Goal: Information Seeking & Learning: Learn about a topic

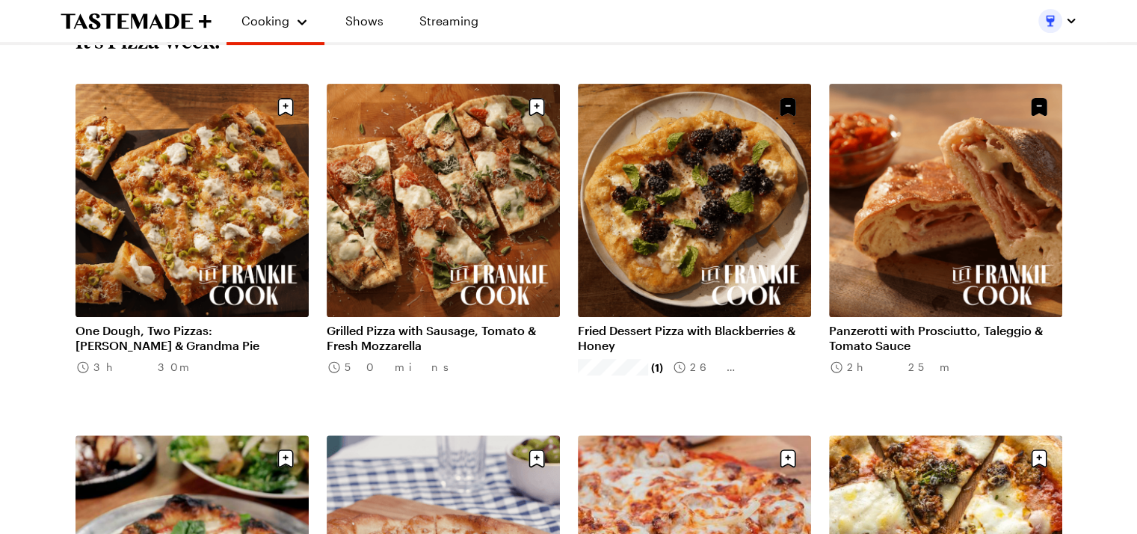
scroll to position [523, 0]
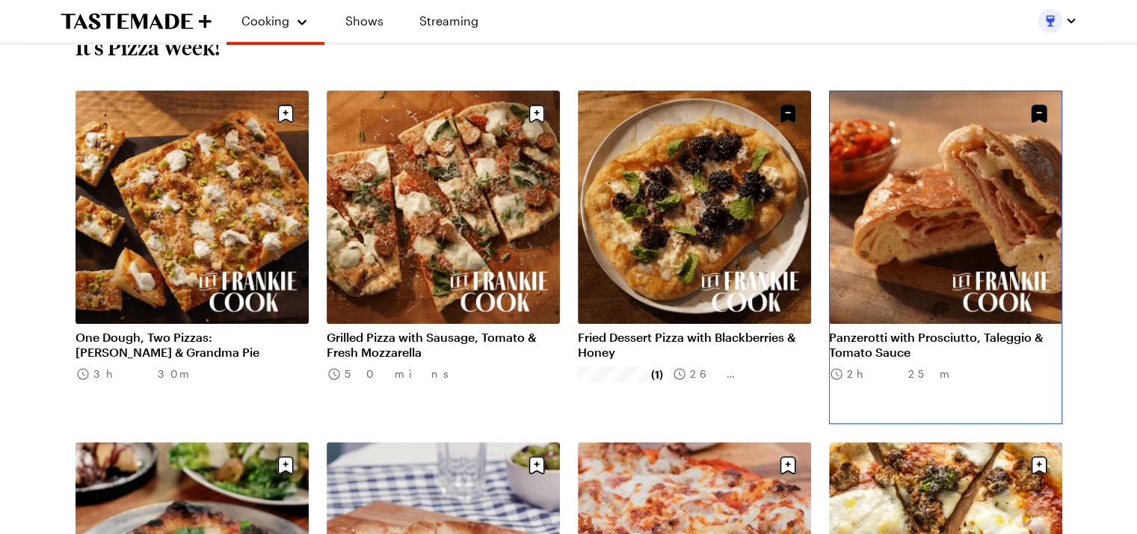
click at [948, 340] on link "Panzerotti with Prosciutto, Taleggio & Tomato Sauce" at bounding box center [945, 345] width 233 height 30
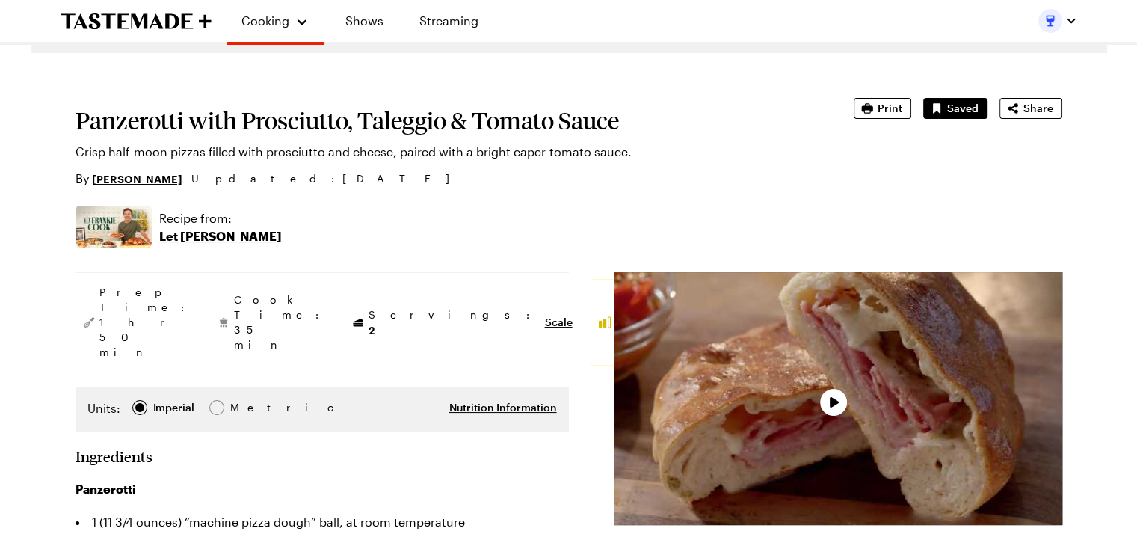
type textarea "x"
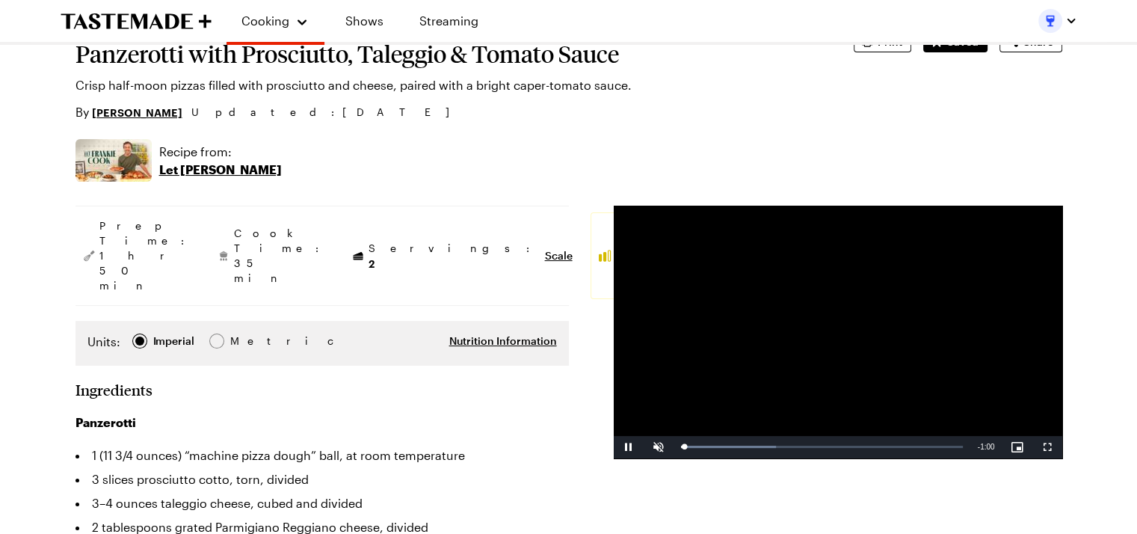
scroll to position [150, 0]
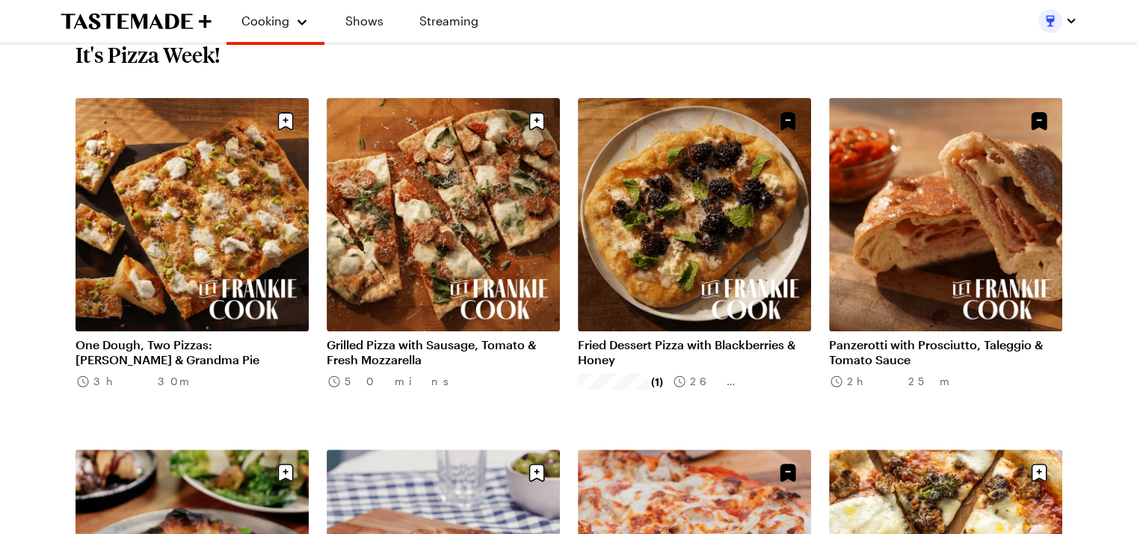
scroll to position [523, 0]
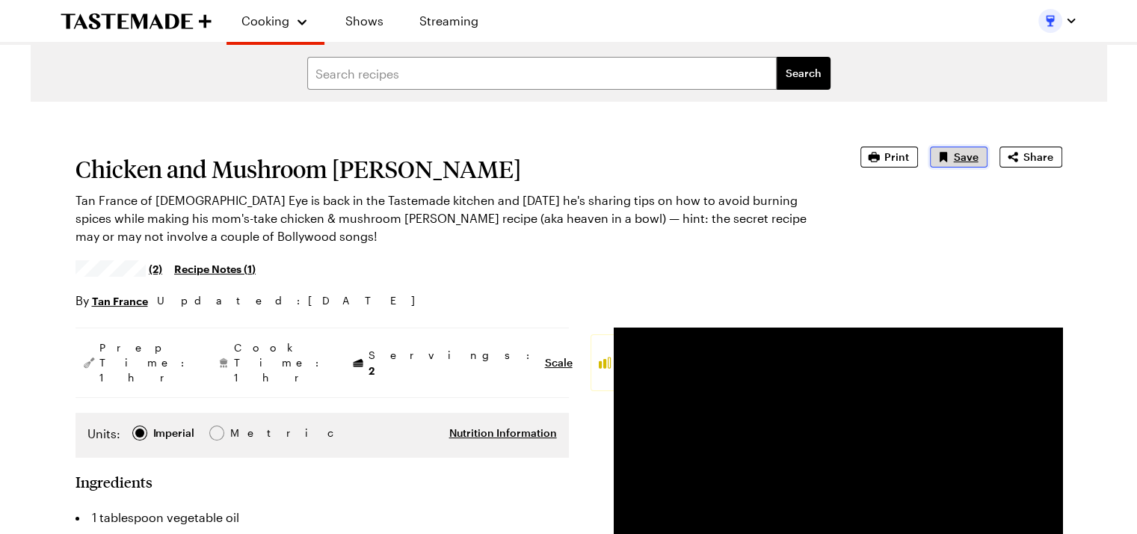
click at [956, 157] on span "Save" at bounding box center [966, 157] width 25 height 15
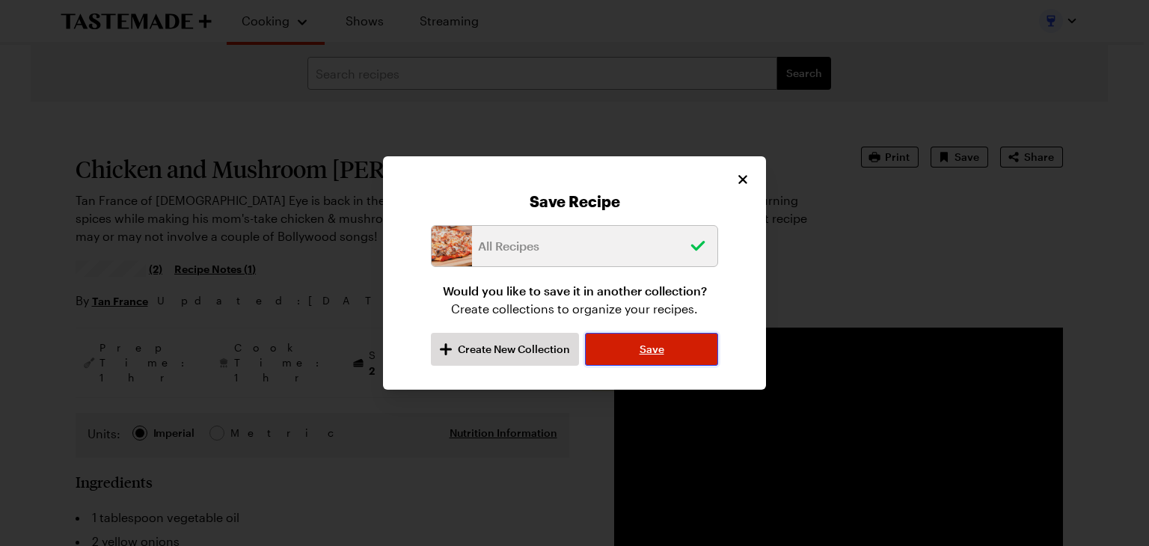
click at [655, 354] on span "Save" at bounding box center [651, 349] width 25 height 15
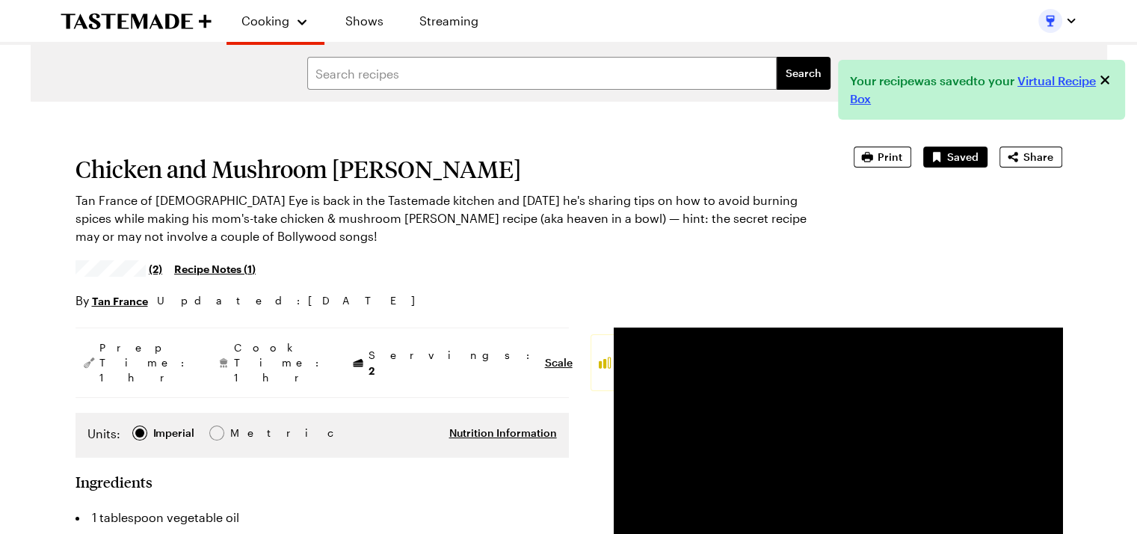
type textarea "x"
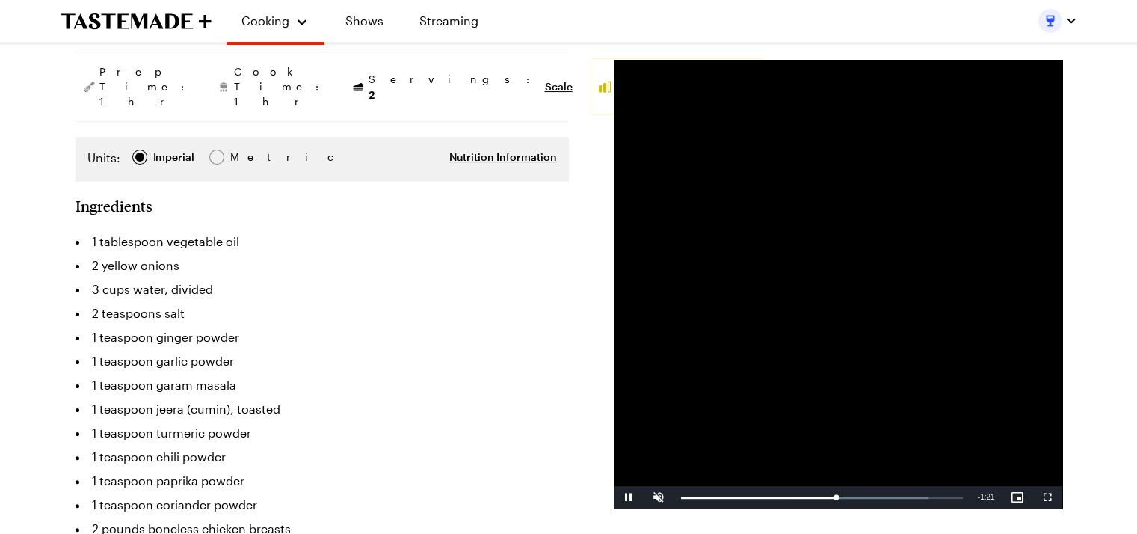
scroll to position [299, 0]
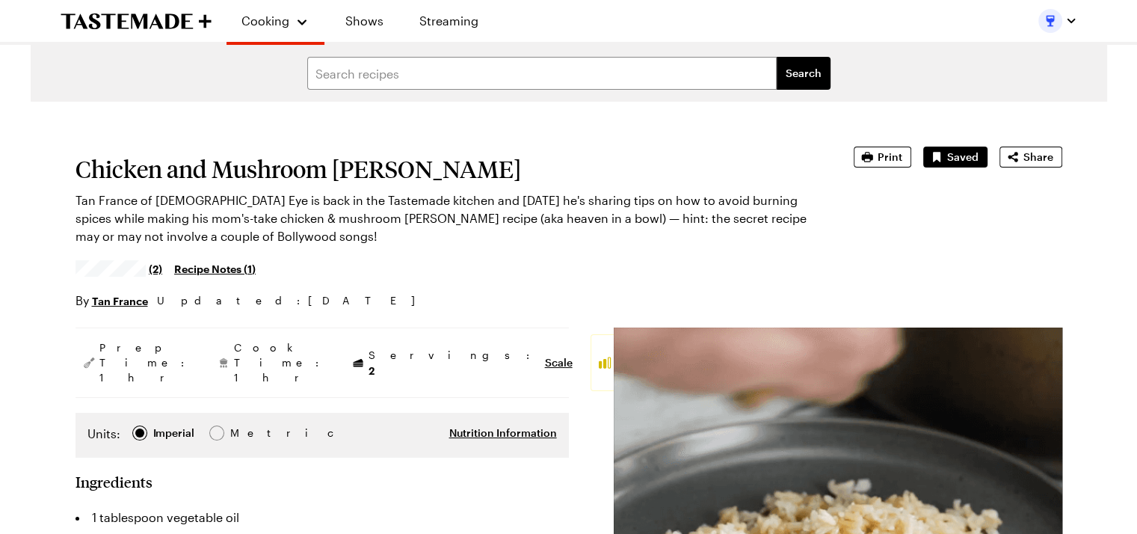
type textarea "x"
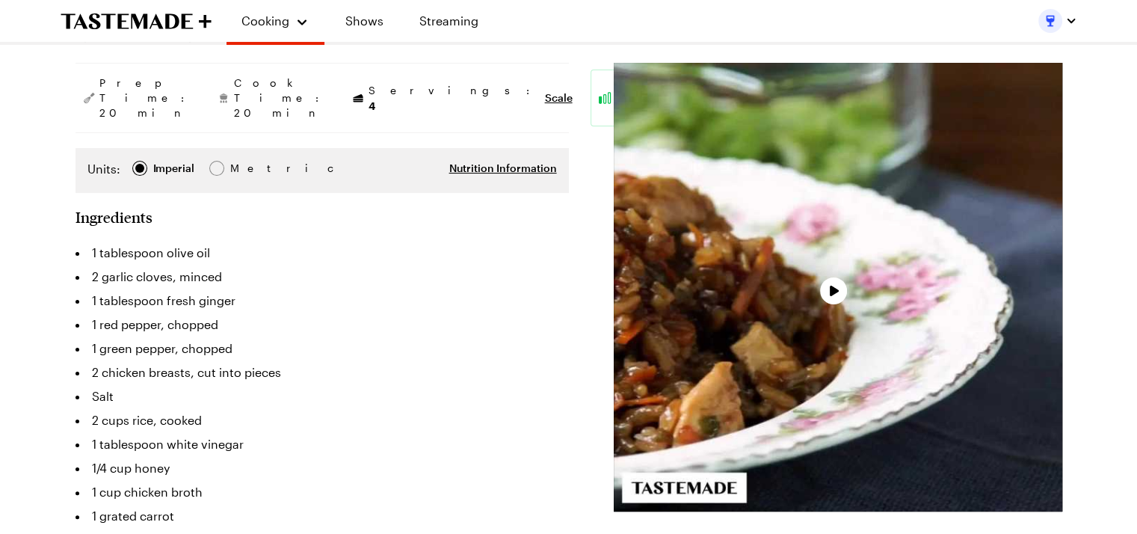
type textarea "x"
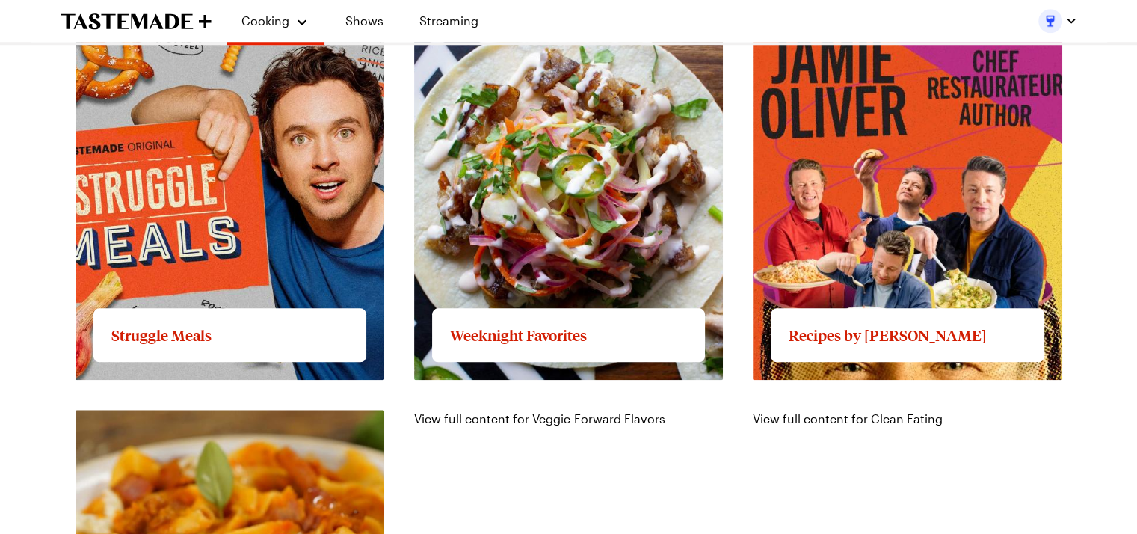
scroll to position [1421, 0]
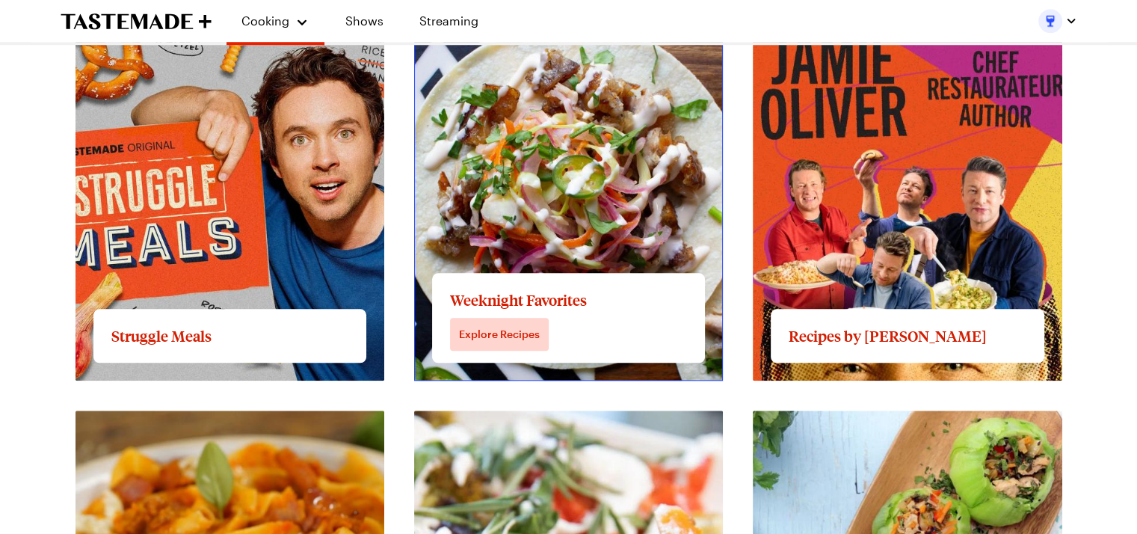
click at [512, 22] on link "View full content for Weeknight Favorites" at bounding box center [530, 15] width 233 height 14
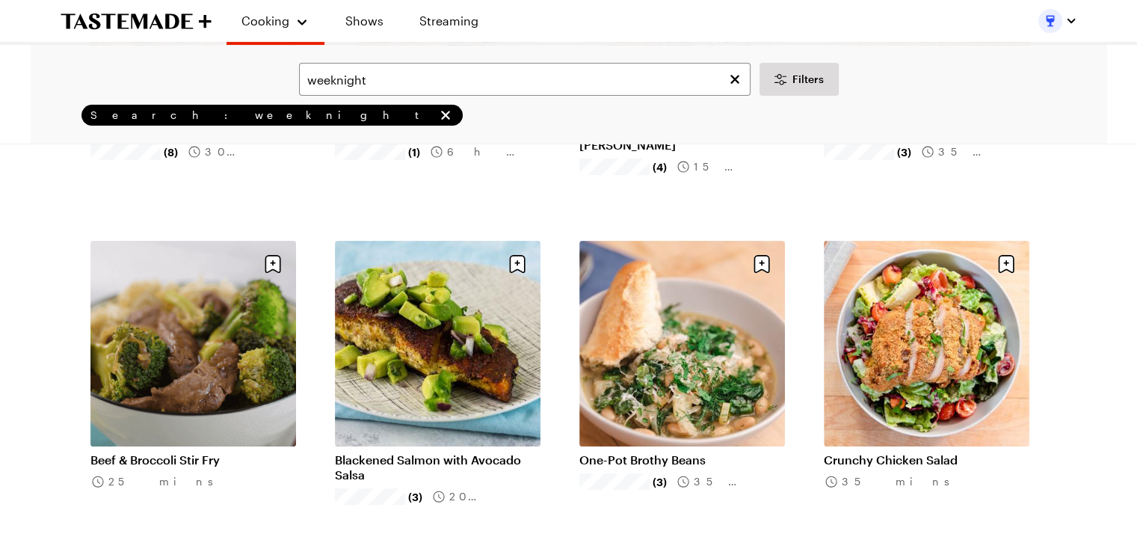
scroll to position [374, 0]
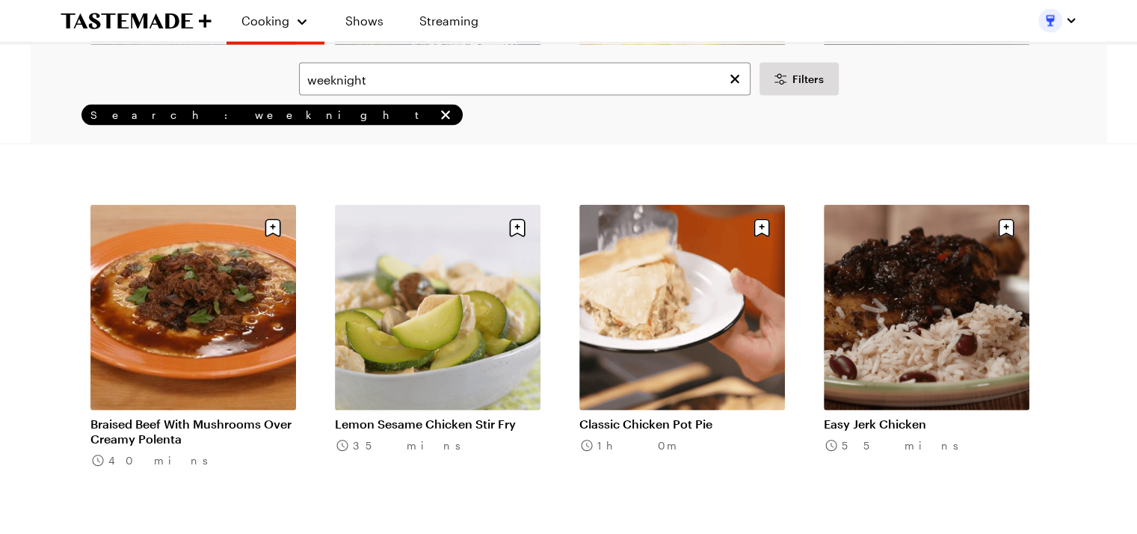
scroll to position [3365, 0]
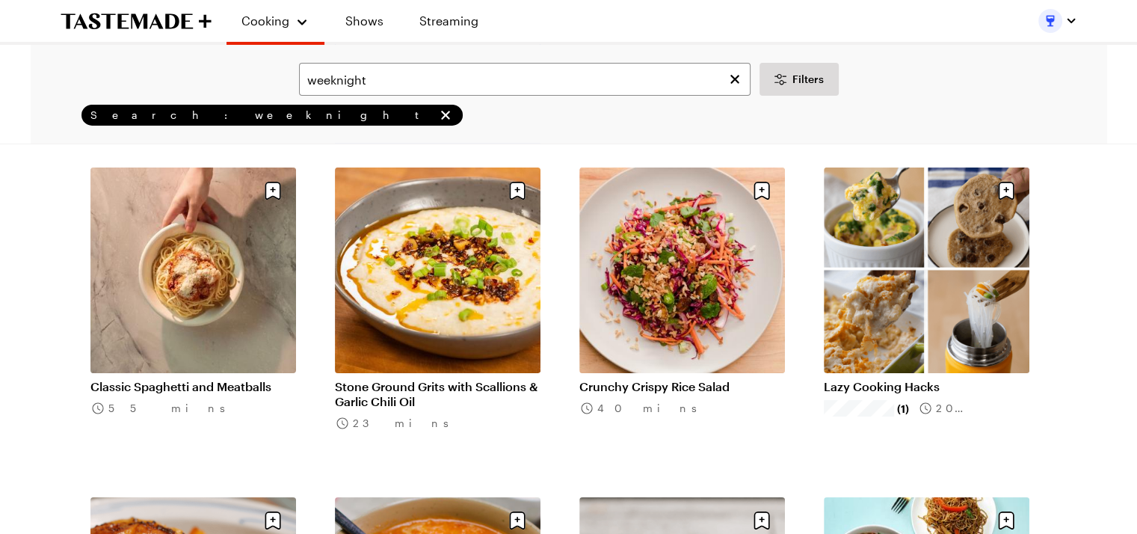
scroll to position [5384, 0]
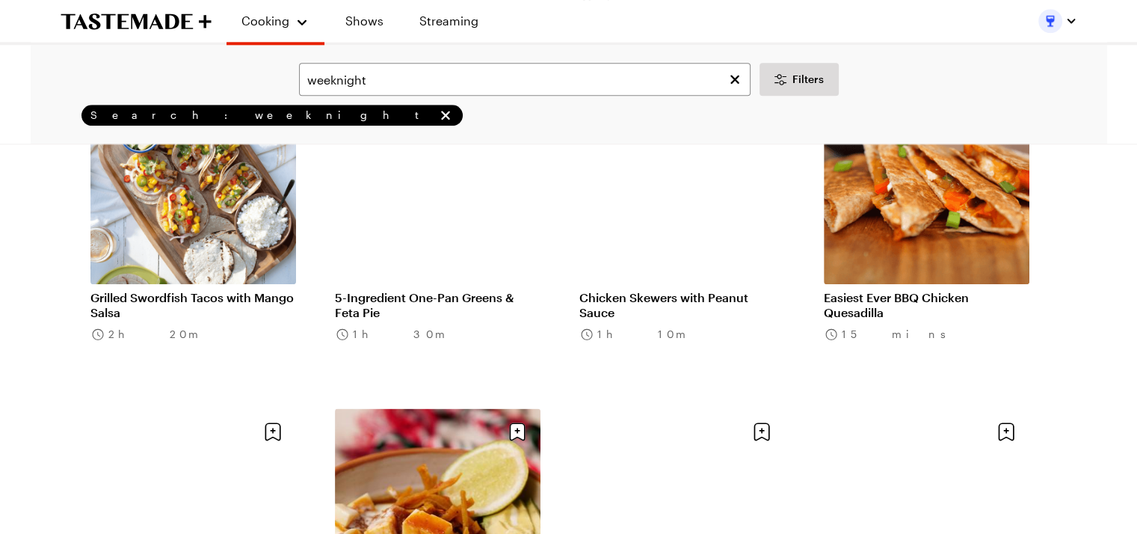
scroll to position [7403, 0]
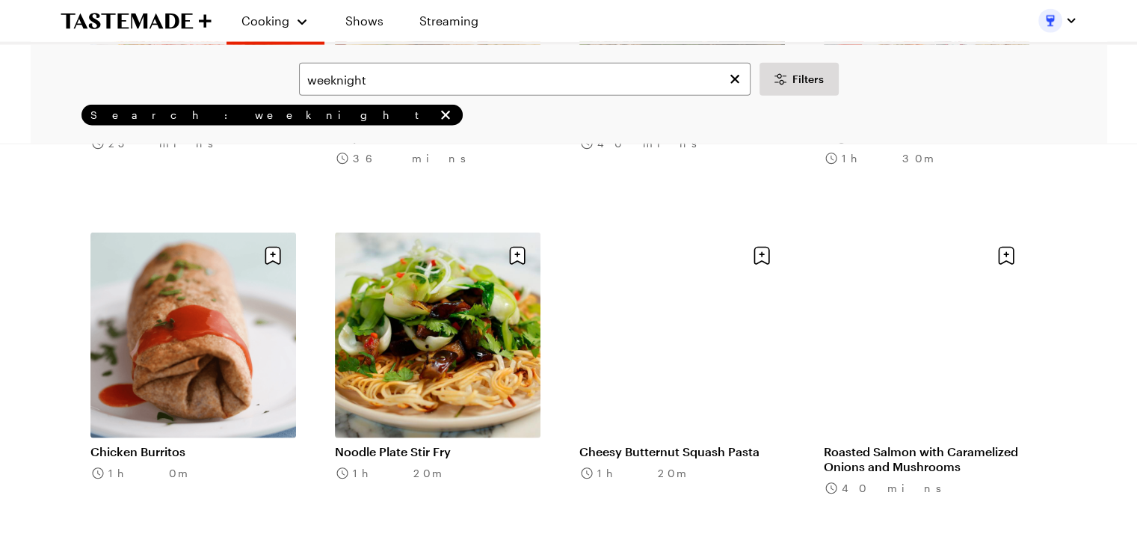
scroll to position [9273, 0]
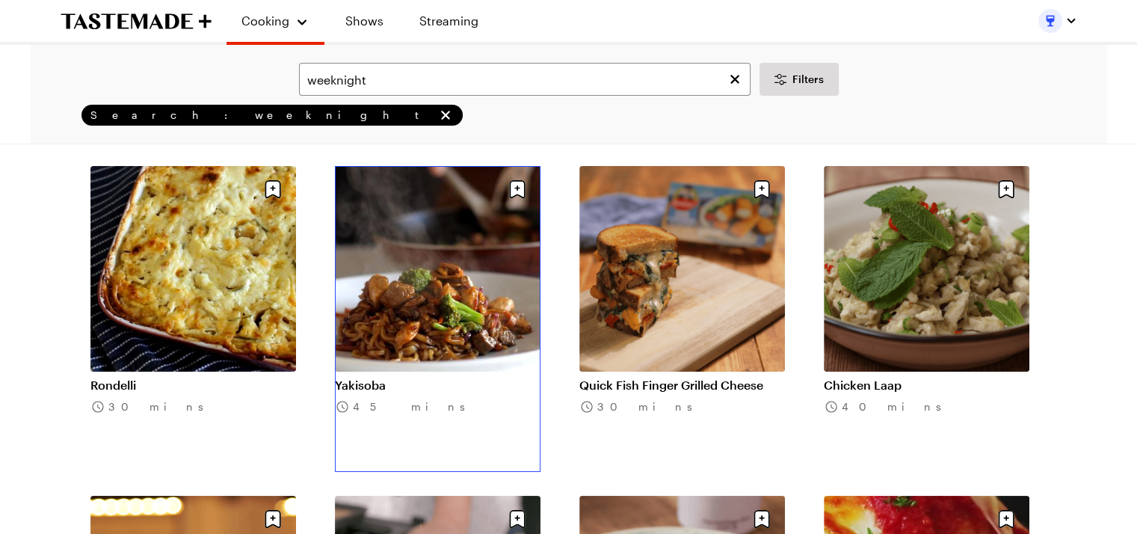
scroll to position [11591, 0]
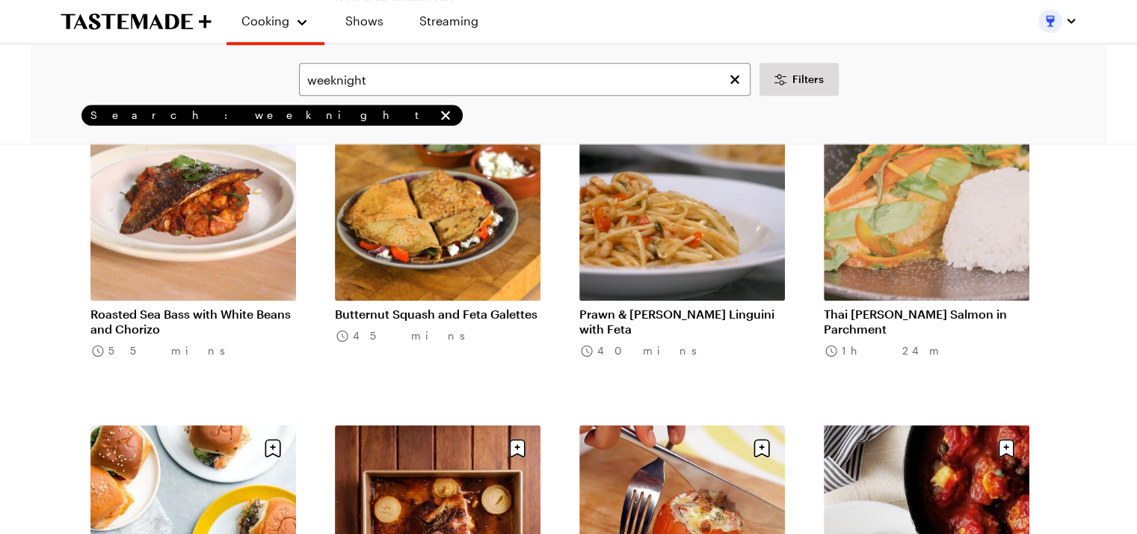
scroll to position [13311, 0]
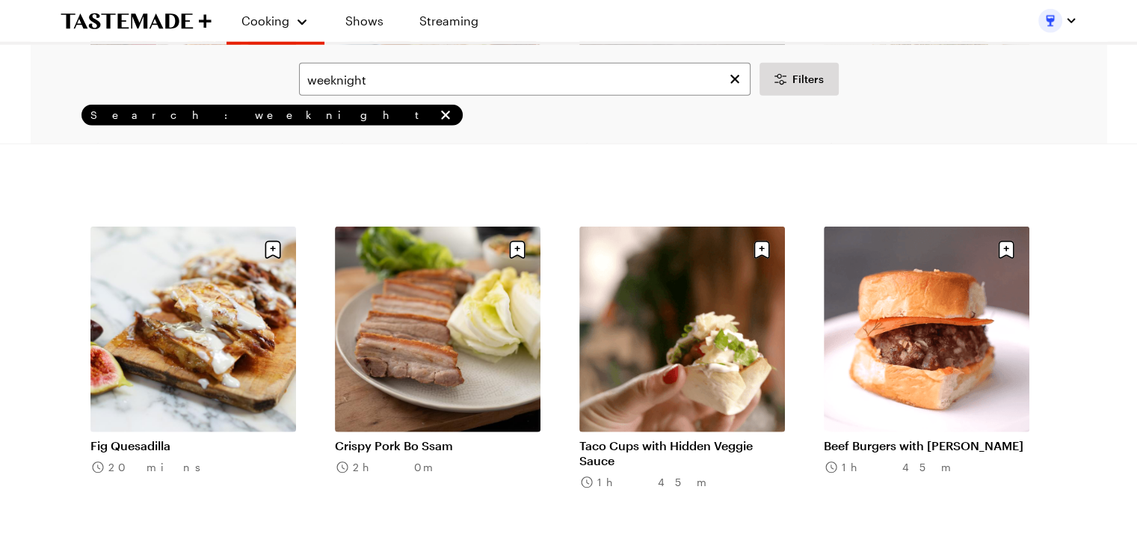
scroll to position [15547, 0]
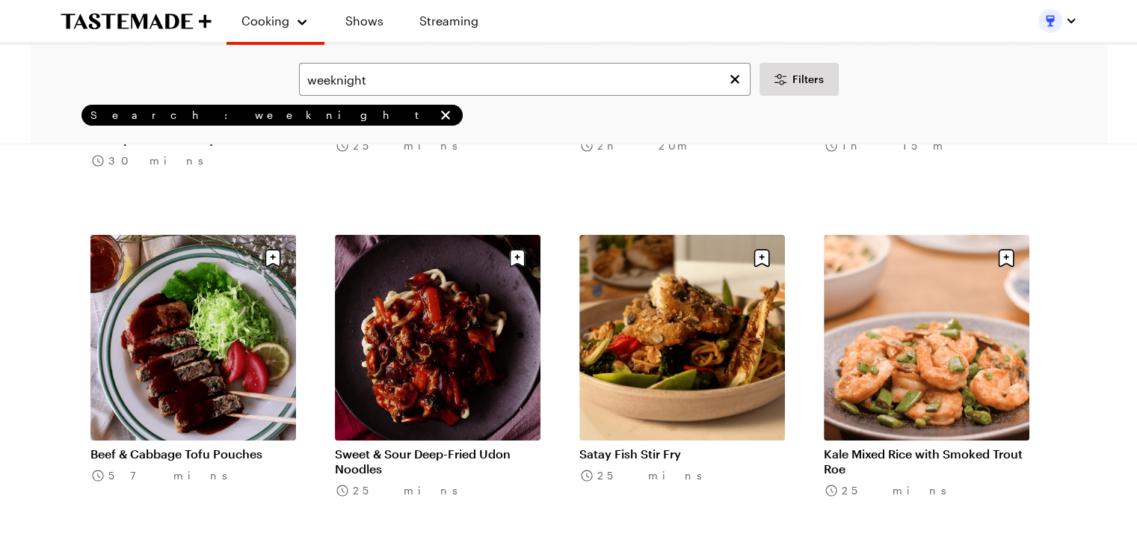
scroll to position [17192, 0]
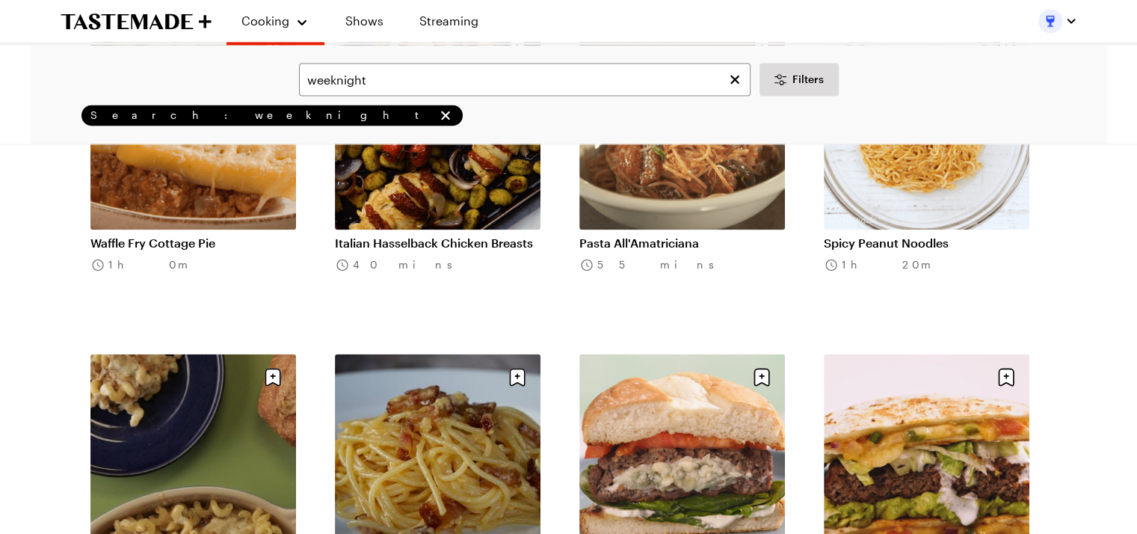
scroll to position [19511, 0]
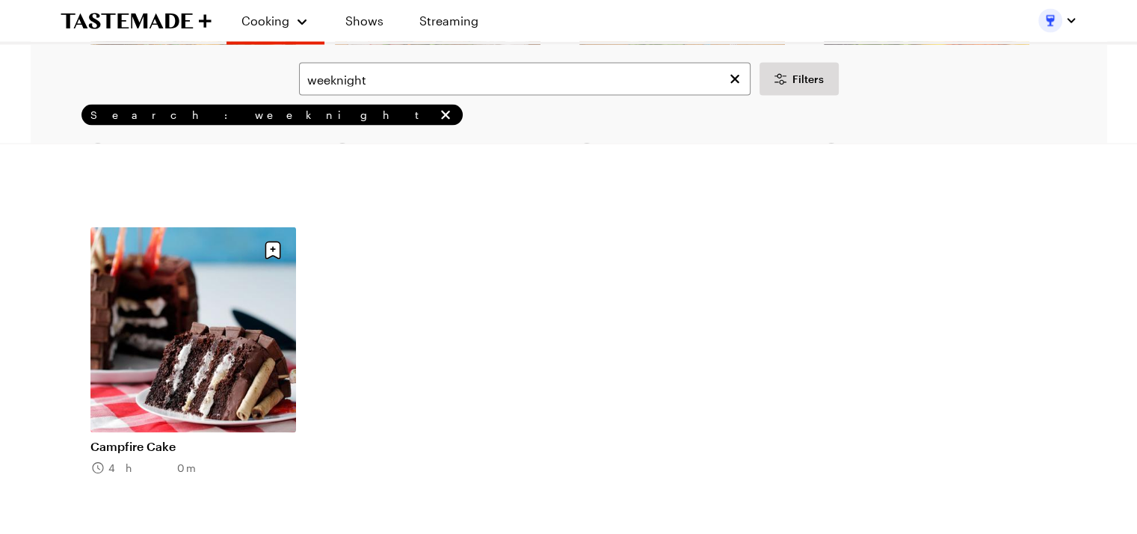
scroll to position [20184, 0]
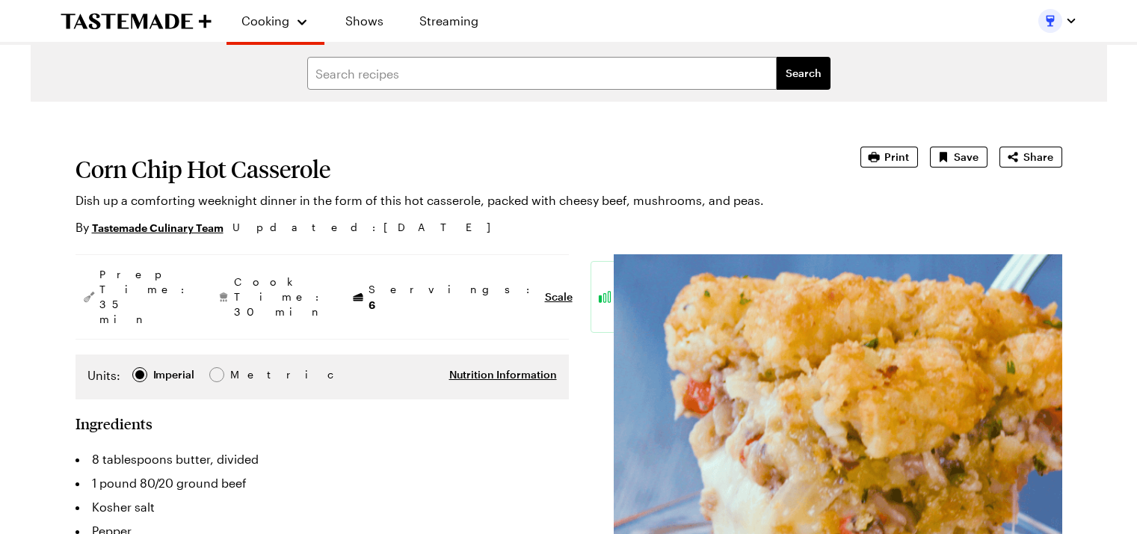
type textarea "x"
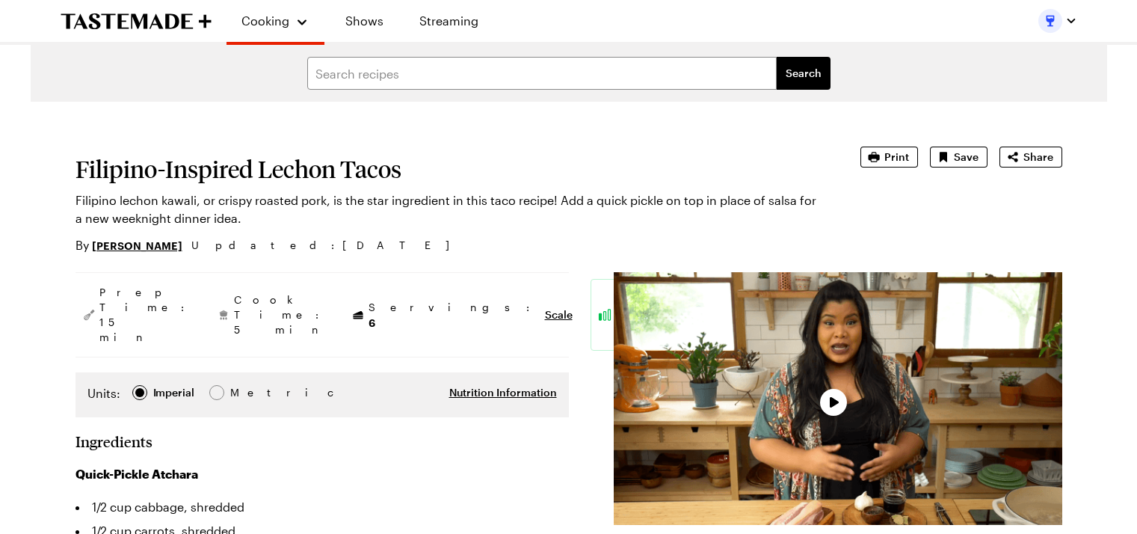
type textarea "x"
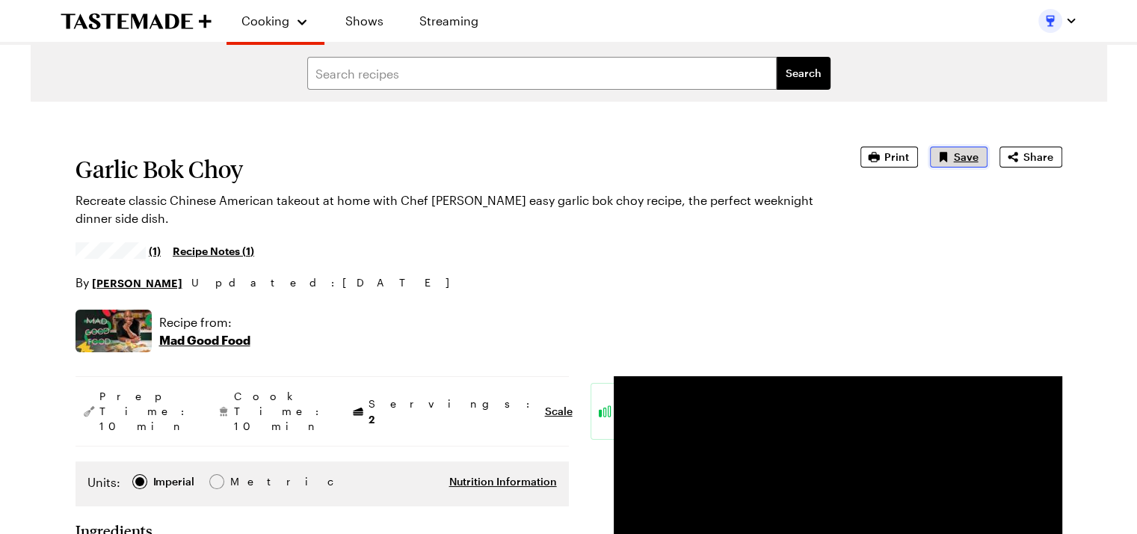
click at [962, 154] on span "Save" at bounding box center [966, 157] width 25 height 15
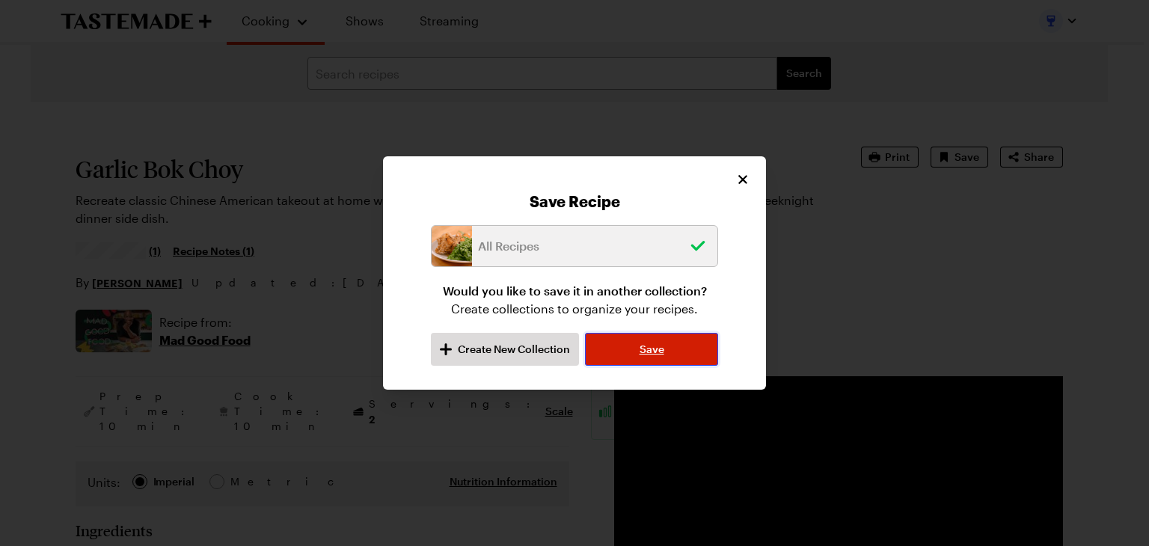
click at [650, 349] on span "Save" at bounding box center [651, 349] width 25 height 15
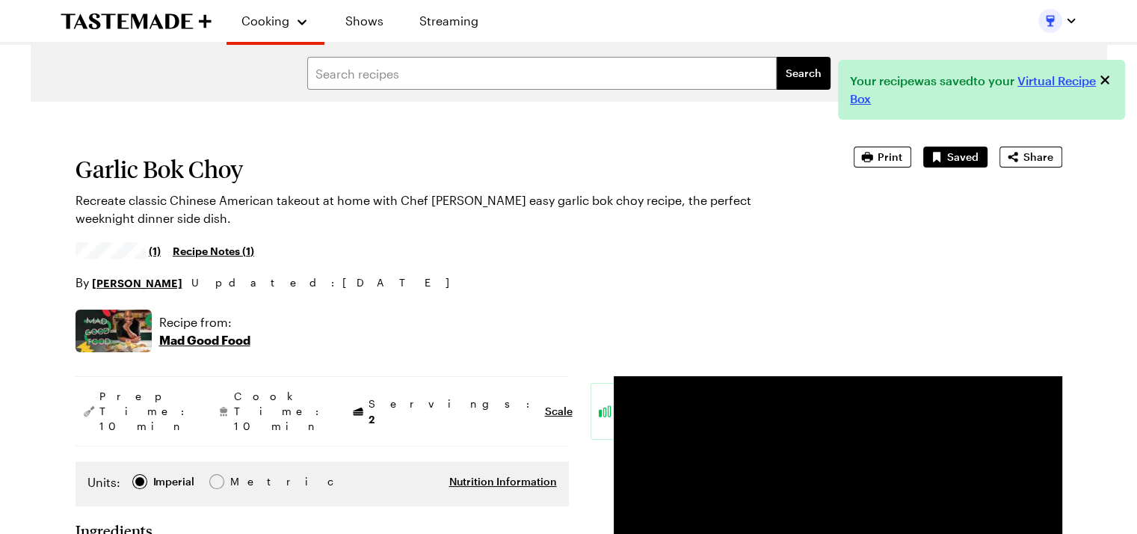
type textarea "x"
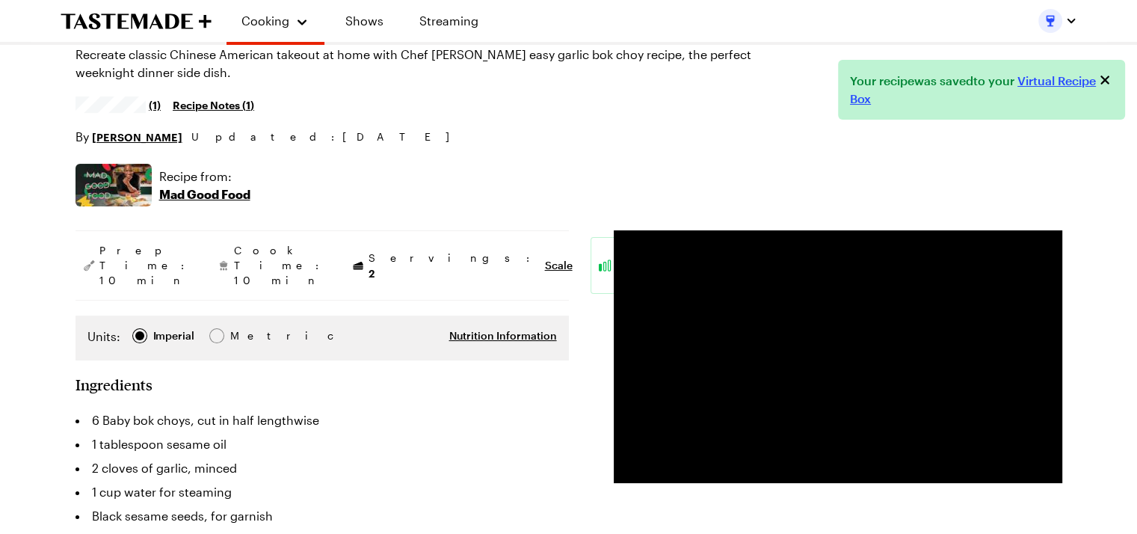
scroll to position [150, 0]
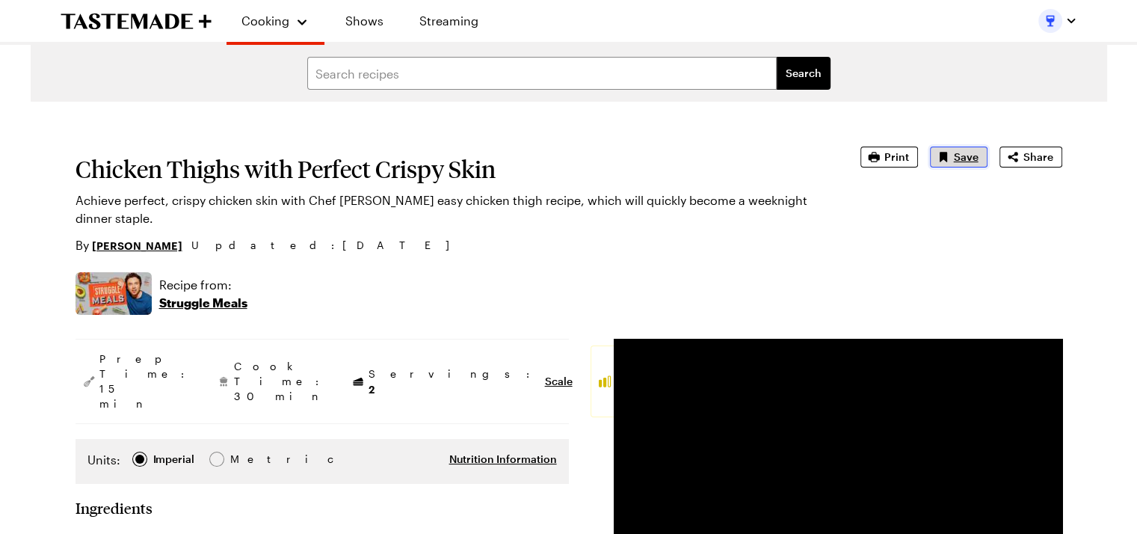
click at [968, 156] on span "Save" at bounding box center [966, 157] width 25 height 15
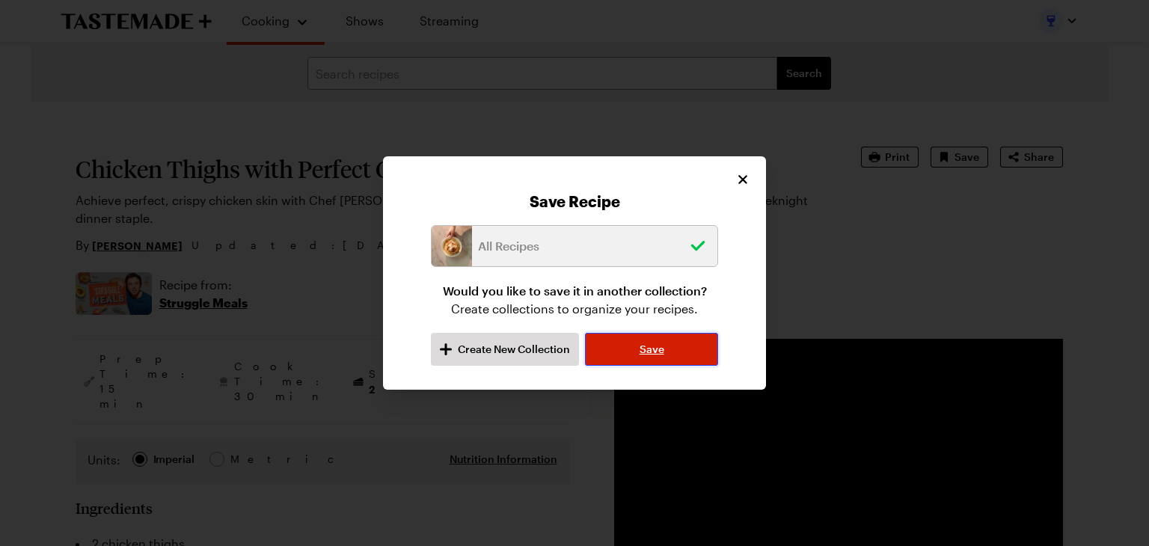
click at [658, 356] on span "Save" at bounding box center [651, 349] width 25 height 15
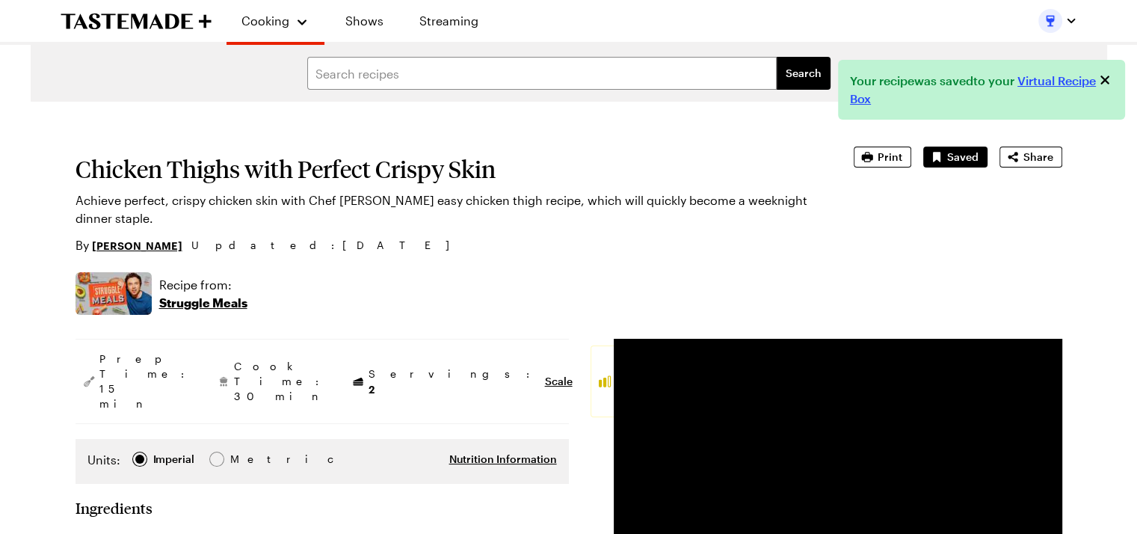
type textarea "x"
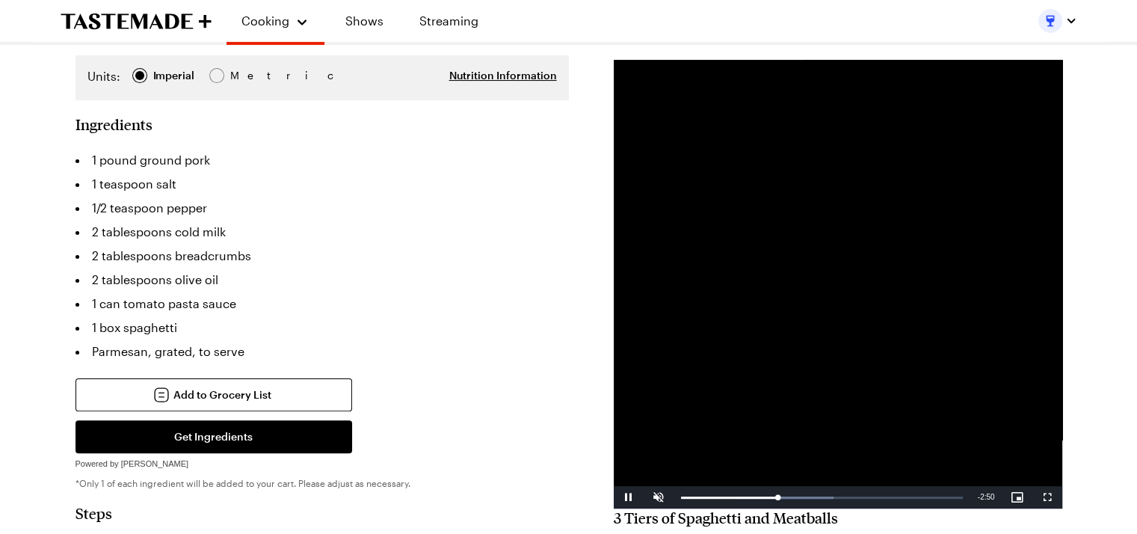
scroll to position [374, 0]
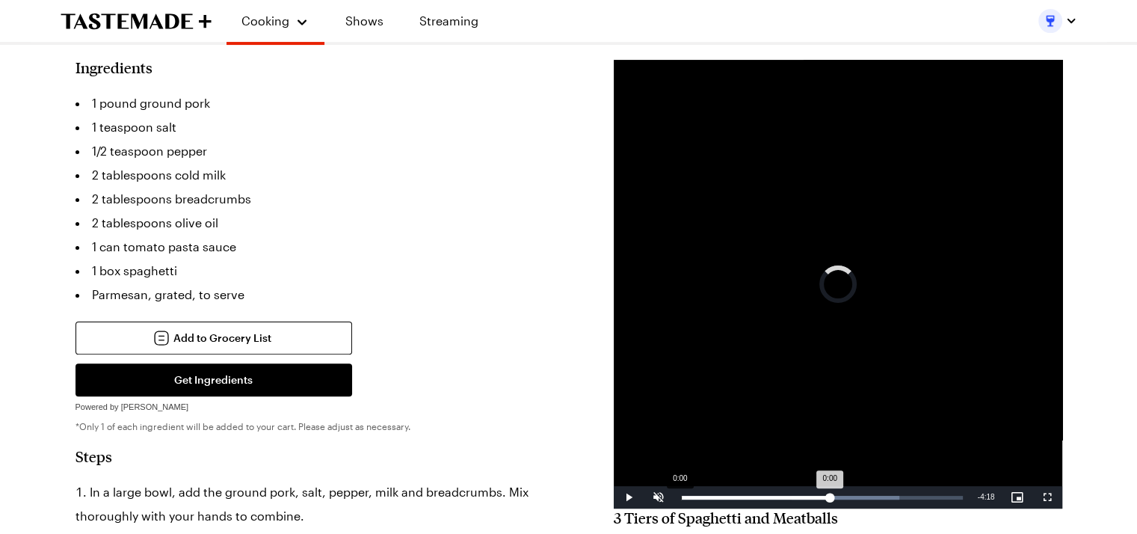
click at [680, 499] on div "Loaded : 77.65% 0:00 0:00" at bounding box center [822, 497] width 297 height 22
click at [728, 497] on div "0:44" at bounding box center [705, 498] width 49 height 4
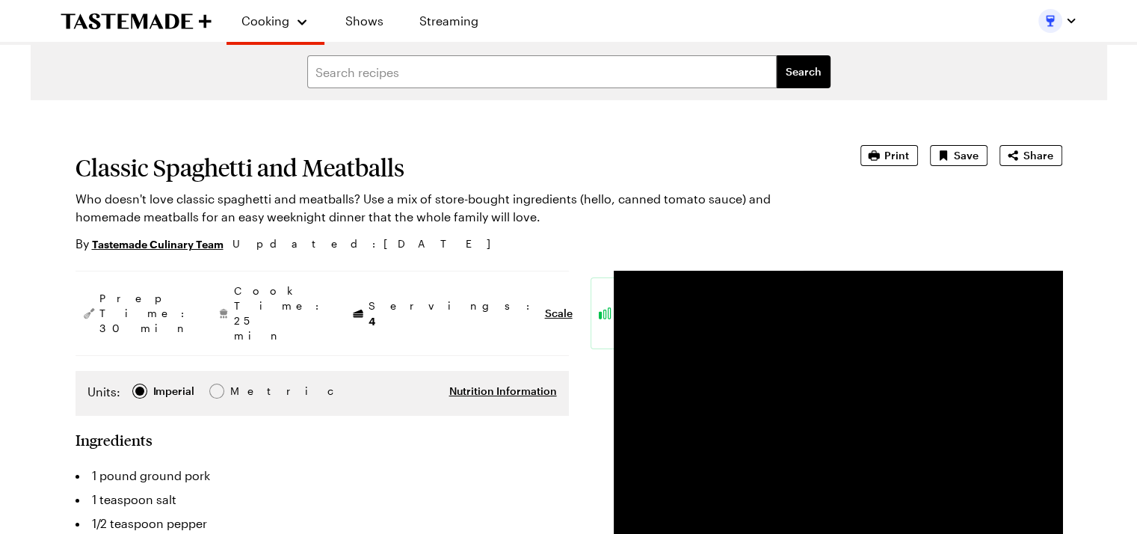
scroll to position [0, 0]
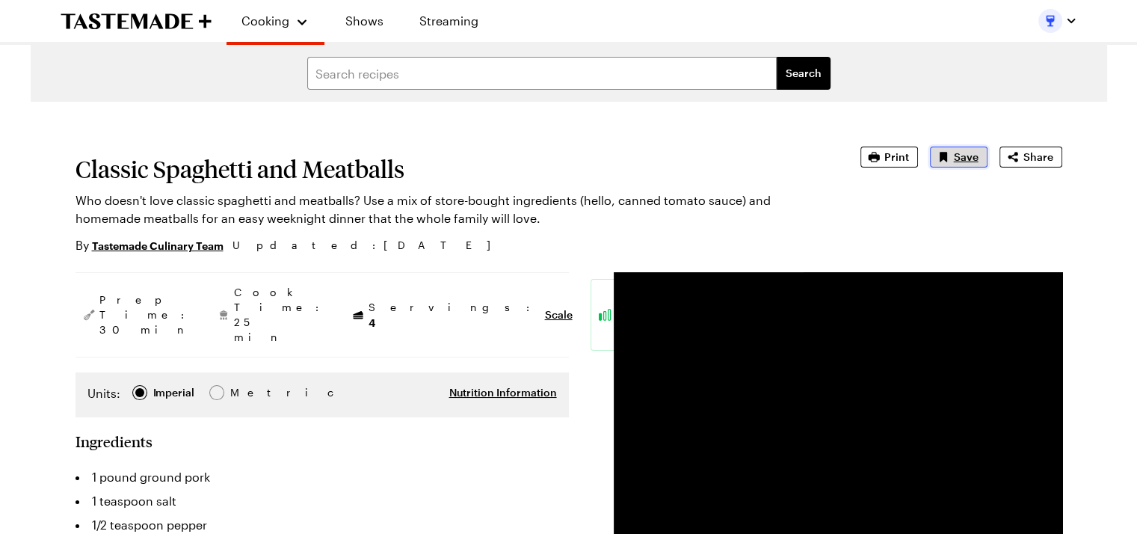
click at [954, 159] on button "Save" at bounding box center [959, 157] width 58 height 21
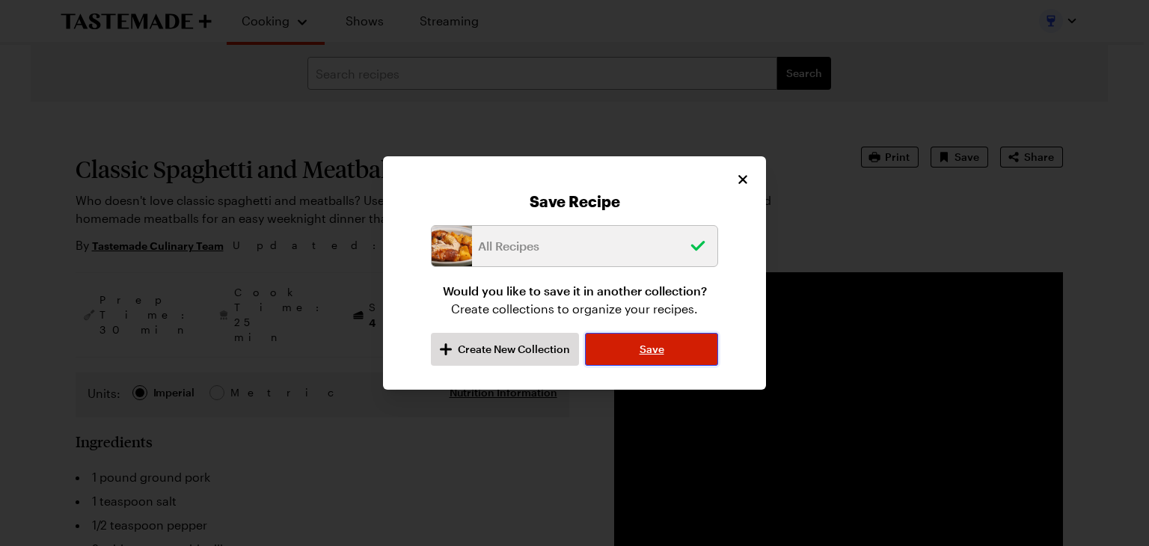
click at [640, 345] on span "Save" at bounding box center [651, 349] width 25 height 15
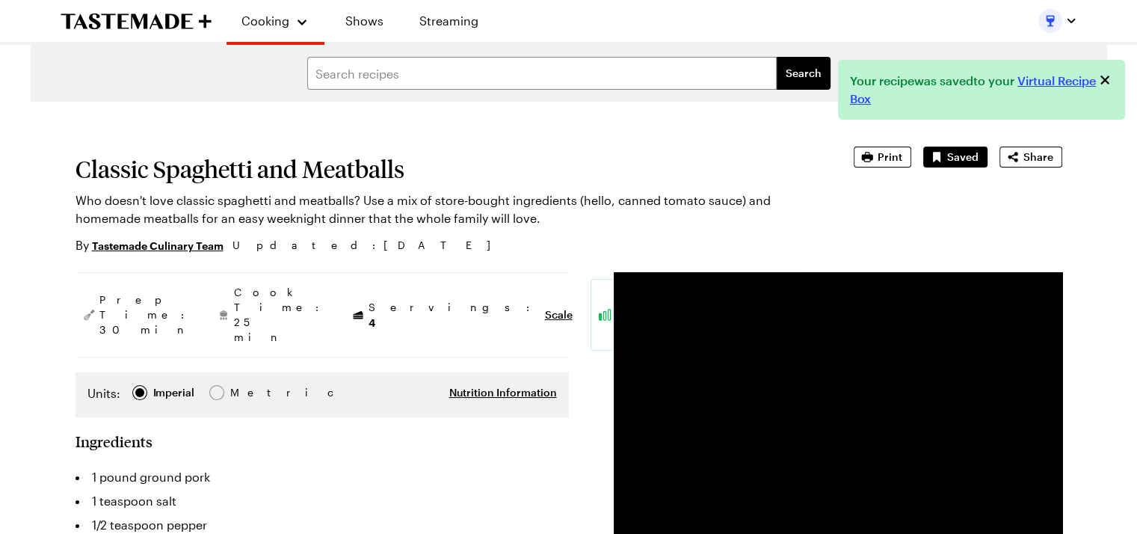
type textarea "x"
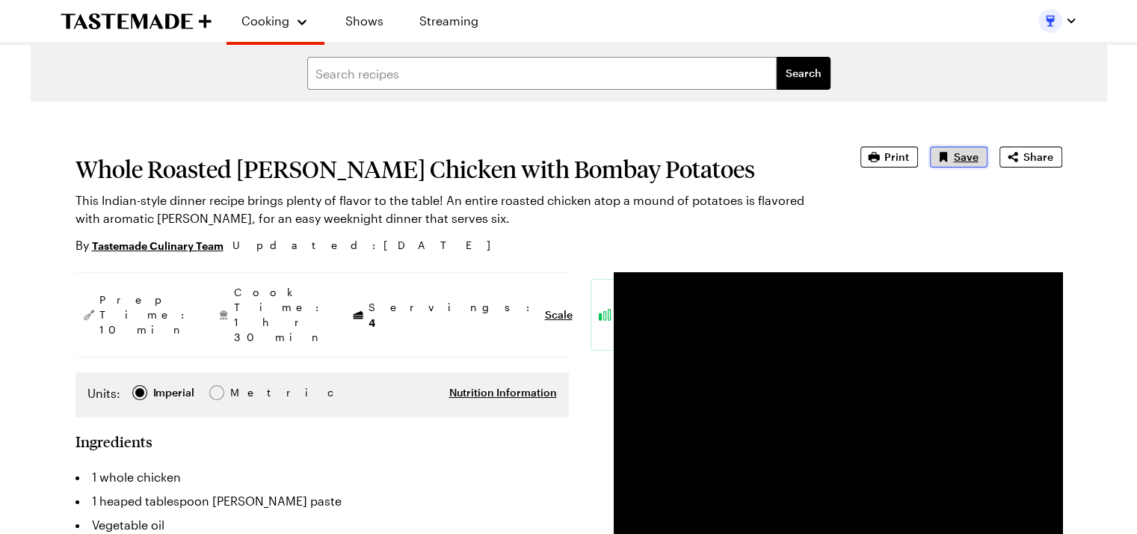
click at [969, 158] on span "Save" at bounding box center [966, 157] width 25 height 15
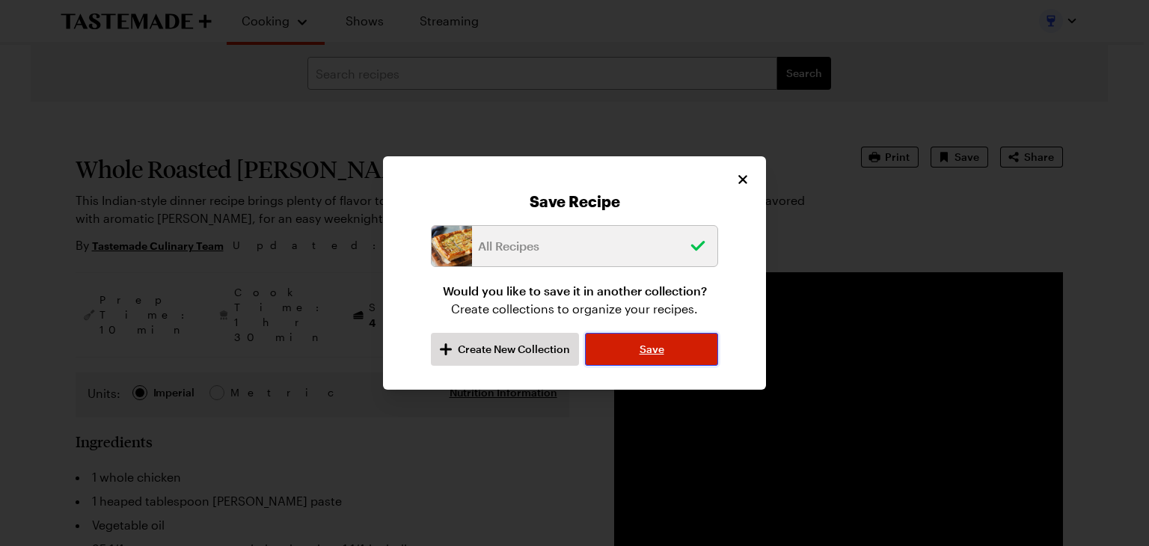
click at [672, 351] on button "Save" at bounding box center [651, 349] width 133 height 33
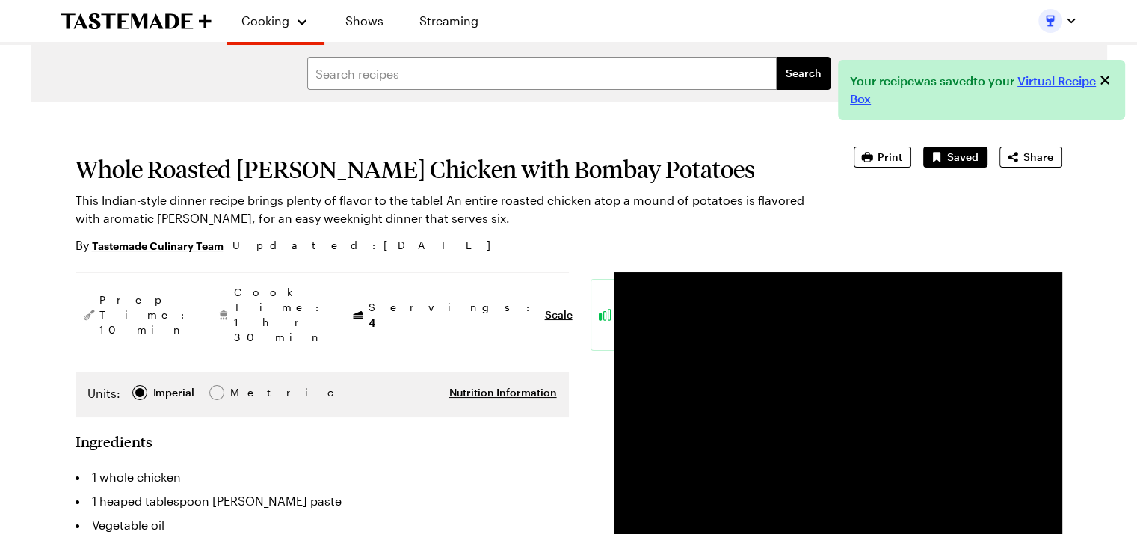
type textarea "x"
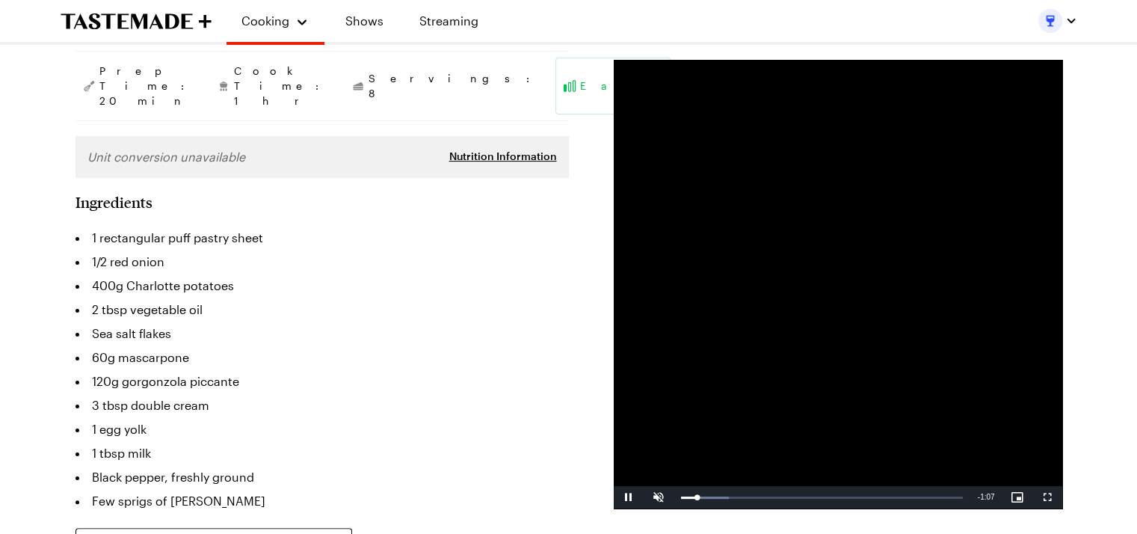
scroll to position [75, 0]
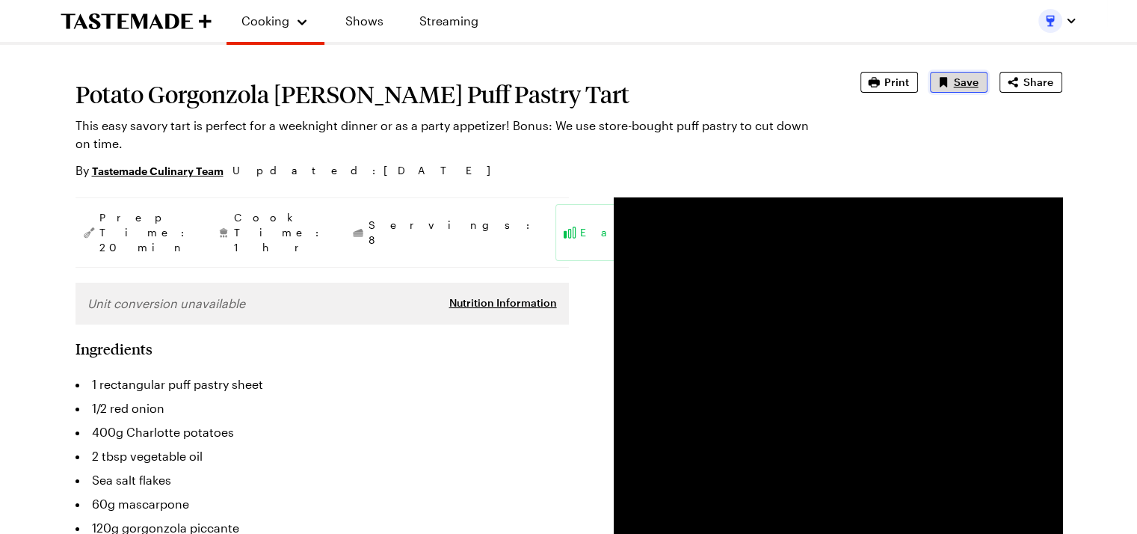
click at [963, 86] on span "Save" at bounding box center [966, 82] width 25 height 15
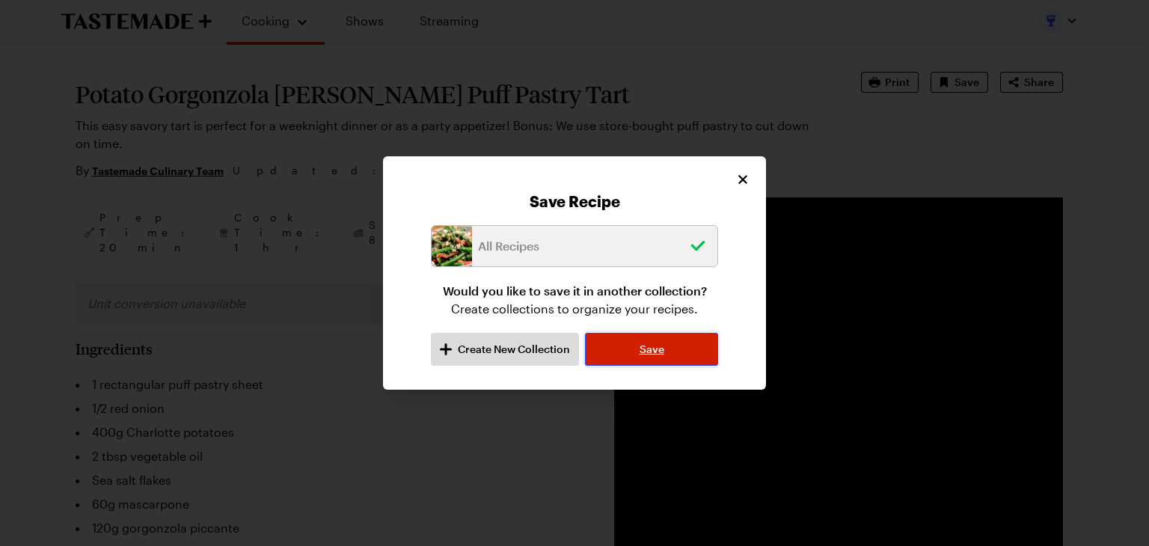
click at [657, 353] on span "Save" at bounding box center [651, 349] width 25 height 15
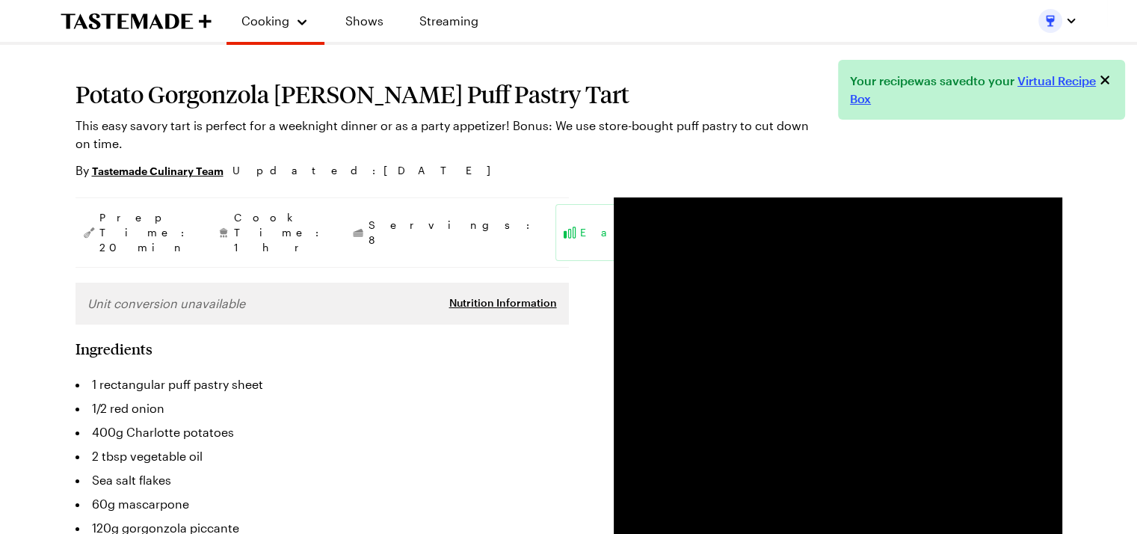
type textarea "x"
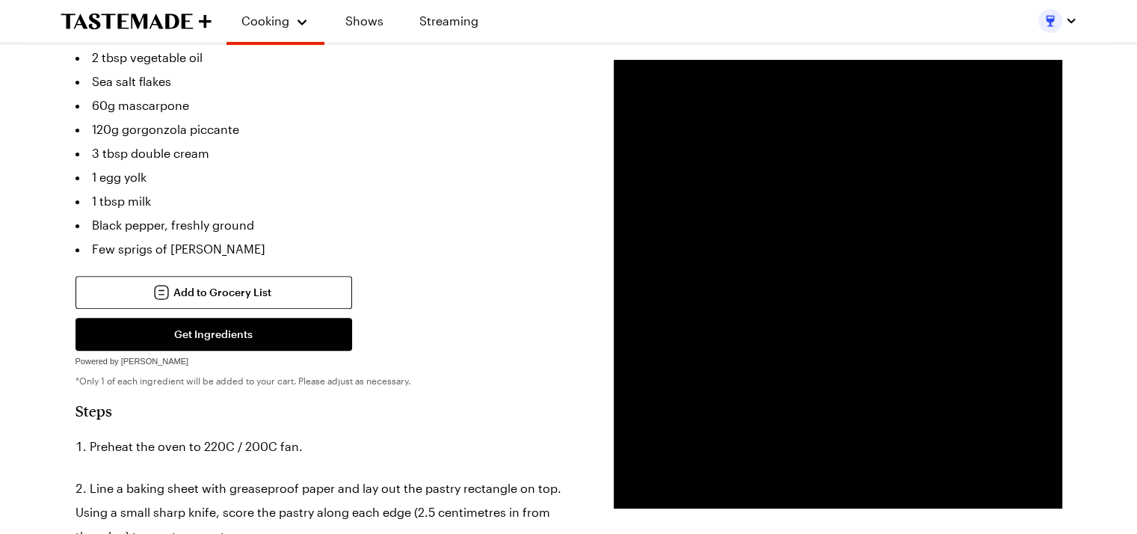
scroll to position [523, 0]
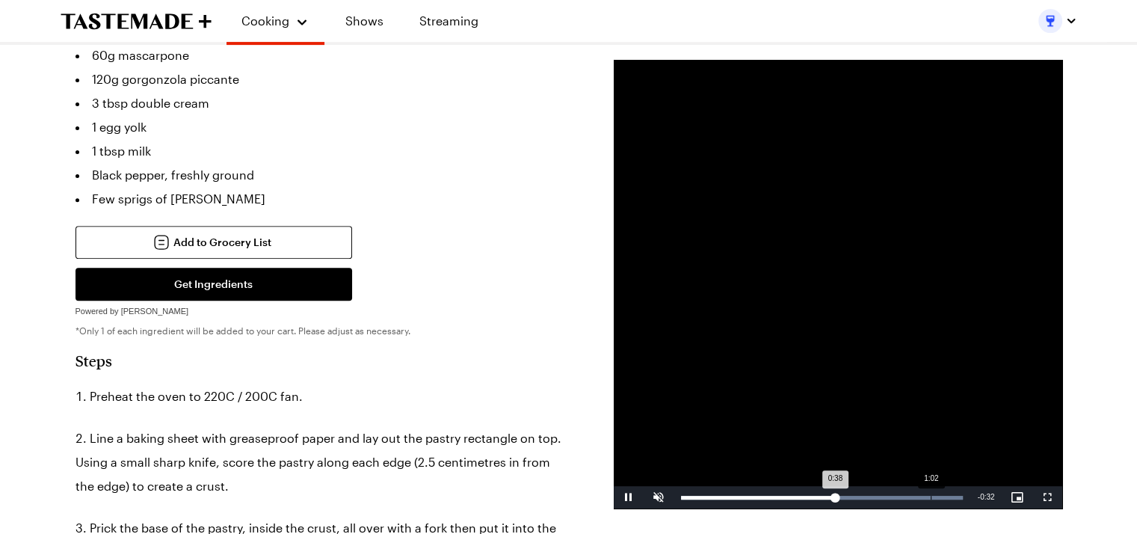
click at [930, 496] on div "Loaded : 100.00% 1:02 0:38" at bounding box center [822, 498] width 282 height 4
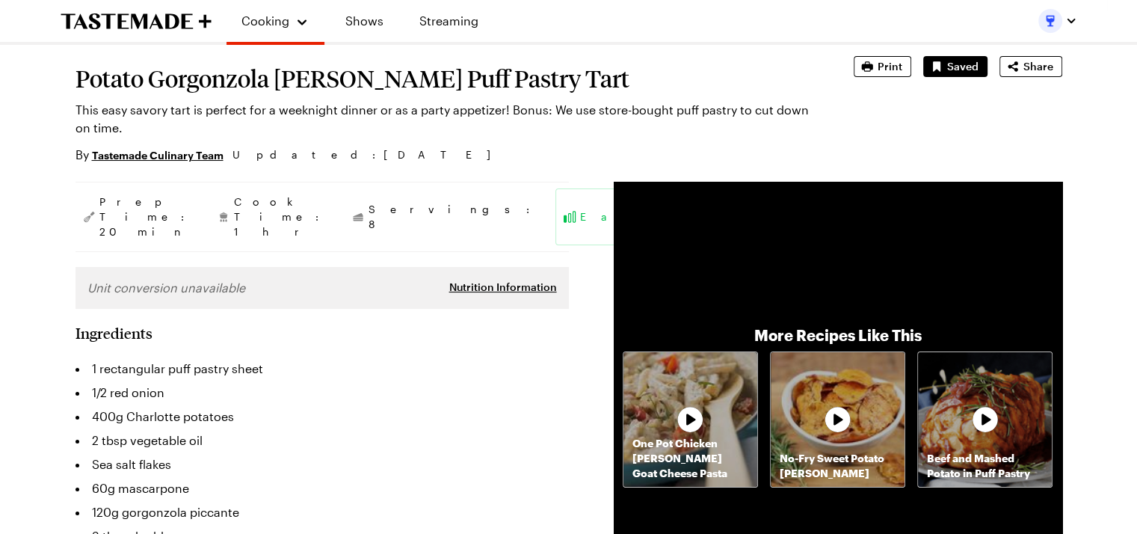
scroll to position [0, 0]
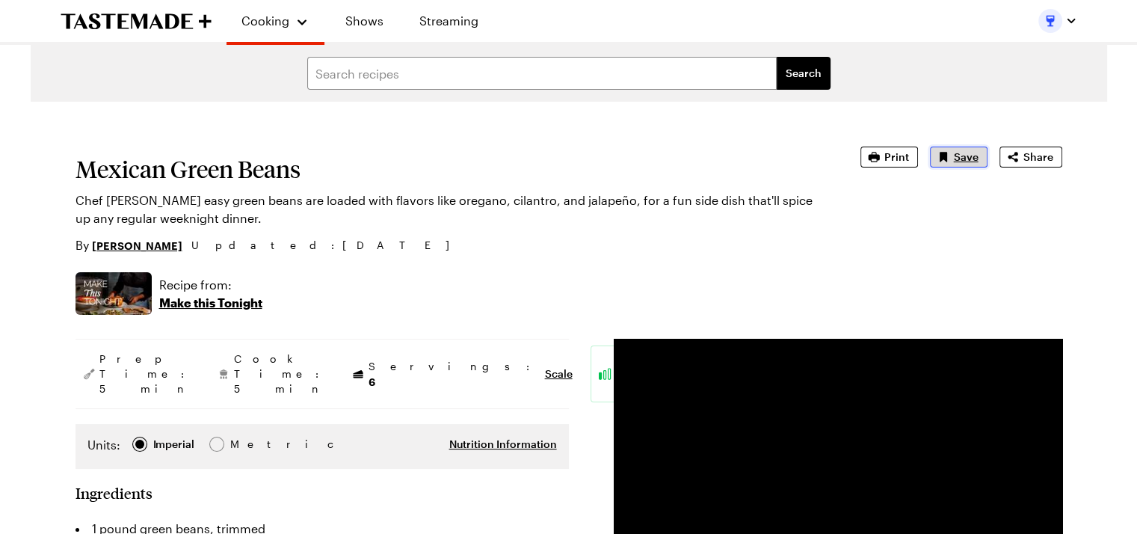
click at [959, 152] on span "Save" at bounding box center [966, 157] width 25 height 15
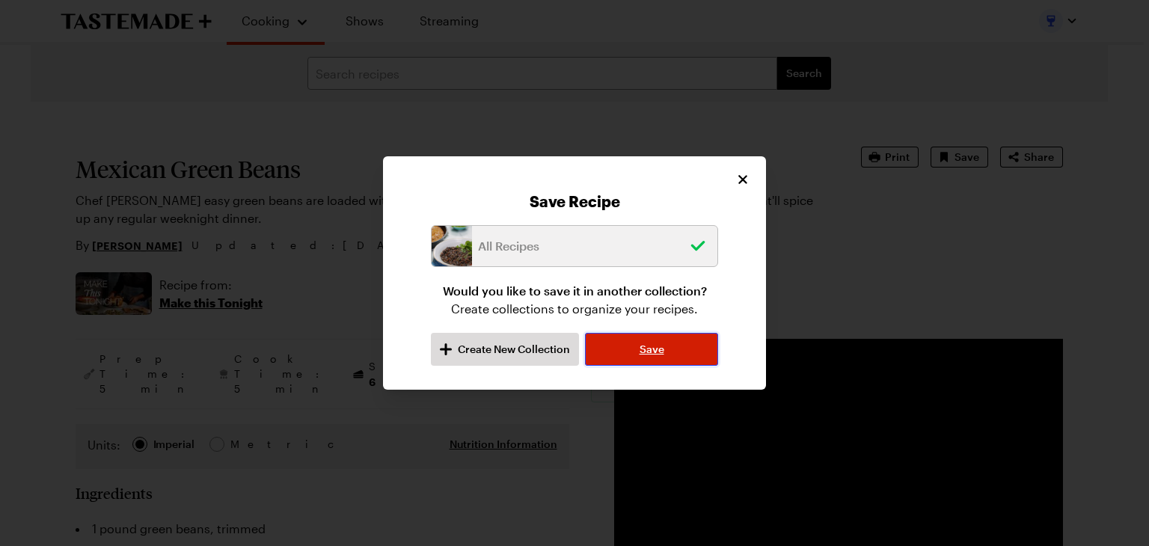
click at [649, 351] on span "Save" at bounding box center [651, 349] width 25 height 15
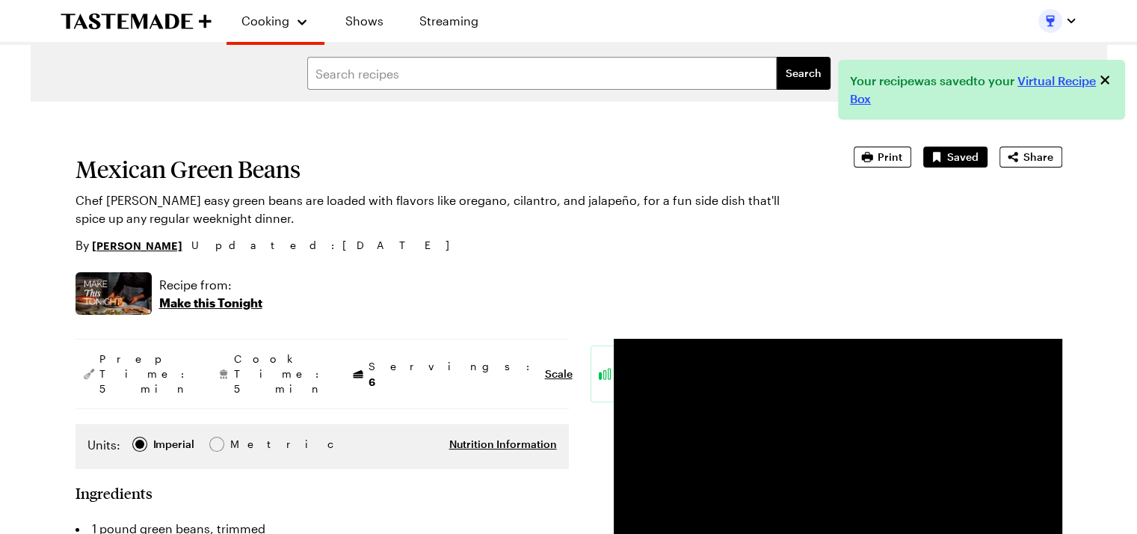
type textarea "x"
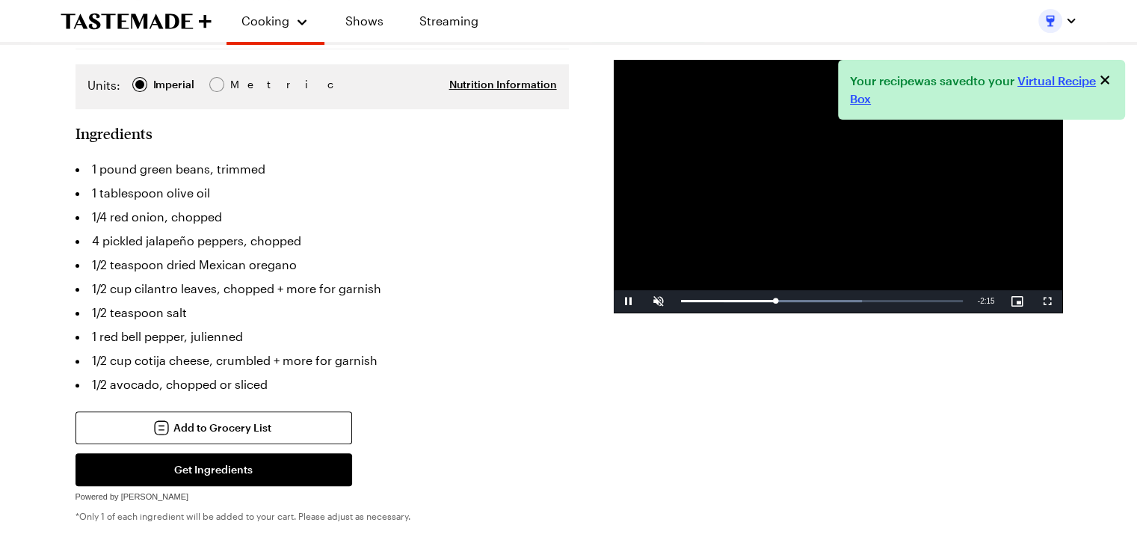
scroll to position [374, 0]
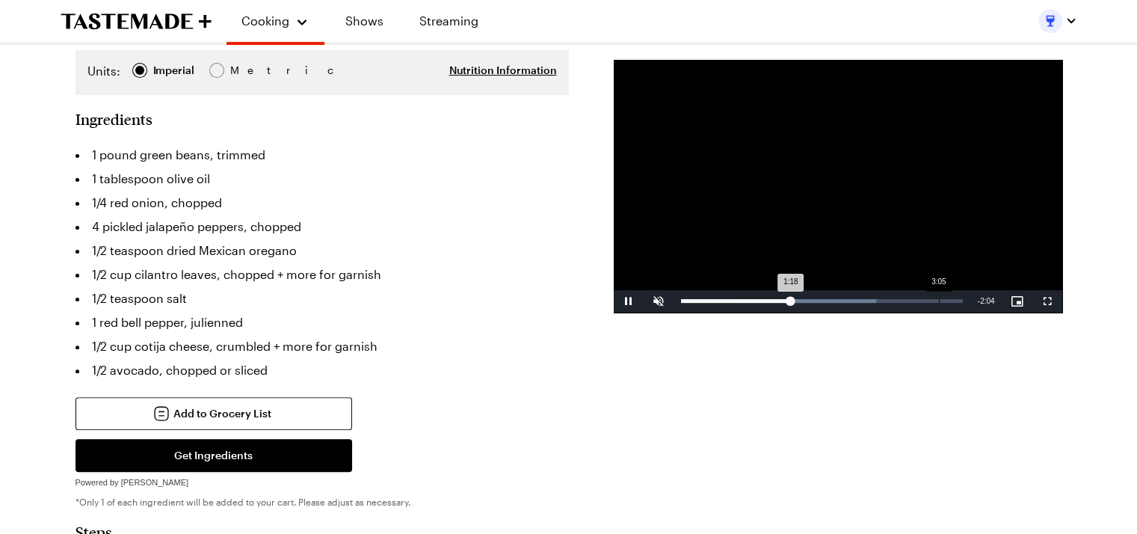
click at [936, 302] on div "Loaded : 69.22% 3:05 1:18" at bounding box center [822, 301] width 282 height 4
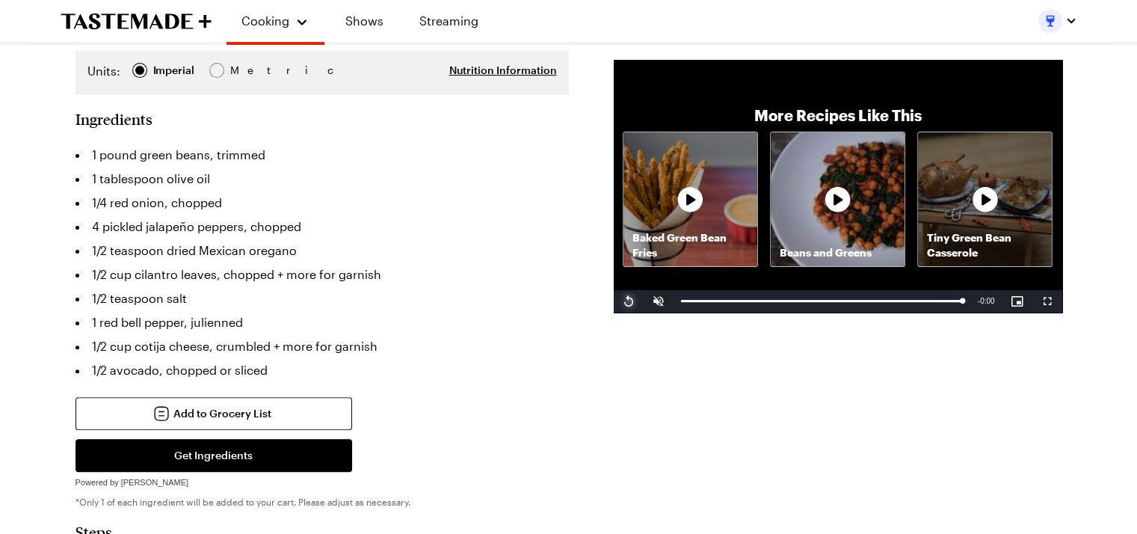
click at [622, 301] on span "Video Player" at bounding box center [629, 301] width 30 height 0
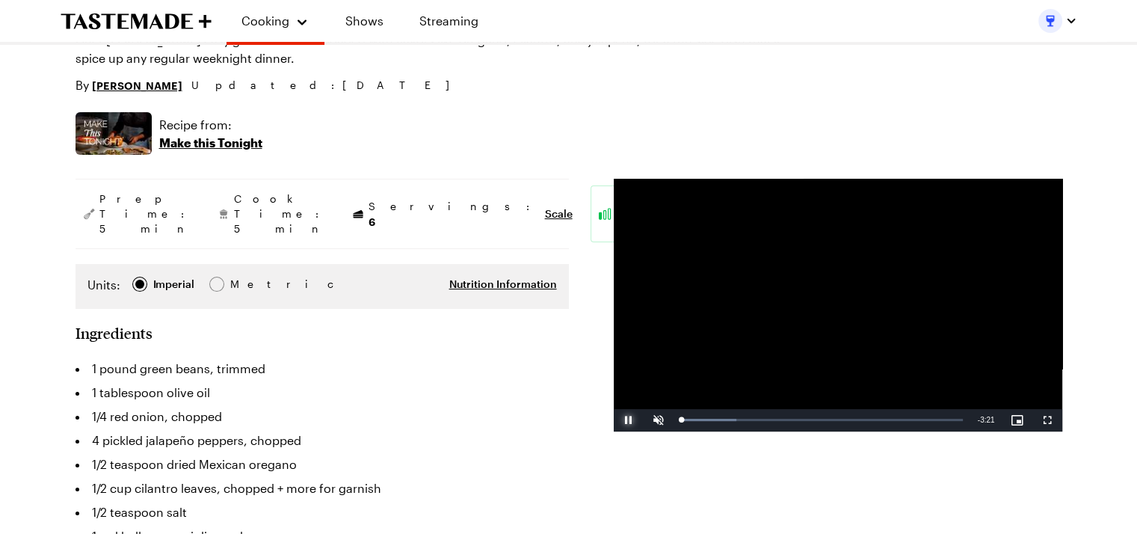
scroll to position [0, 0]
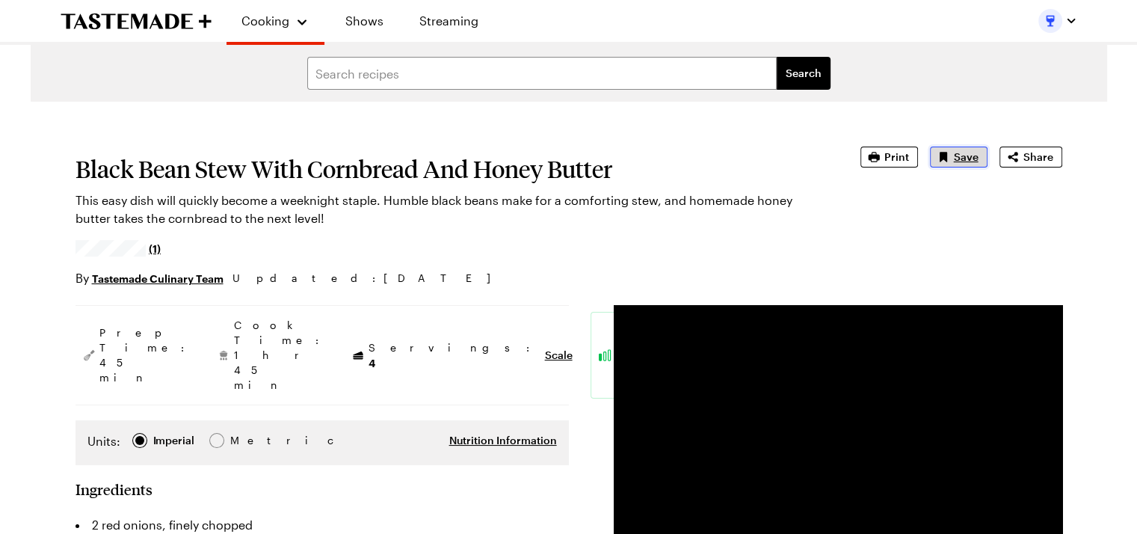
click at [953, 152] on button "Save" at bounding box center [959, 157] width 58 height 21
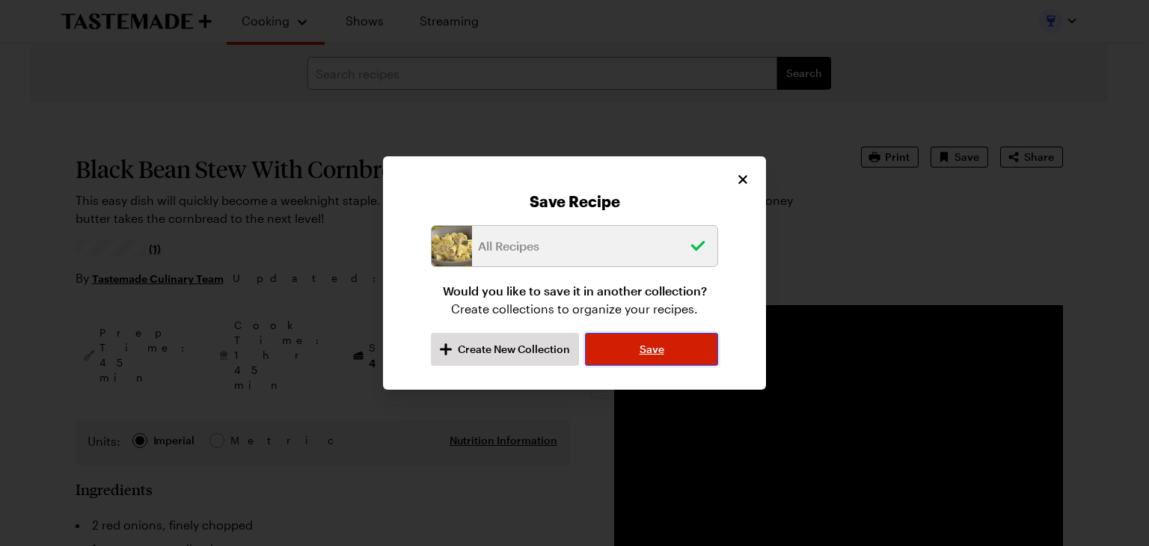
click at [667, 345] on button "Save" at bounding box center [651, 349] width 133 height 33
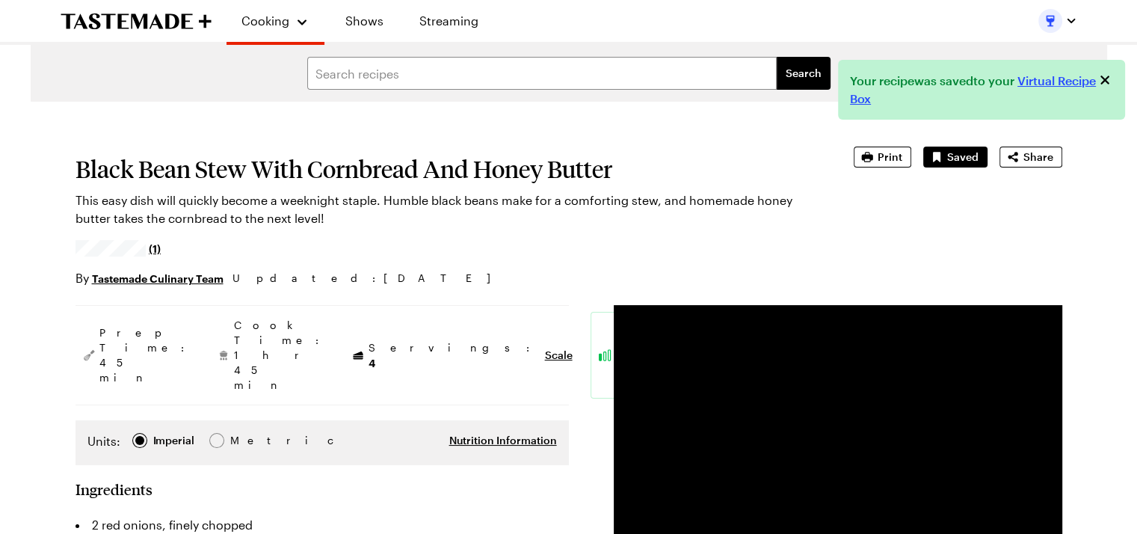
type textarea "x"
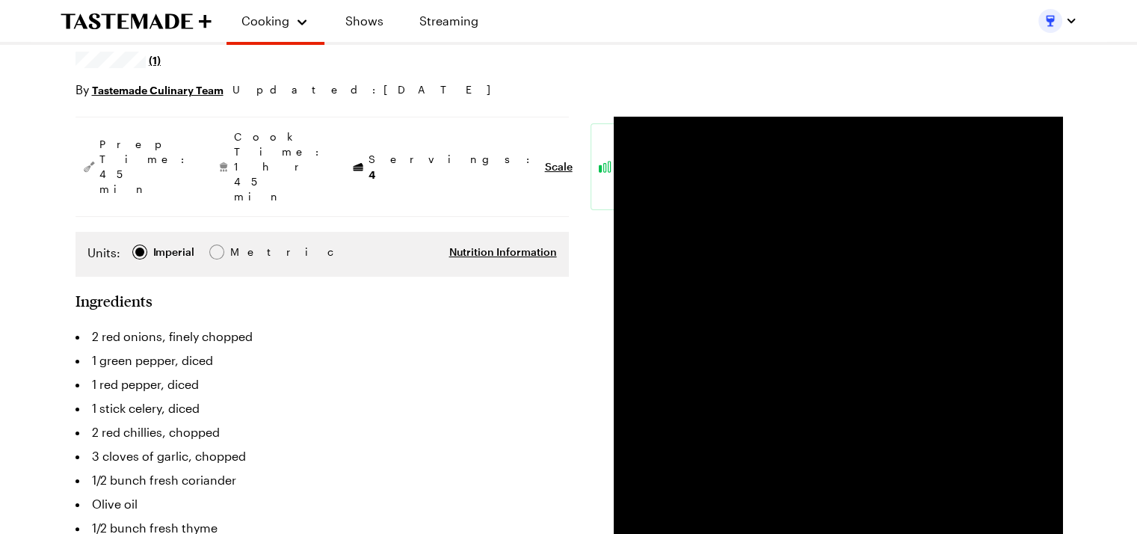
scroll to position [224, 0]
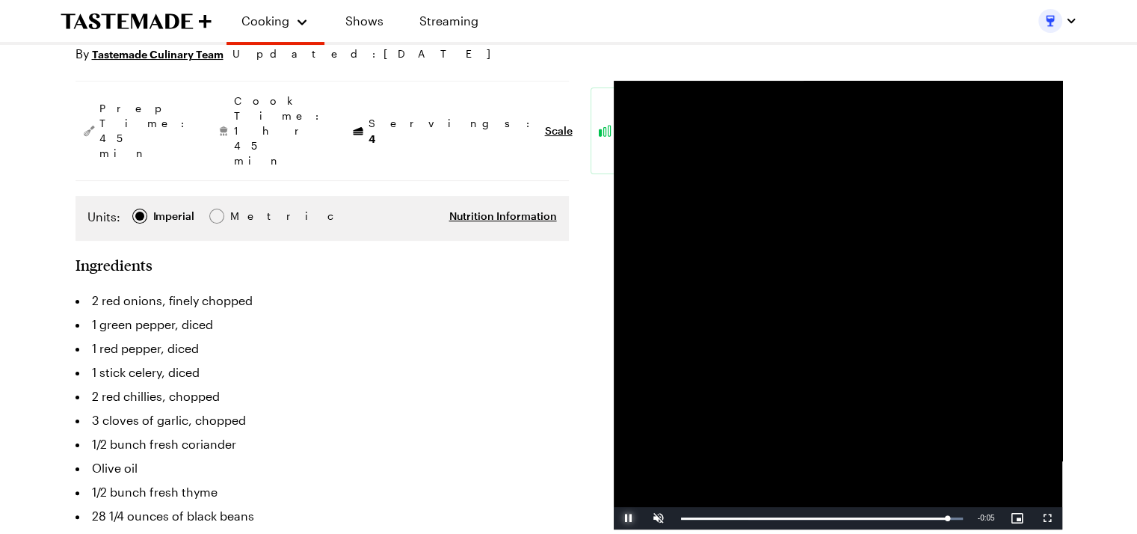
click at [631, 518] on span "Video Player" at bounding box center [629, 518] width 30 height 0
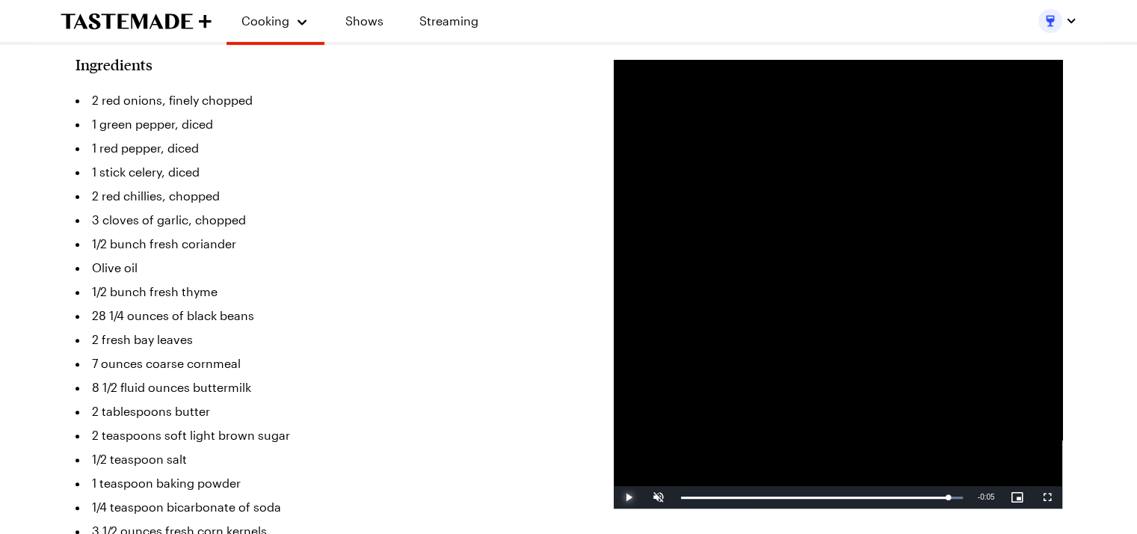
scroll to position [449, 0]
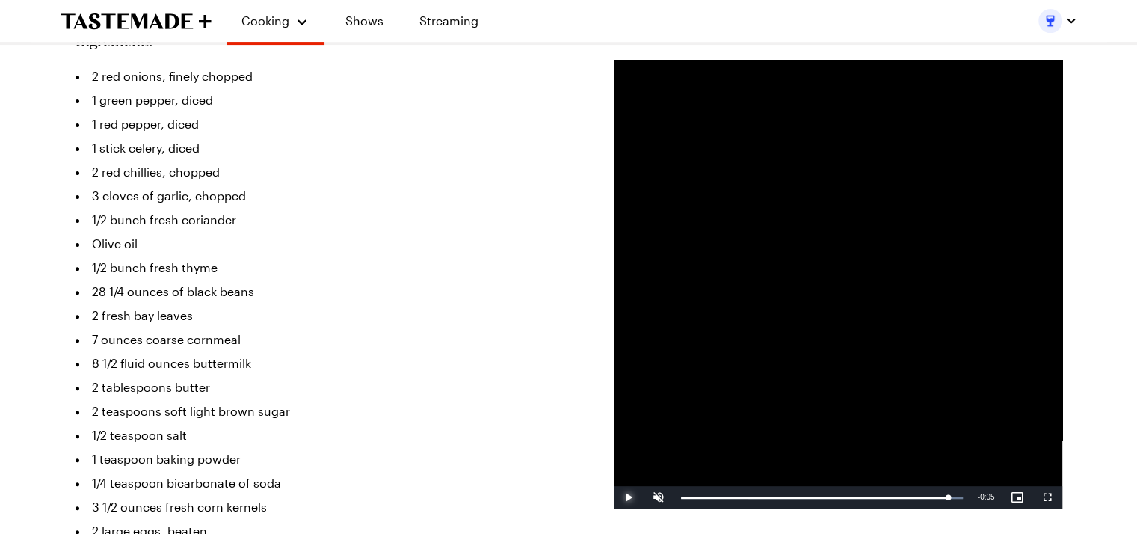
click at [625, 497] on span "Video Player" at bounding box center [629, 497] width 30 height 0
drag, startPoint x: 959, startPoint y: 495, endPoint x: 526, endPoint y: 498, distance: 433.0
click at [630, 497] on span "Video Player" at bounding box center [629, 497] width 30 height 0
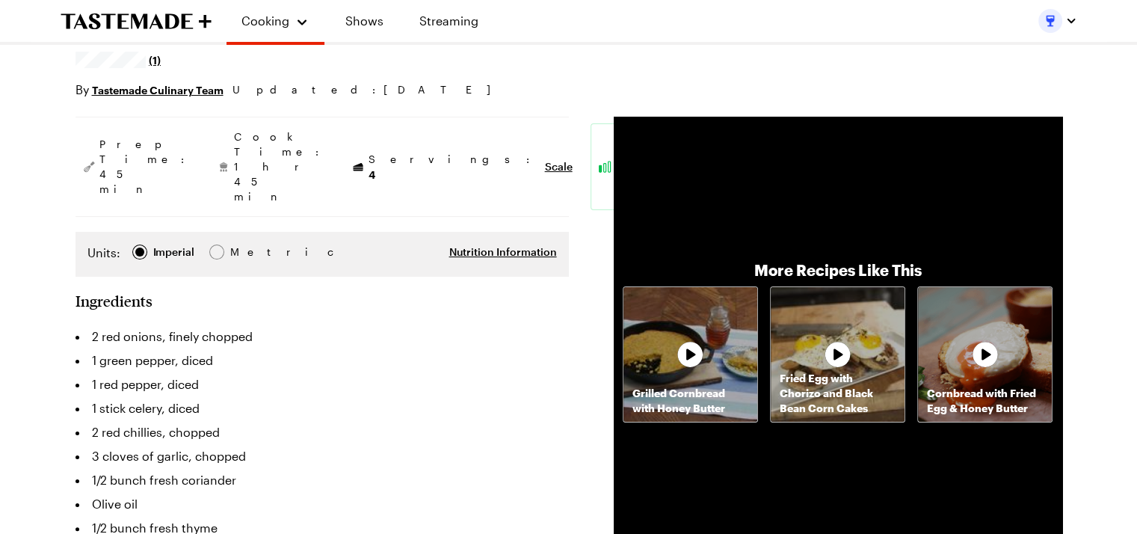
scroll to position [25, 0]
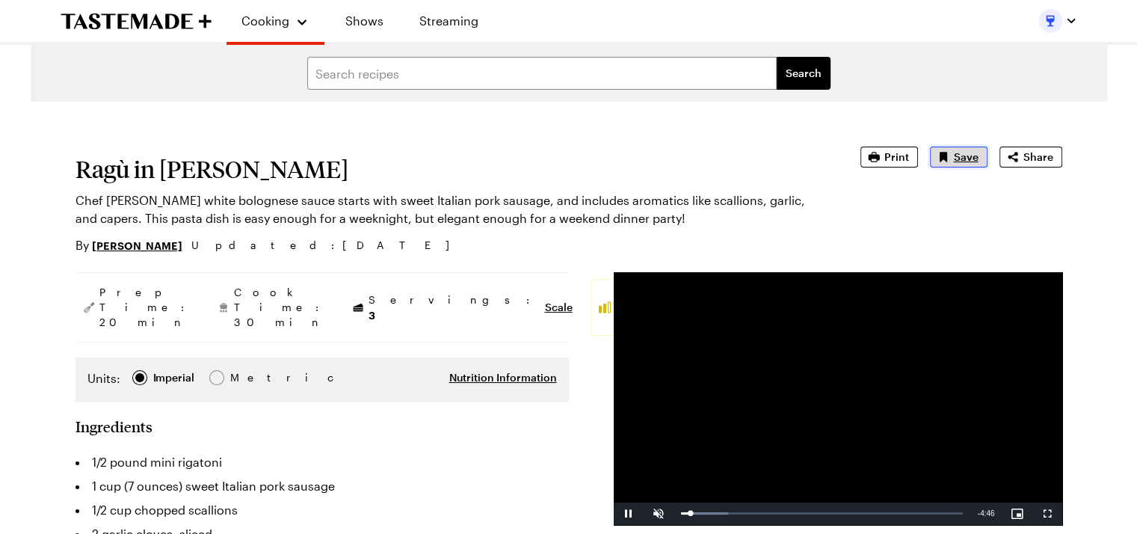
click at [971, 163] on span "Save" at bounding box center [966, 157] width 25 height 15
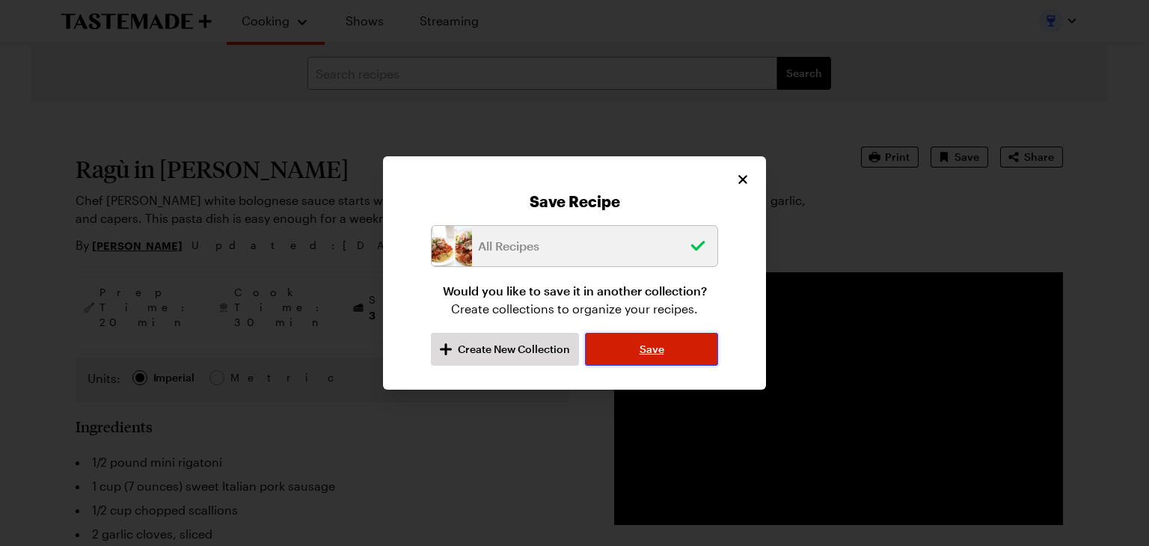
click at [652, 354] on span "Save" at bounding box center [651, 349] width 25 height 15
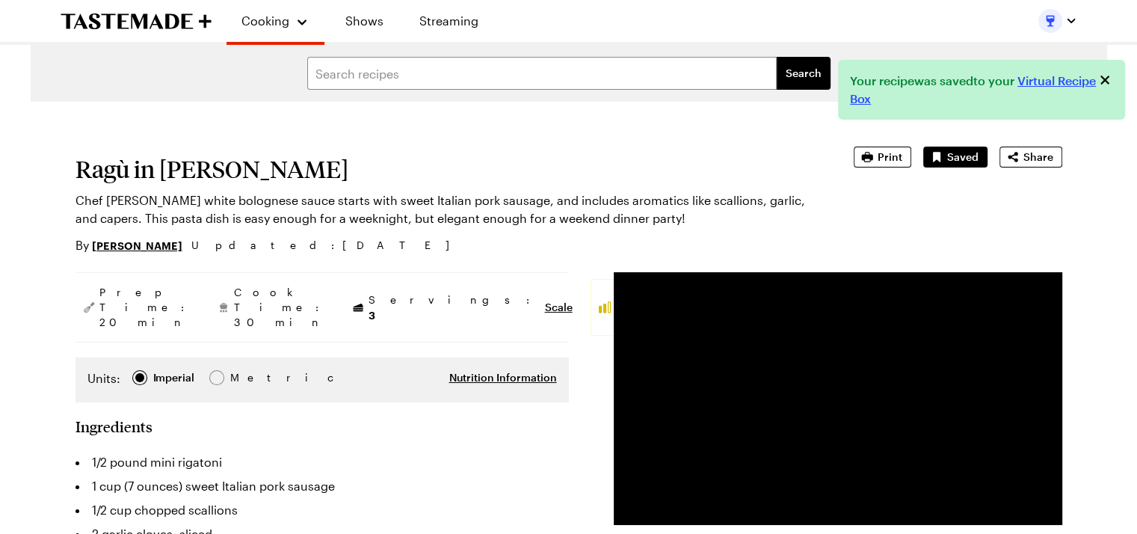
type textarea "x"
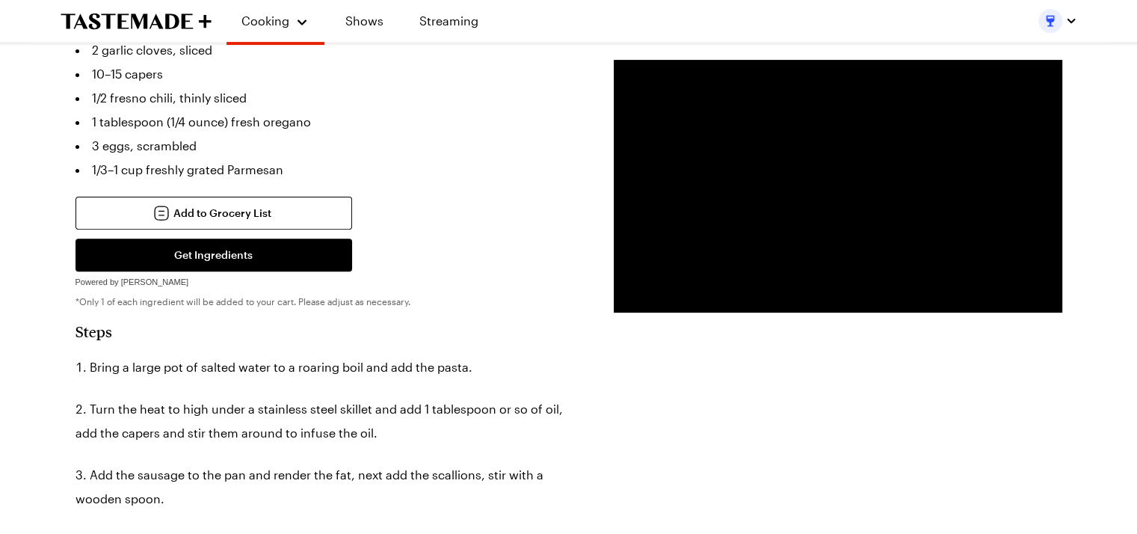
scroll to position [523, 0]
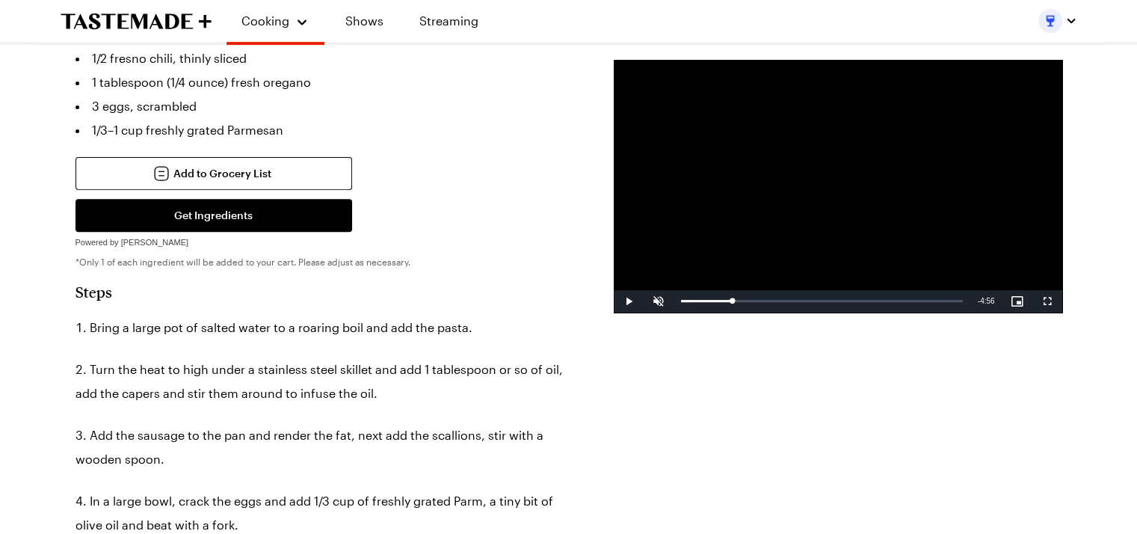
drag, startPoint x: 732, startPoint y: 300, endPoint x: 625, endPoint y: 300, distance: 106.9
click at [625, 300] on div "Play Unmute Current Time 0:54 / Duration 4:56 Loaded : 3.37% 0:03 0:00 Stream T…" at bounding box center [838, 301] width 449 height 22
click at [937, 300] on div "Loaded : 12.08% 4:29 4:29" at bounding box center [822, 301] width 282 height 4
click at [623, 301] on span "Video Player" at bounding box center [629, 301] width 30 height 0
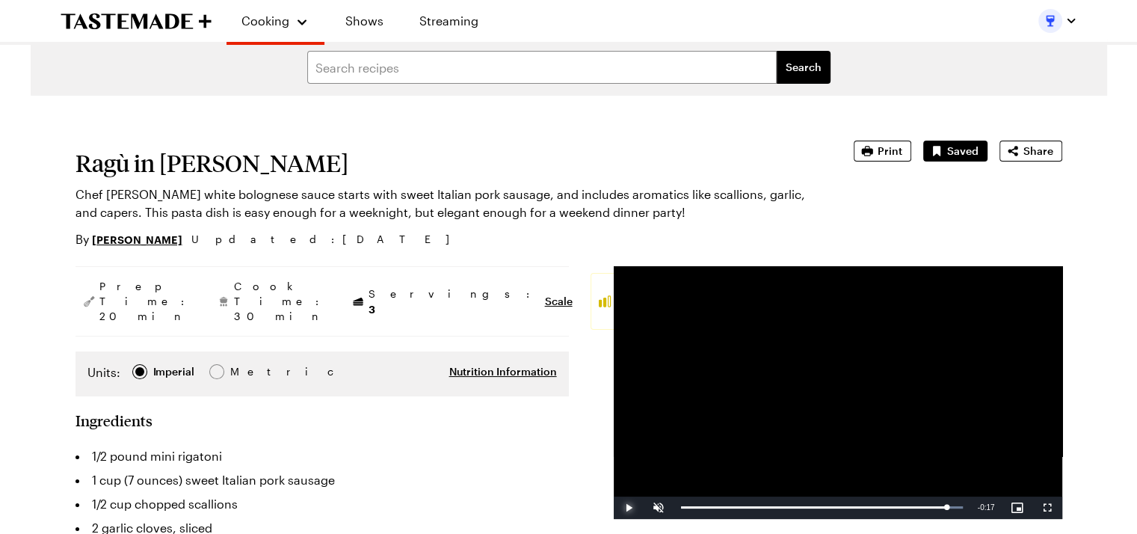
scroll to position [0, 0]
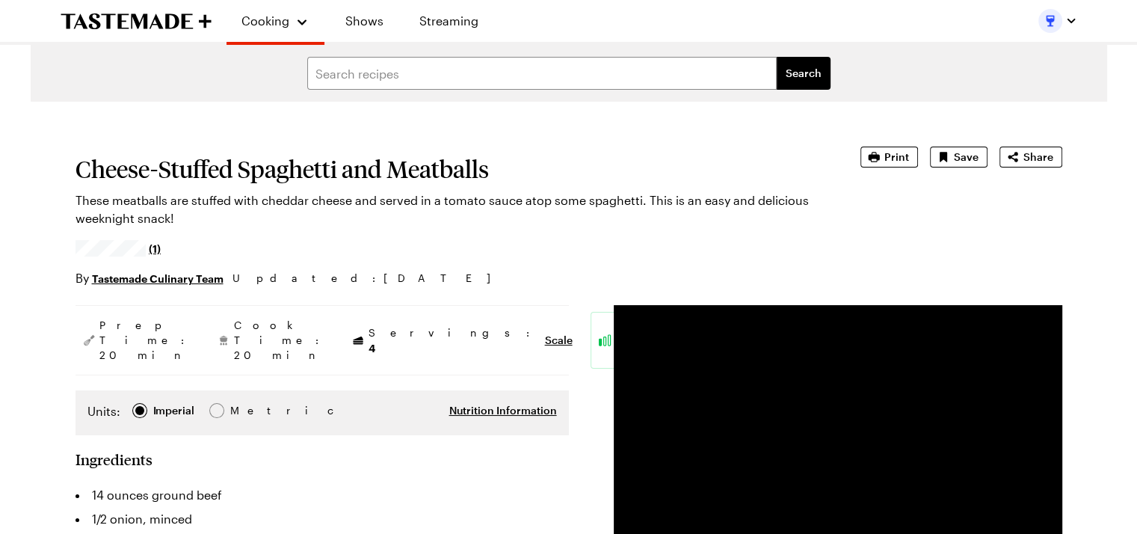
click at [957, 168] on div "Cheese-Stuffed Spaghetti and Meatballs These meatballs are stuffed with cheddar…" at bounding box center [569, 217] width 987 height 141
click at [957, 159] on span "Save" at bounding box center [966, 157] width 25 height 15
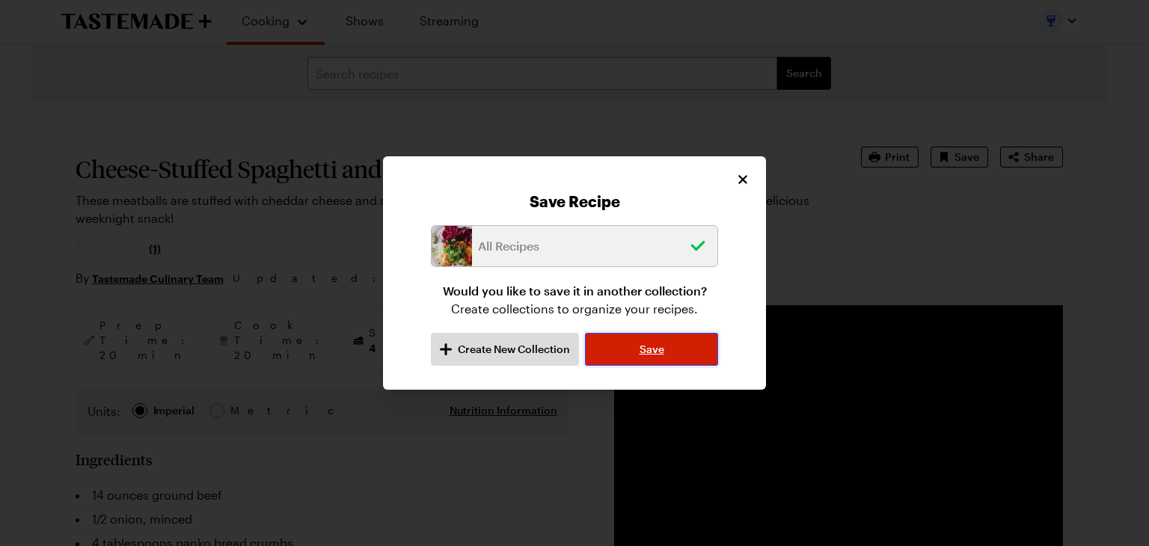
click at [657, 355] on span "Save" at bounding box center [651, 349] width 25 height 15
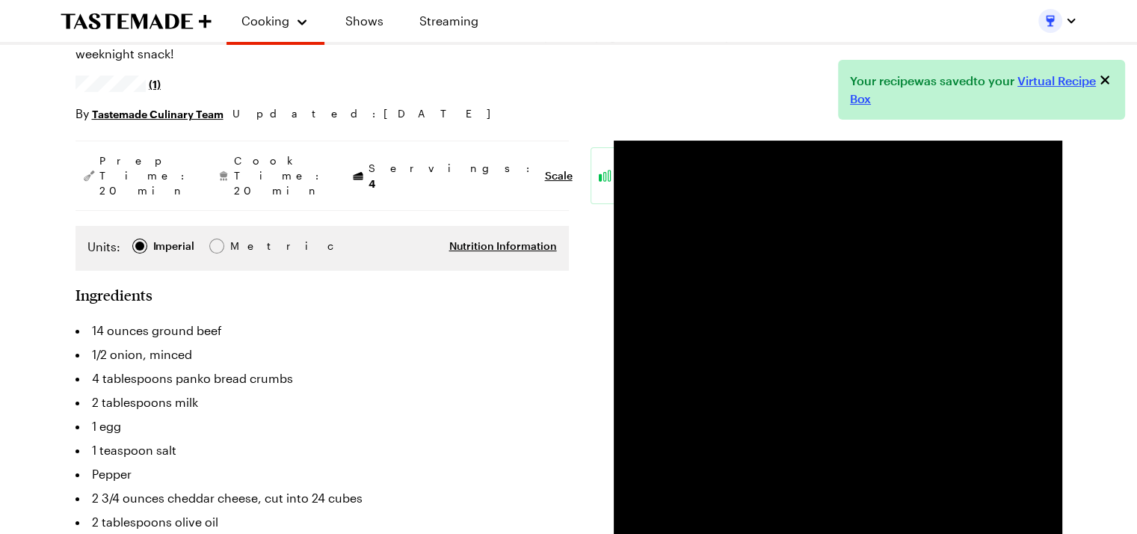
type textarea "x"
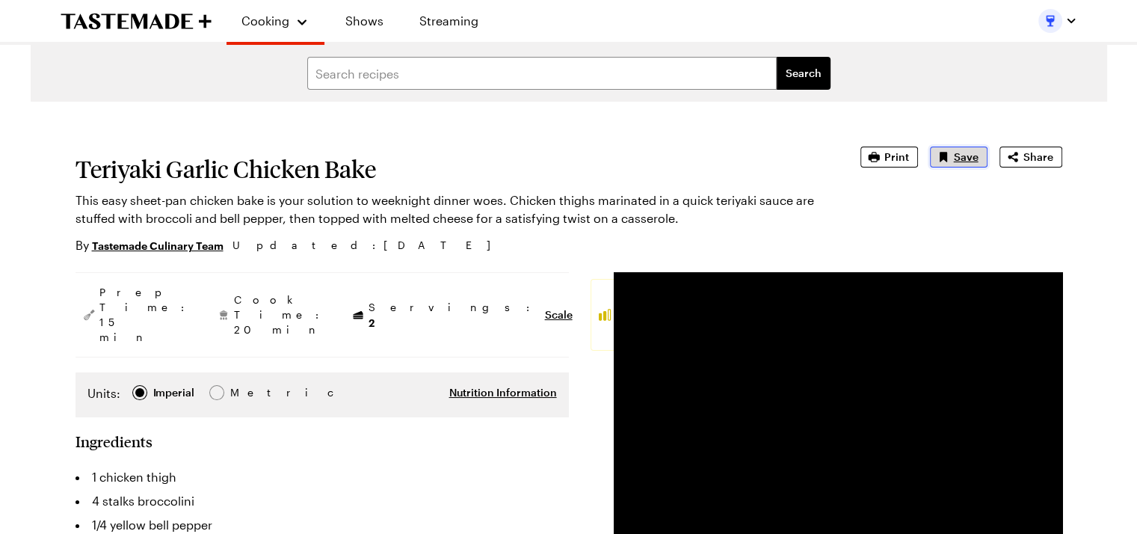
click at [953, 163] on button "Save" at bounding box center [959, 157] width 58 height 21
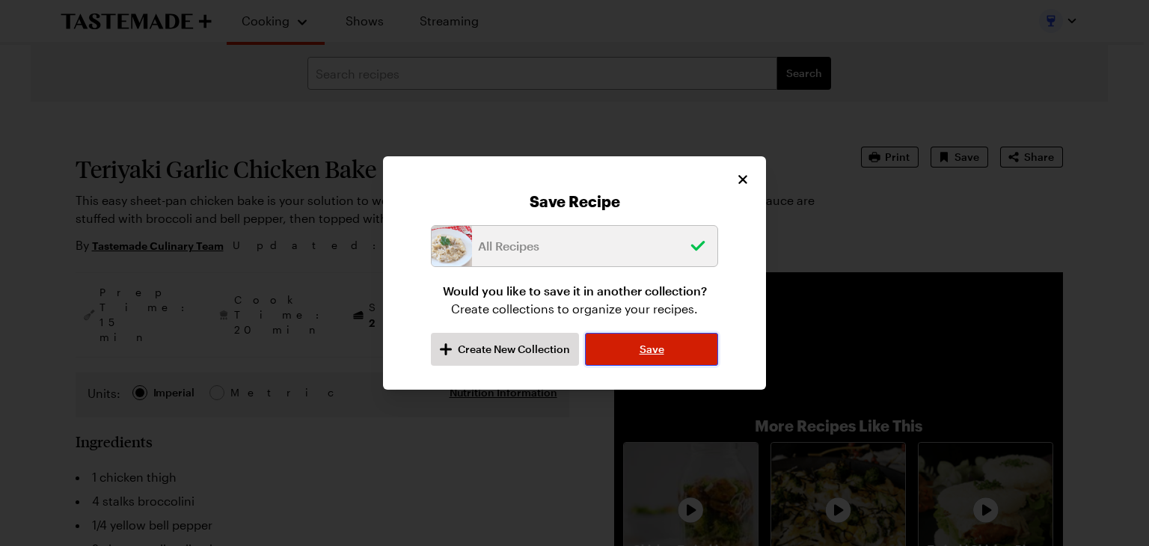
click at [645, 349] on span "Save" at bounding box center [651, 349] width 25 height 15
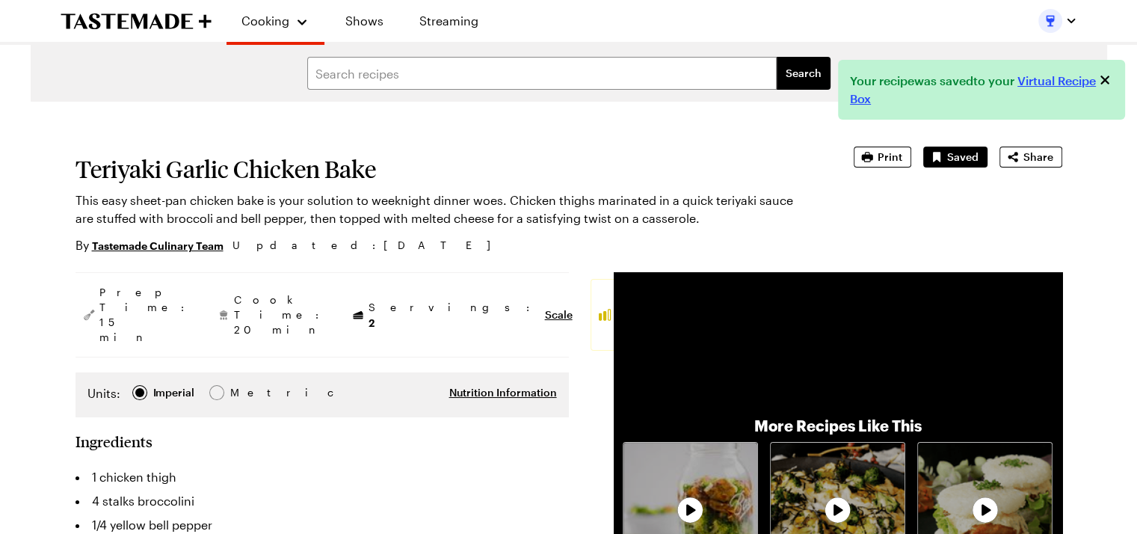
type textarea "x"
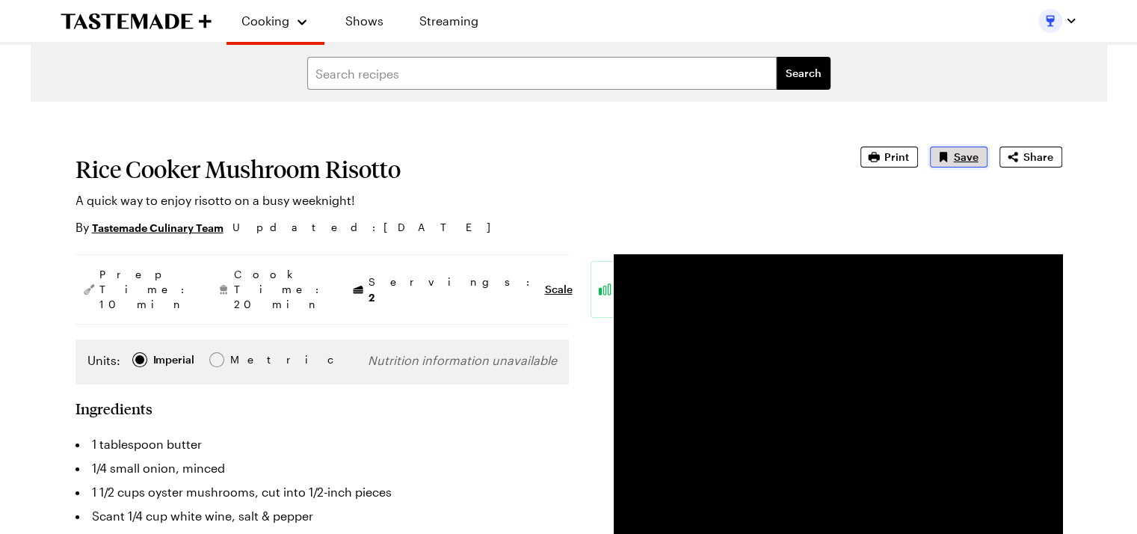
click at [962, 162] on span "Save" at bounding box center [966, 157] width 25 height 15
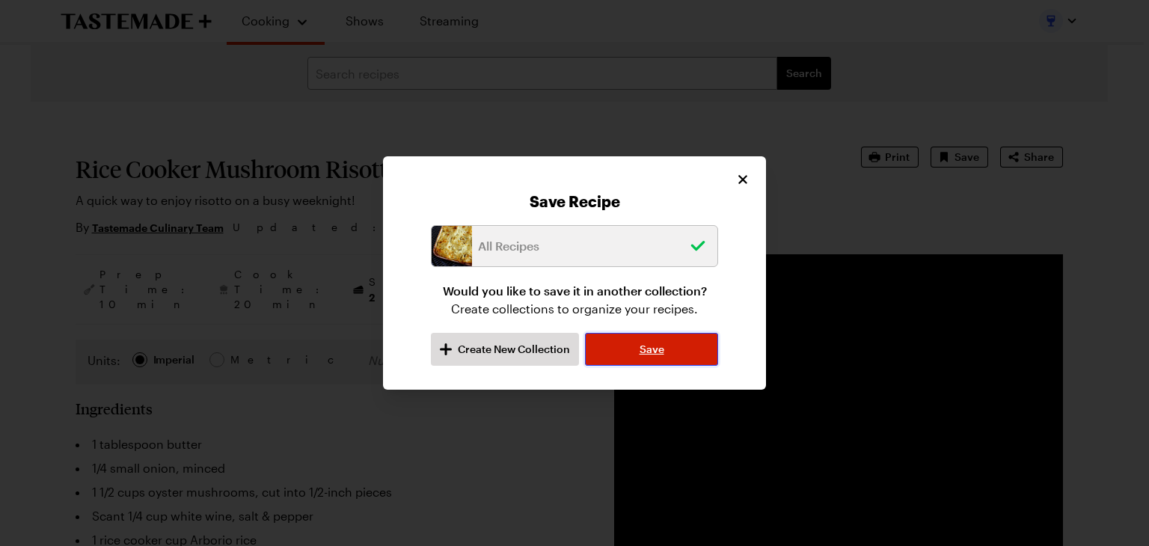
click at [668, 354] on button "Save" at bounding box center [651, 349] width 133 height 33
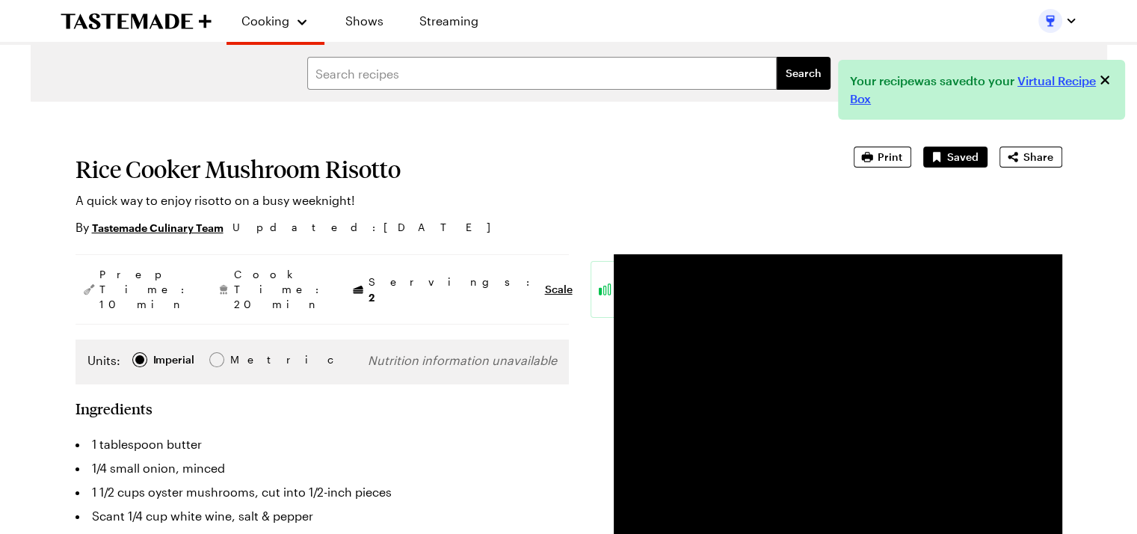
type textarea "x"
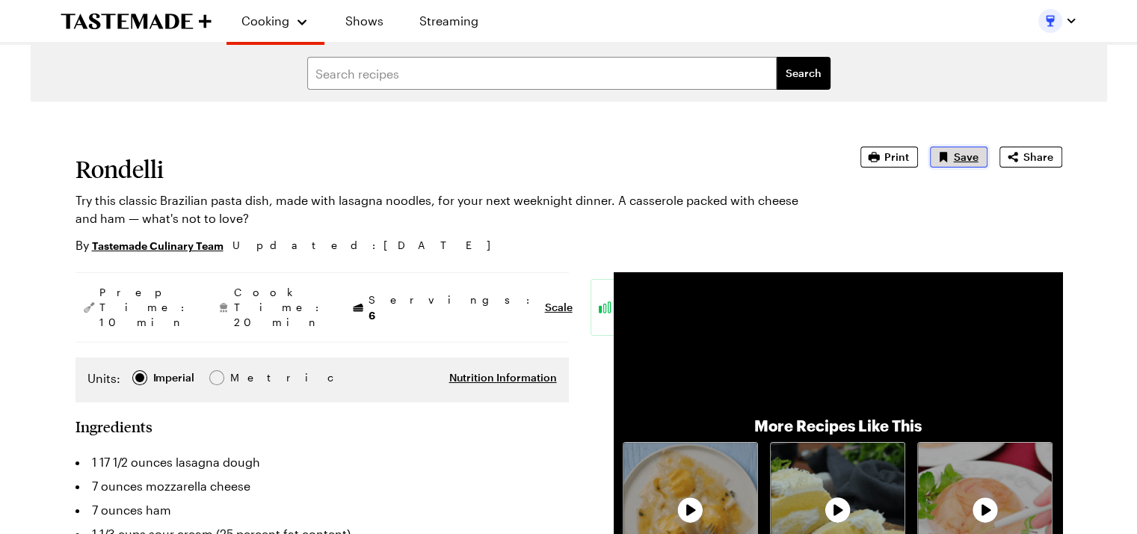
click at [958, 163] on span "Save" at bounding box center [966, 157] width 25 height 15
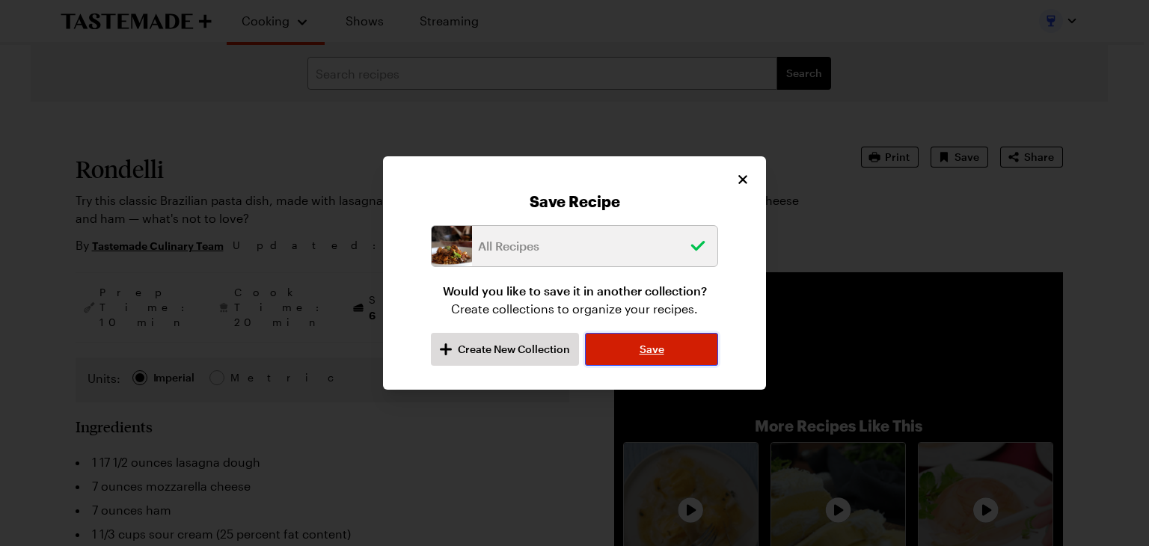
click at [646, 354] on span "Save" at bounding box center [651, 349] width 25 height 15
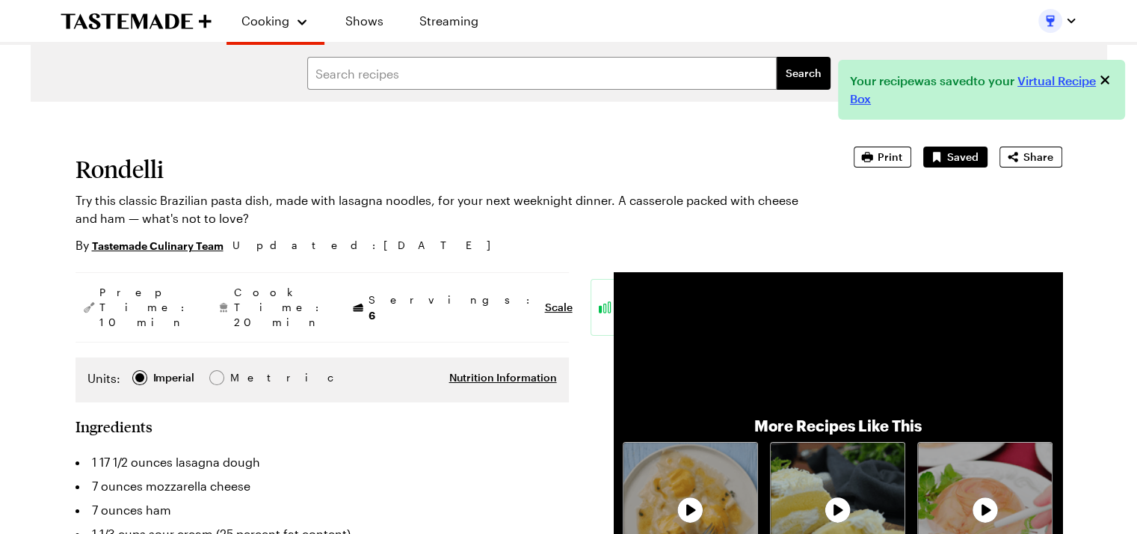
type textarea "x"
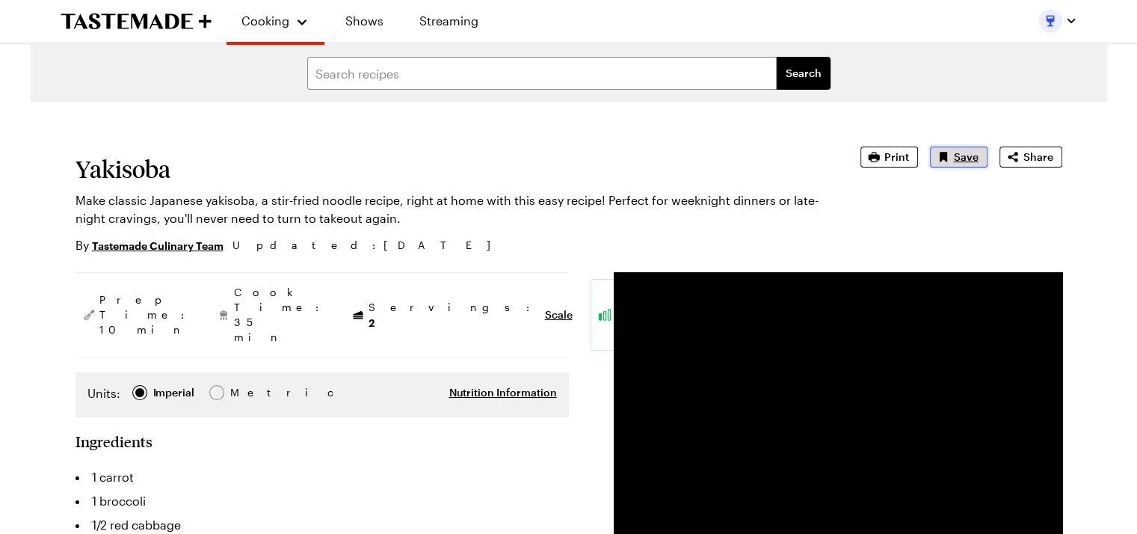
click at [969, 164] on span "Save" at bounding box center [966, 157] width 25 height 15
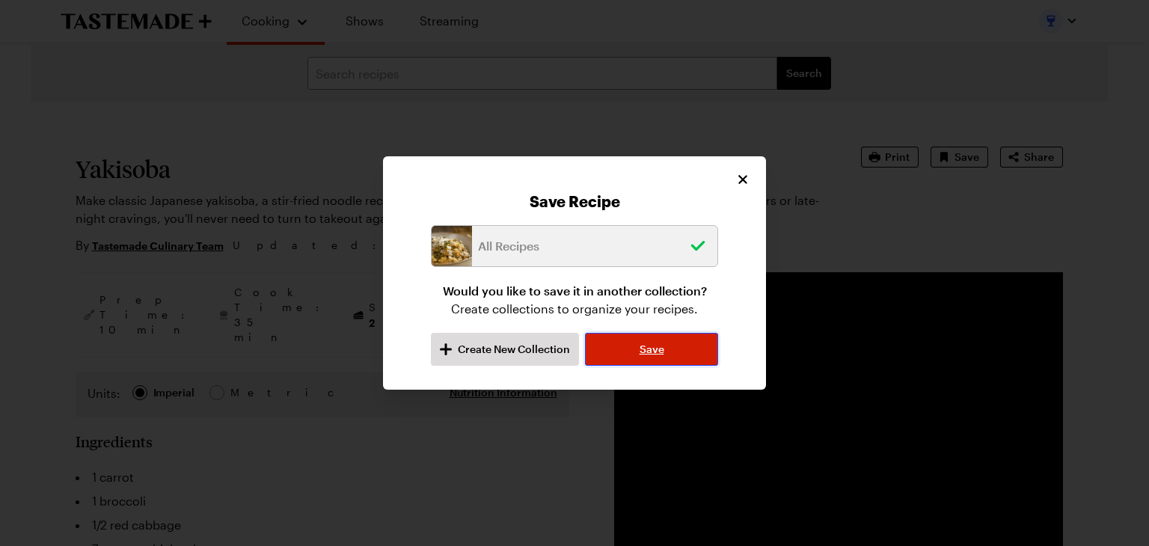
click at [663, 346] on span "Save" at bounding box center [651, 349] width 25 height 15
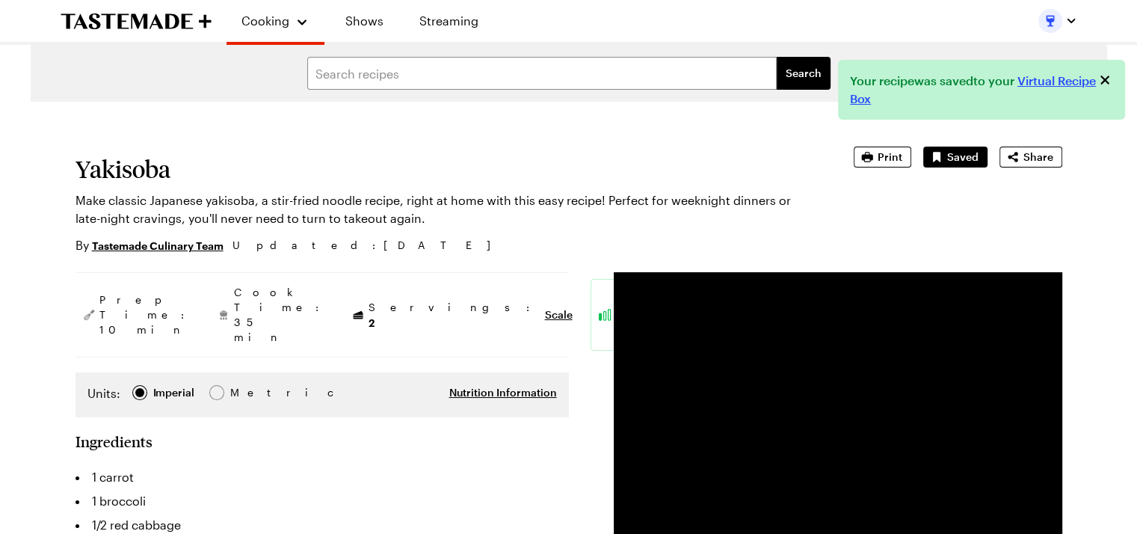
type textarea "x"
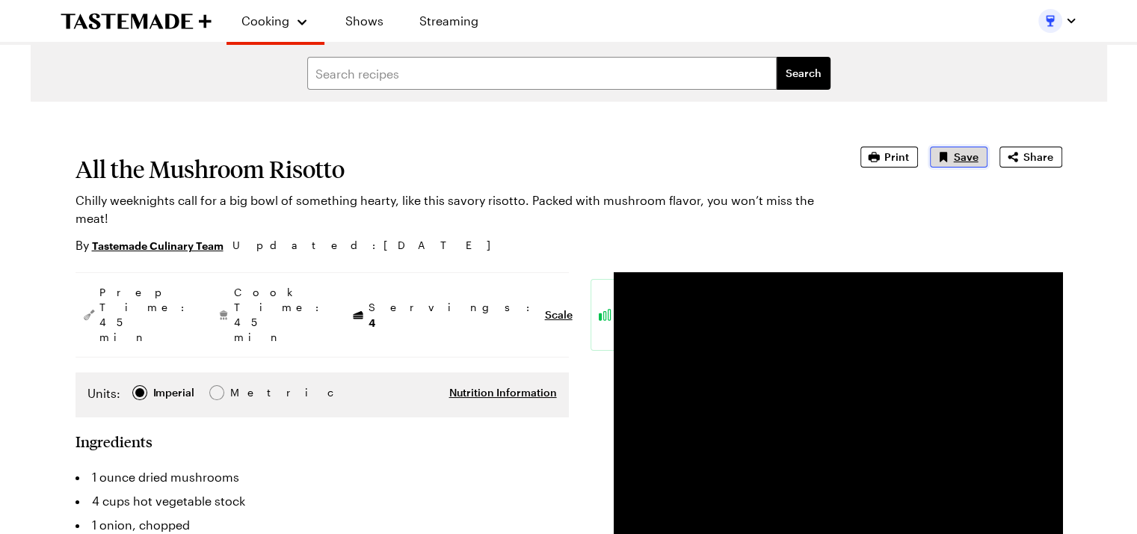
click at [960, 162] on span "Save" at bounding box center [966, 157] width 25 height 15
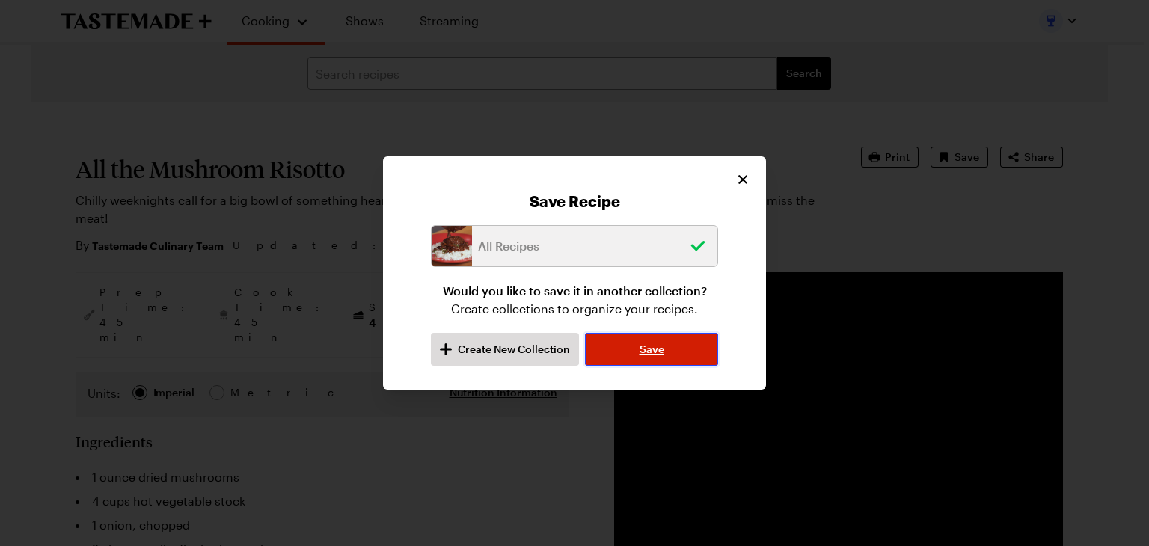
click at [636, 363] on button "Save" at bounding box center [651, 349] width 133 height 33
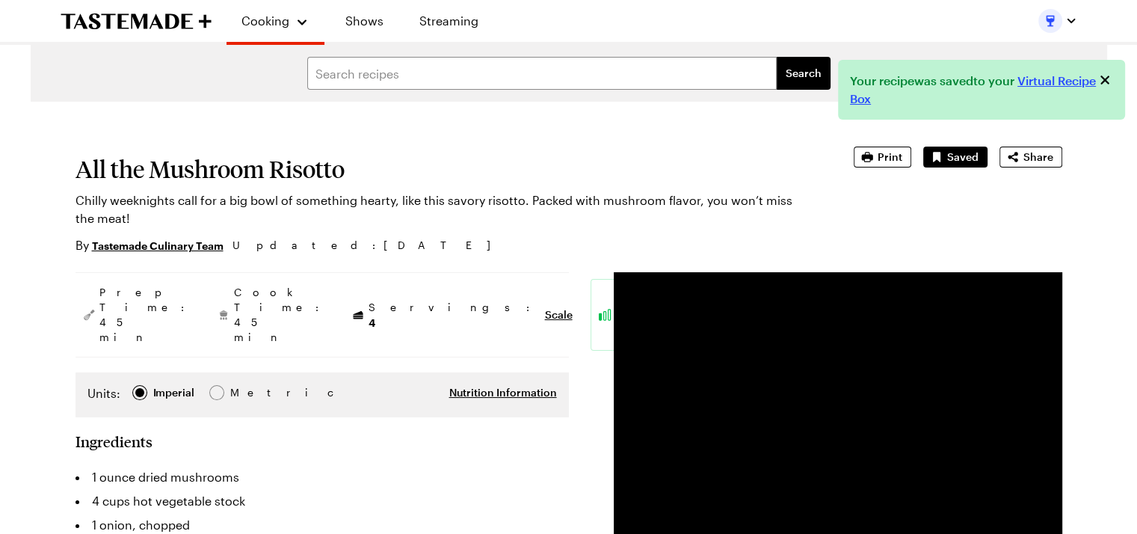
type textarea "x"
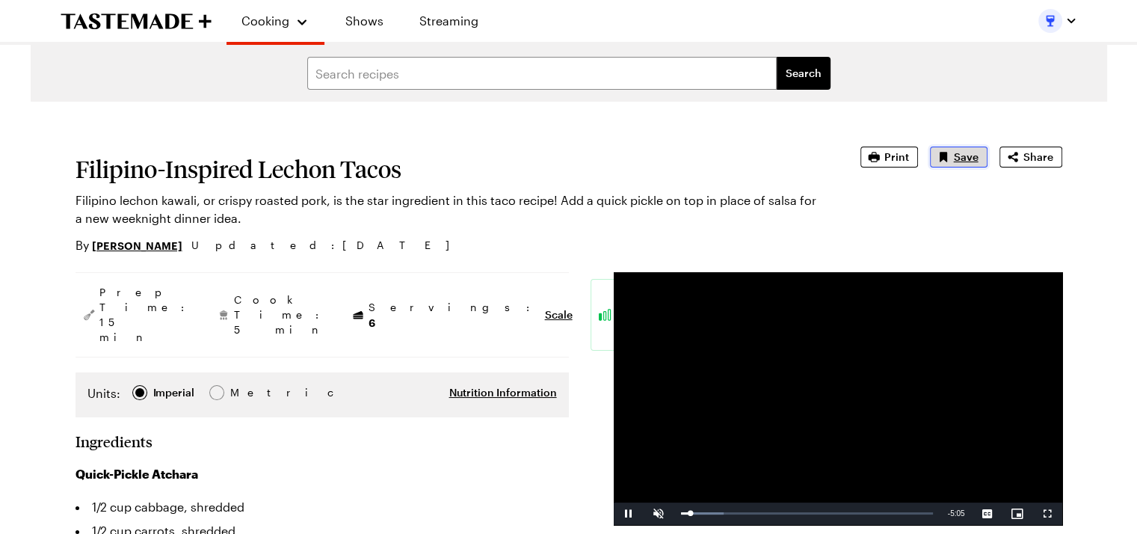
click at [954, 160] on button "Save" at bounding box center [959, 157] width 58 height 21
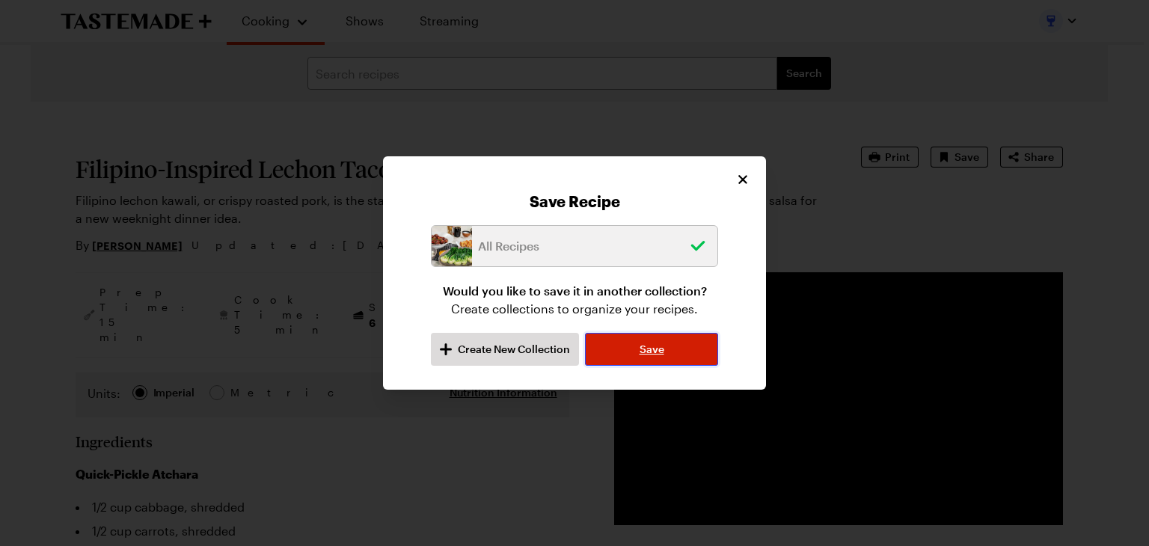
click at [649, 346] on span "Save" at bounding box center [651, 349] width 25 height 15
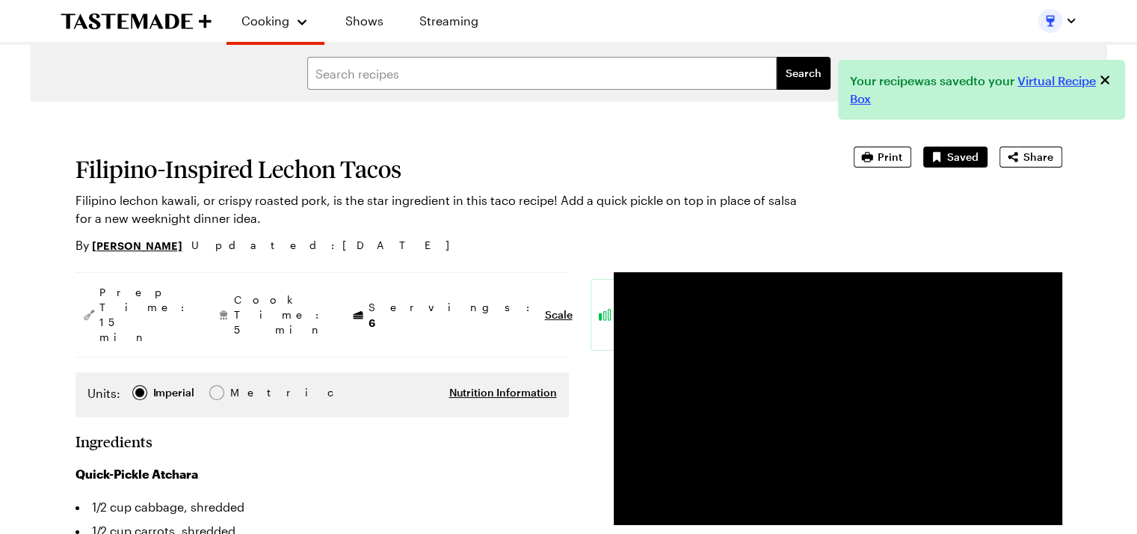
type textarea "x"
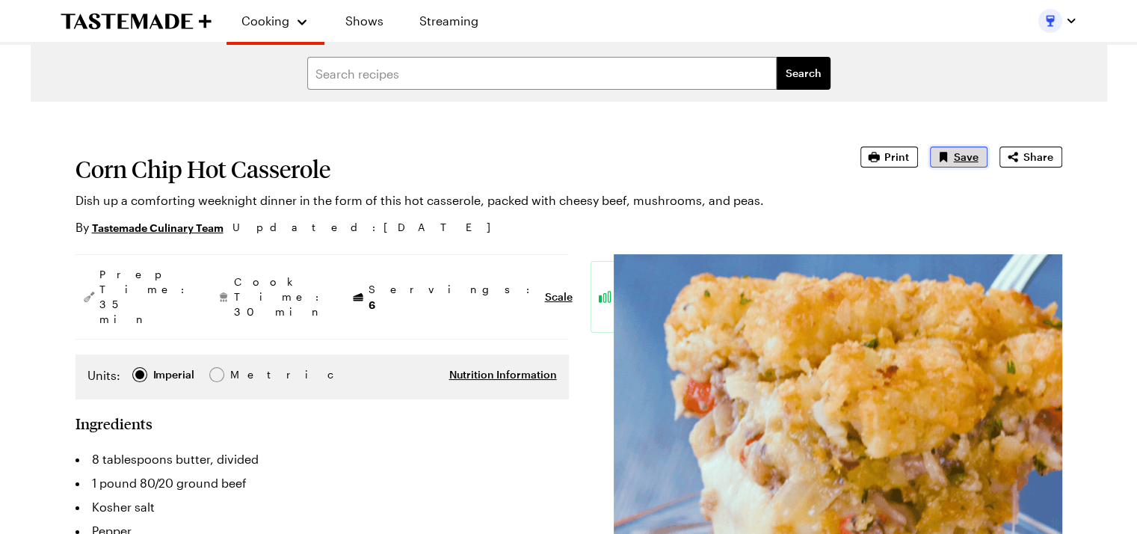
click at [950, 158] on icon "Save recipe" at bounding box center [943, 157] width 15 height 15
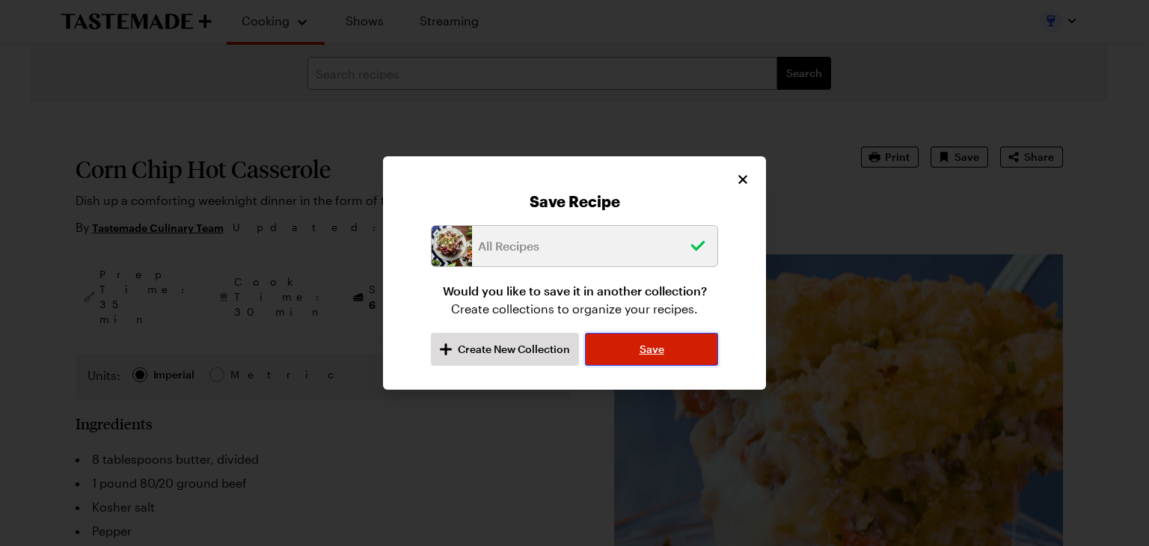
click at [651, 356] on span "Save" at bounding box center [651, 349] width 25 height 15
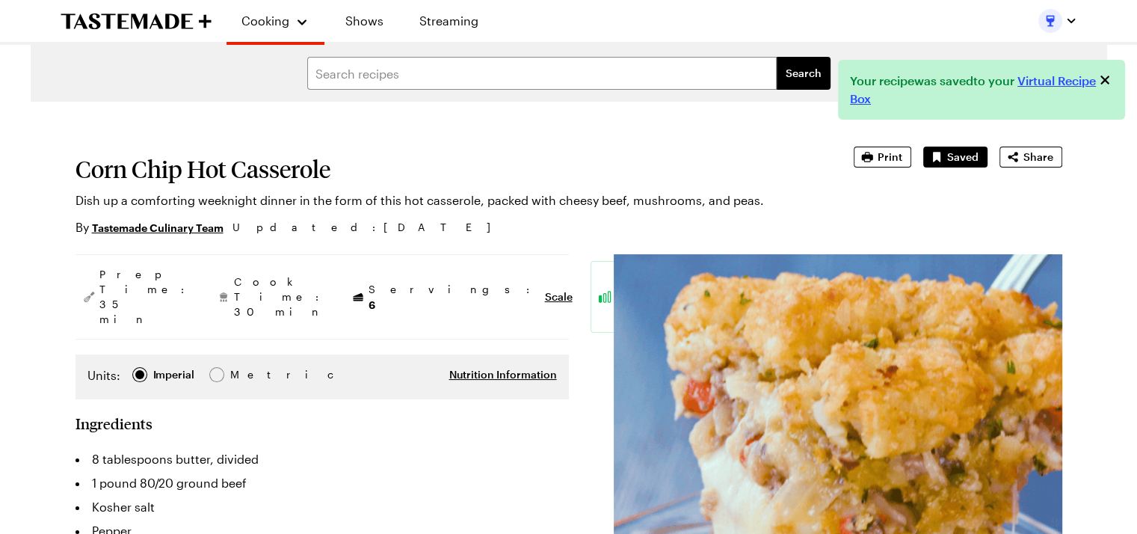
type textarea "x"
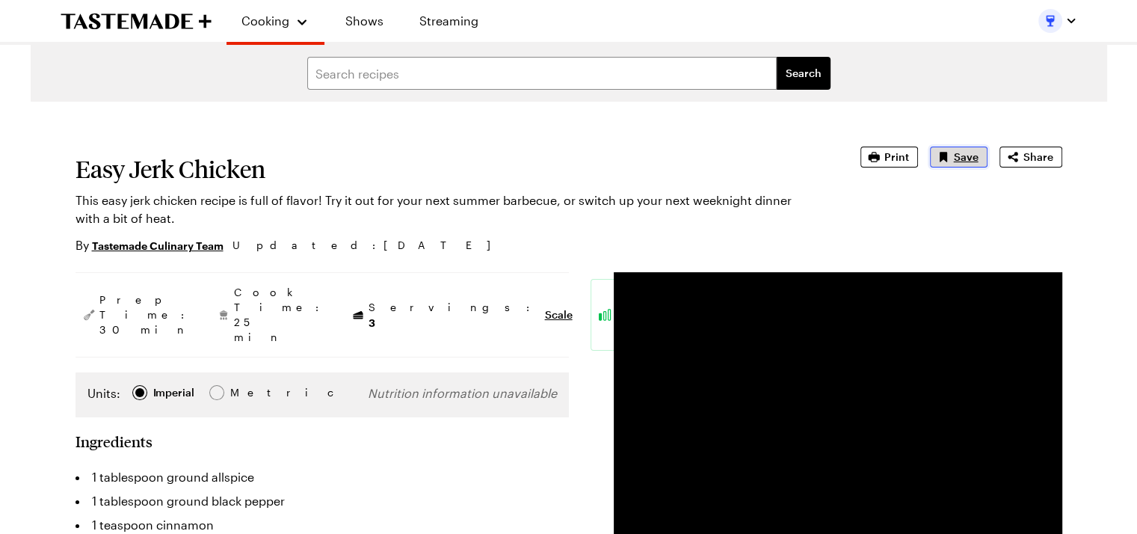
click at [959, 152] on span "Save" at bounding box center [966, 157] width 25 height 15
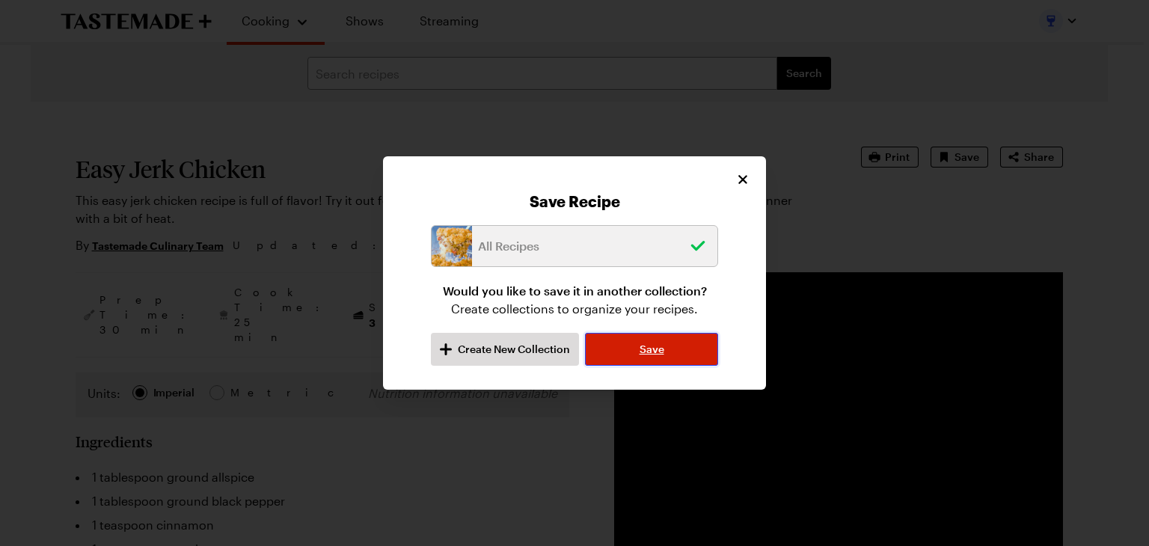
click at [654, 345] on span "Save" at bounding box center [651, 349] width 25 height 15
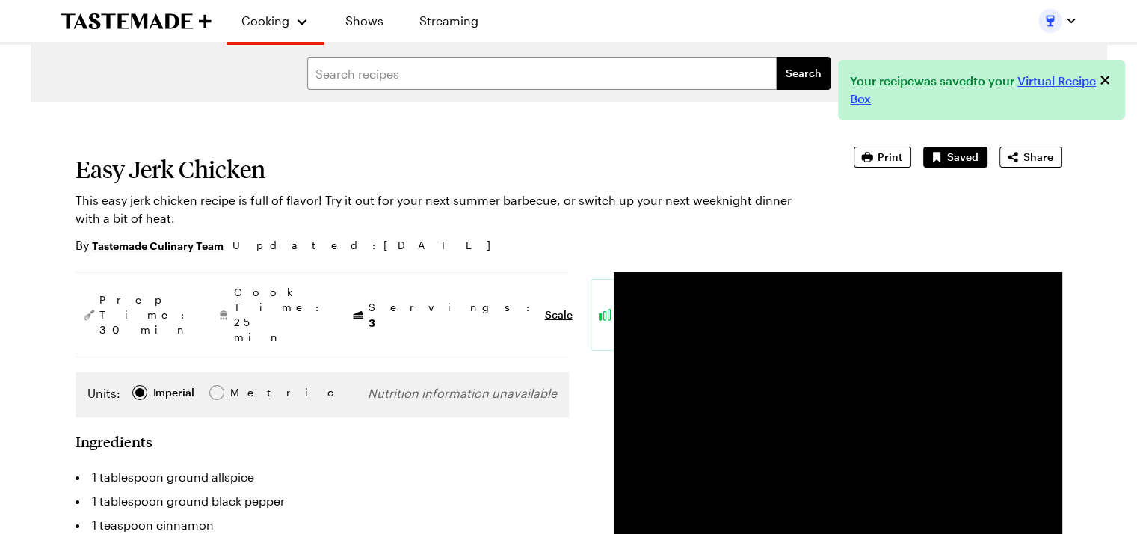
type textarea "x"
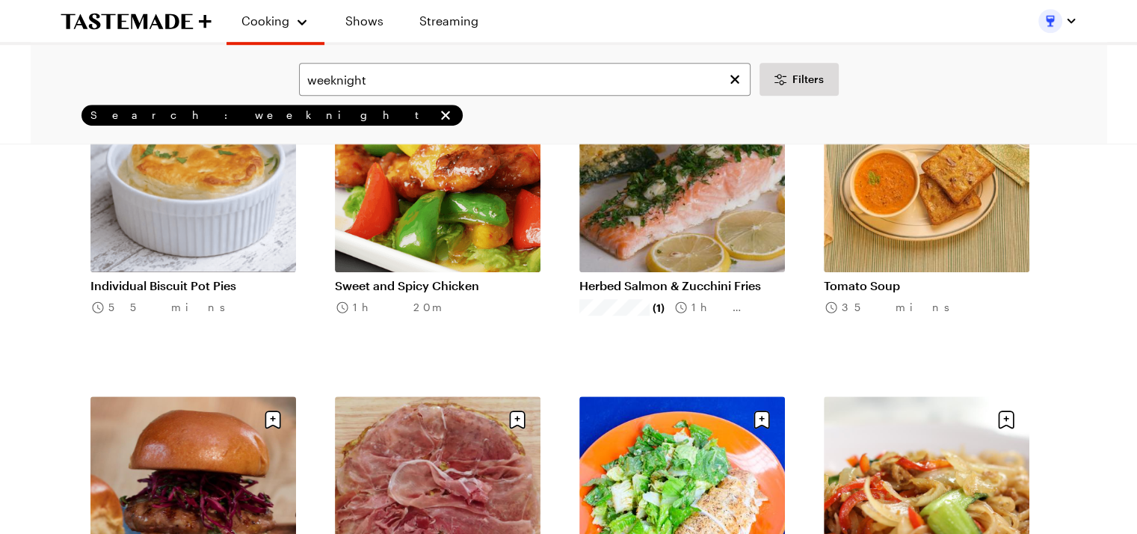
scroll to position [6965, 0]
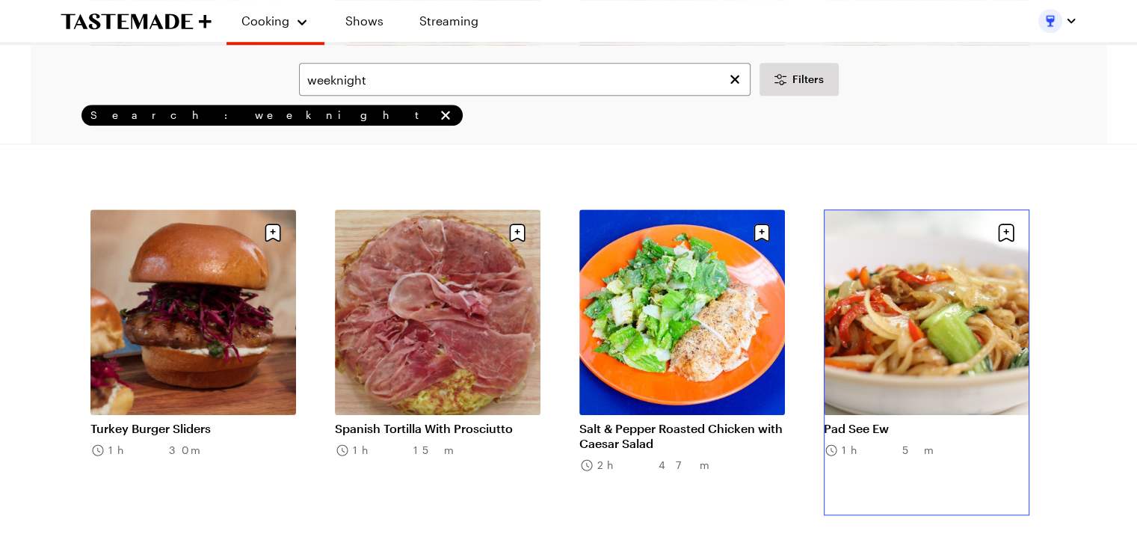
click at [853, 423] on link "Pad See Ew" at bounding box center [927, 428] width 206 height 15
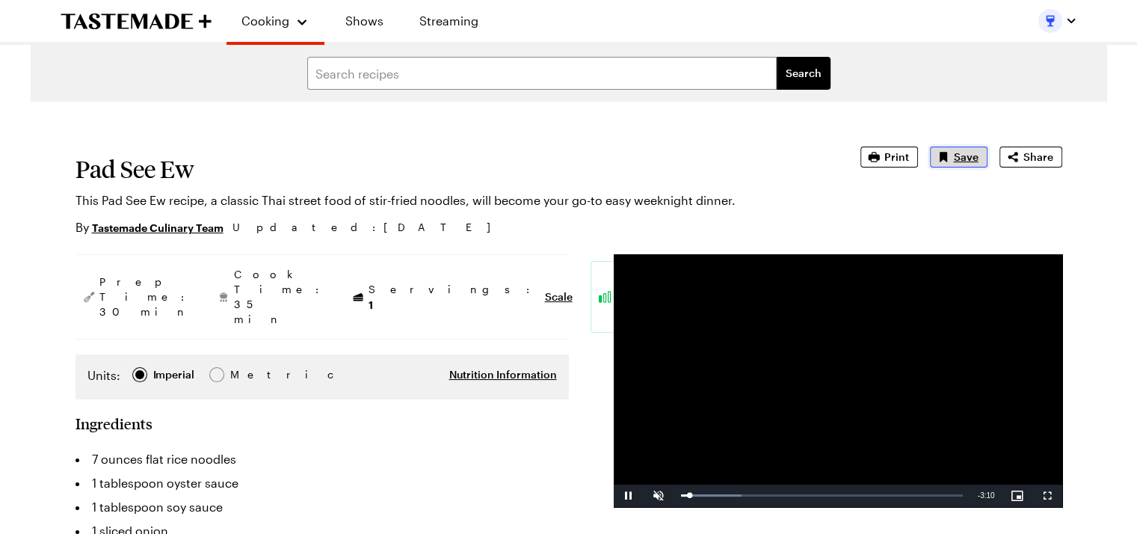
click at [957, 162] on span "Save" at bounding box center [966, 157] width 25 height 15
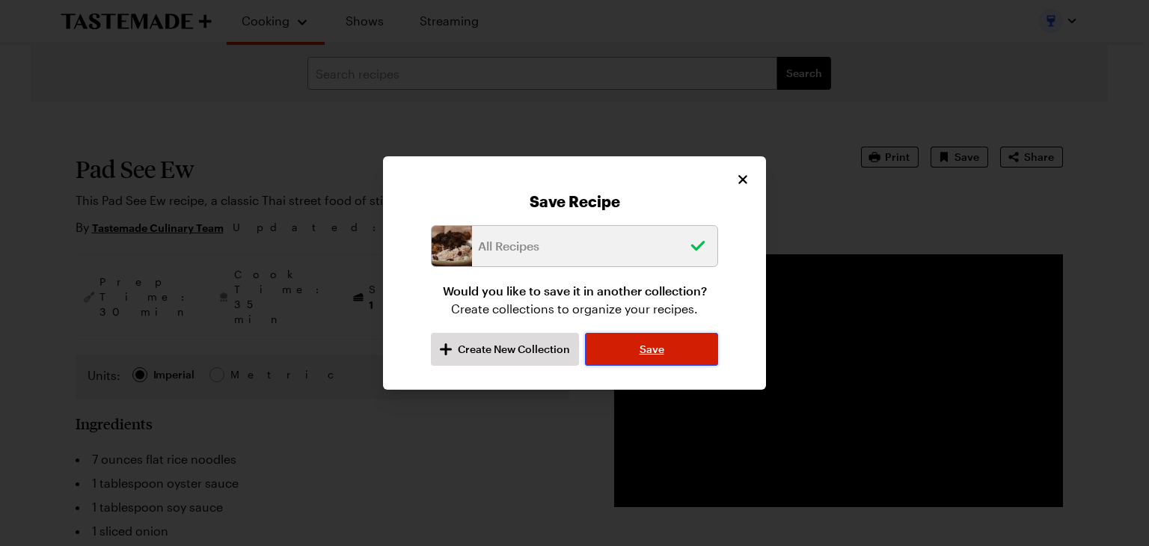
click at [644, 353] on span "Save" at bounding box center [651, 349] width 25 height 15
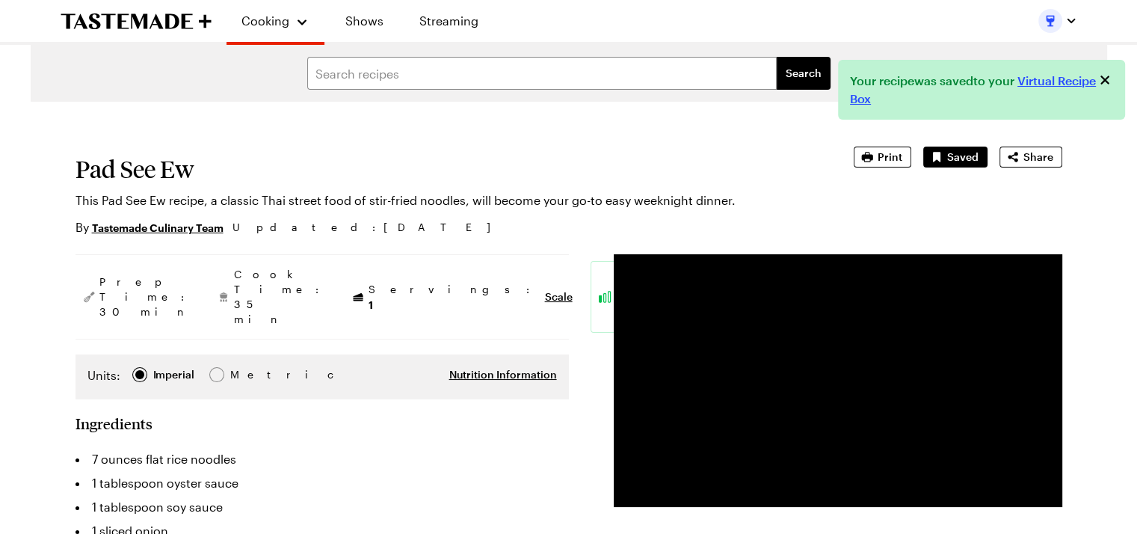
type textarea "x"
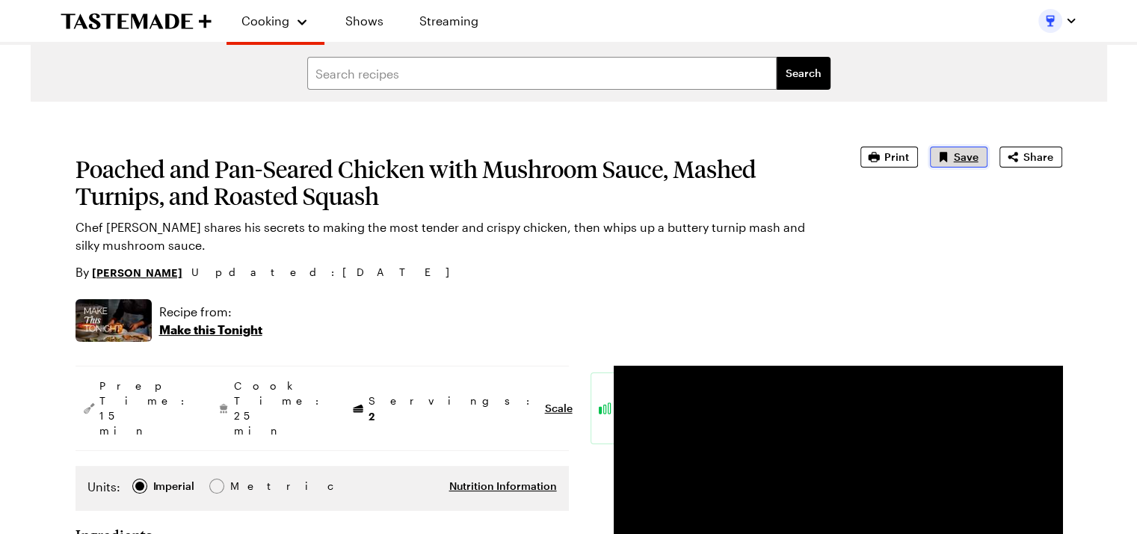
click at [945, 156] on icon "Save recipe" at bounding box center [942, 157] width 7 height 10
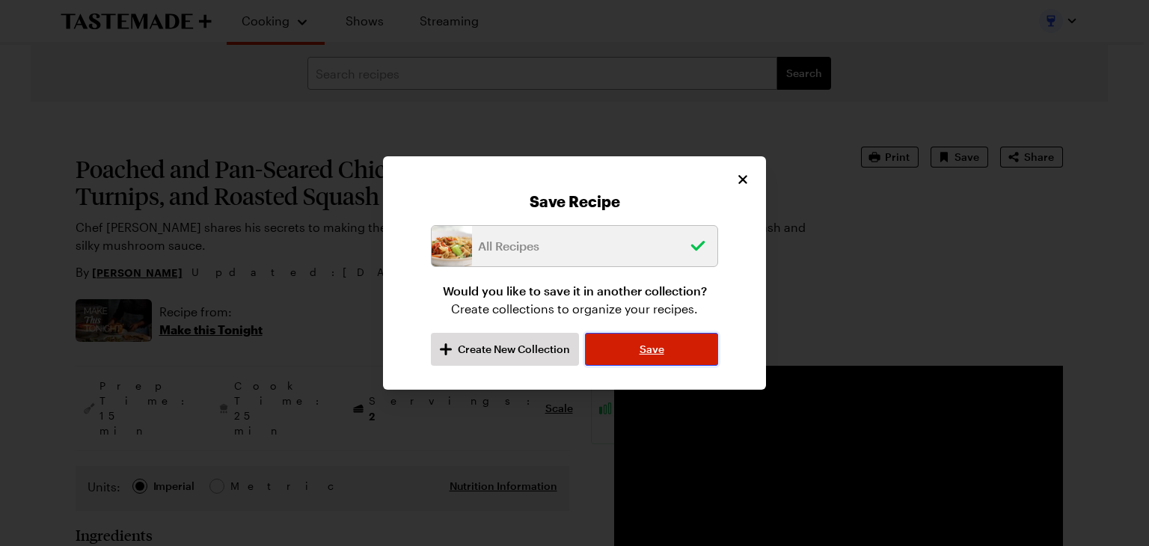
click at [651, 355] on span "Save" at bounding box center [651, 349] width 25 height 15
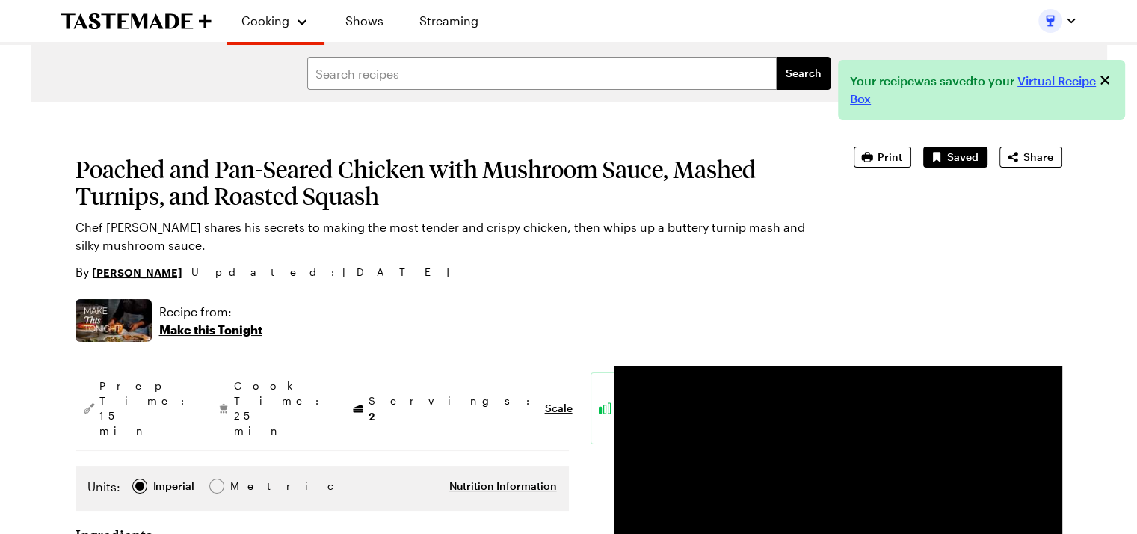
type textarea "x"
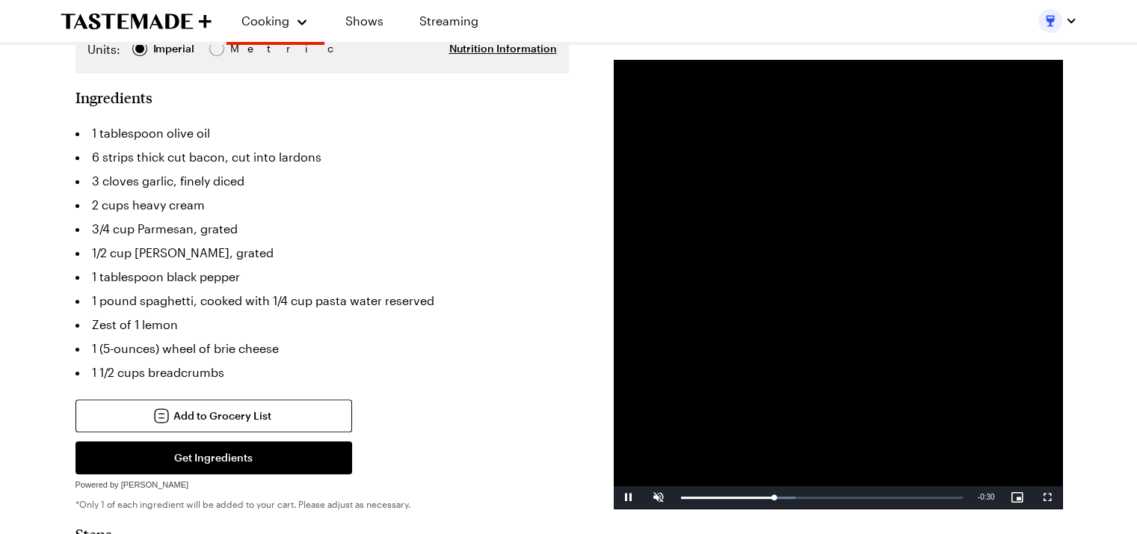
scroll to position [374, 0]
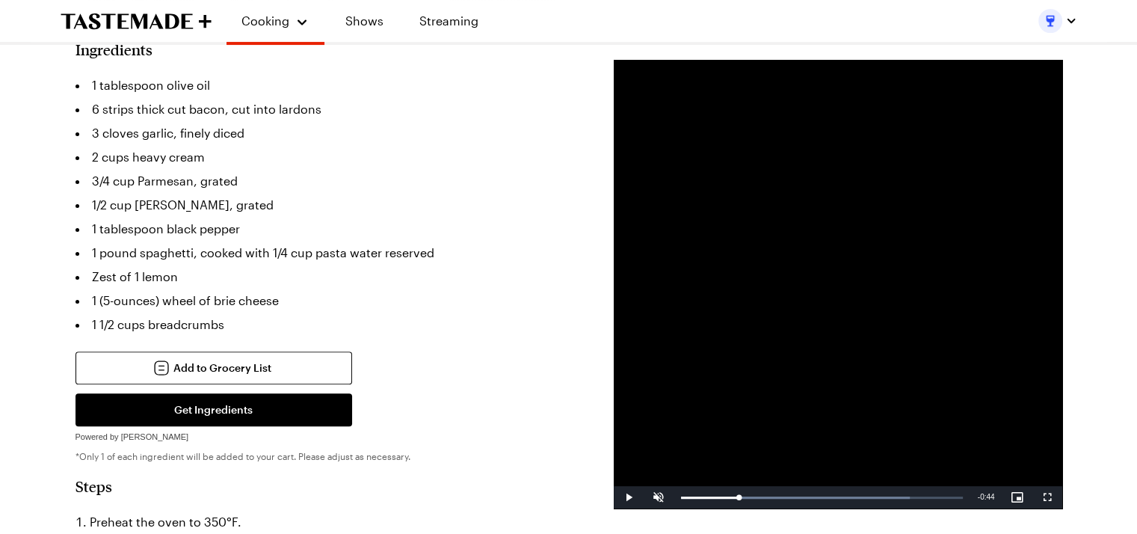
drag, startPoint x: 786, startPoint y: 494, endPoint x: 642, endPoint y: 495, distance: 144.3
click at [642, 495] on div "Play Unmute Current Time 0:09 / Duration 0:44 Loaded : 81.35% 0:02 0:00 Stream …" at bounding box center [838, 497] width 449 height 22
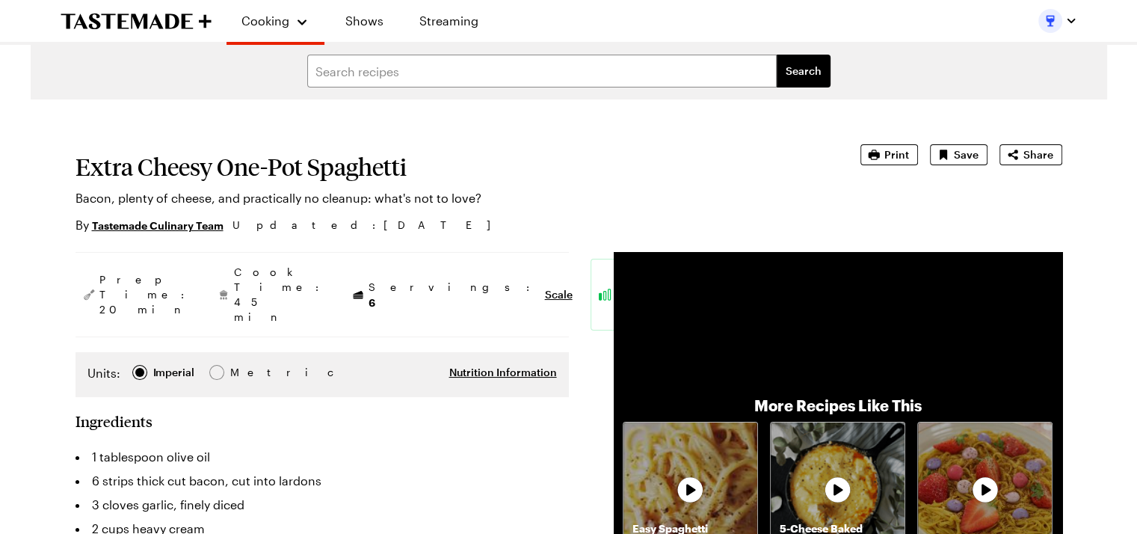
scroll to position [0, 0]
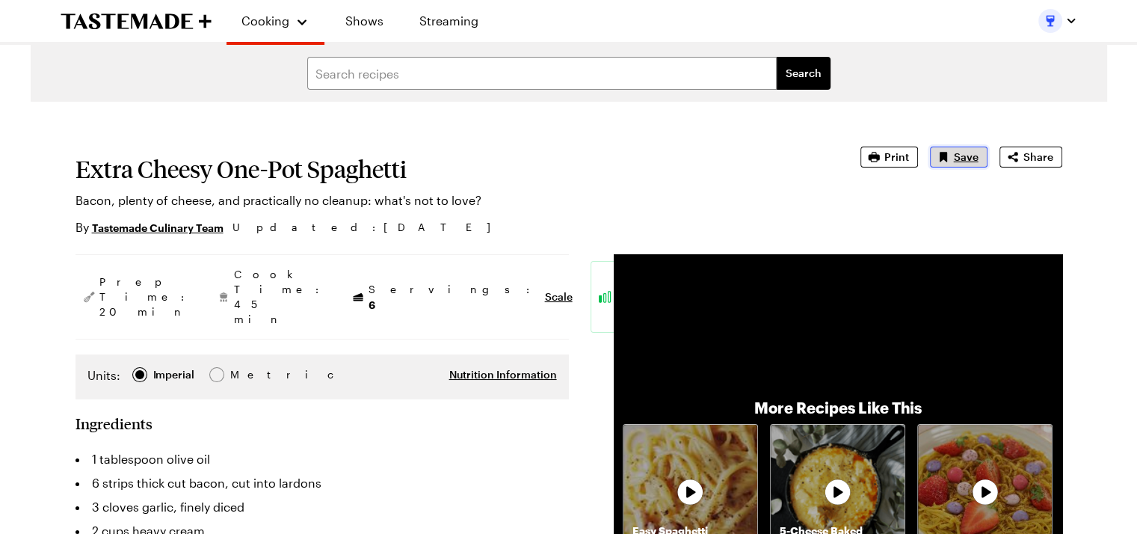
click at [969, 155] on span "Save" at bounding box center [966, 157] width 25 height 15
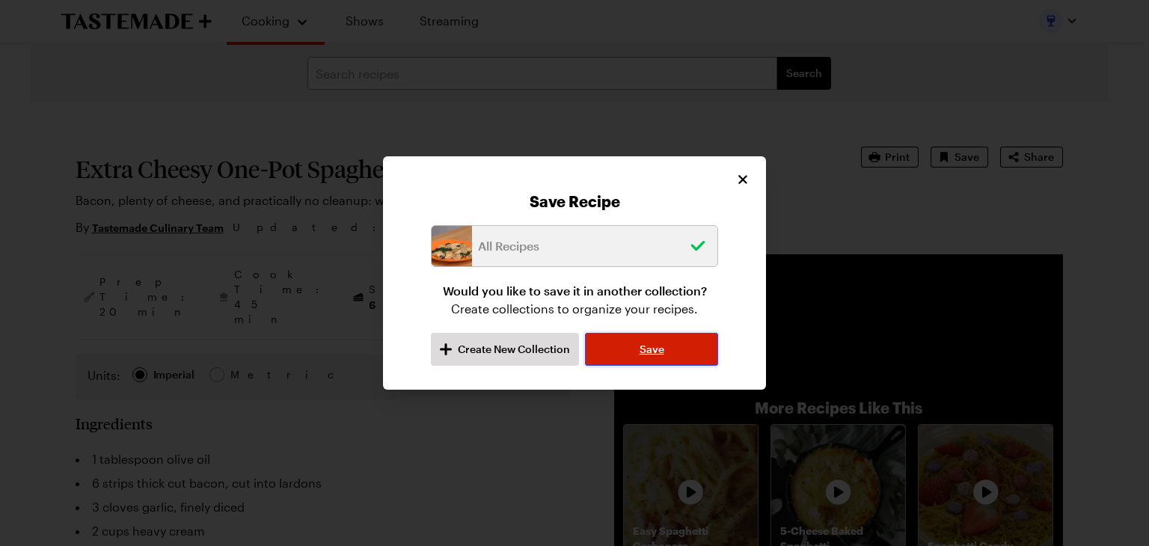
click at [666, 345] on button "Save" at bounding box center [651, 349] width 133 height 33
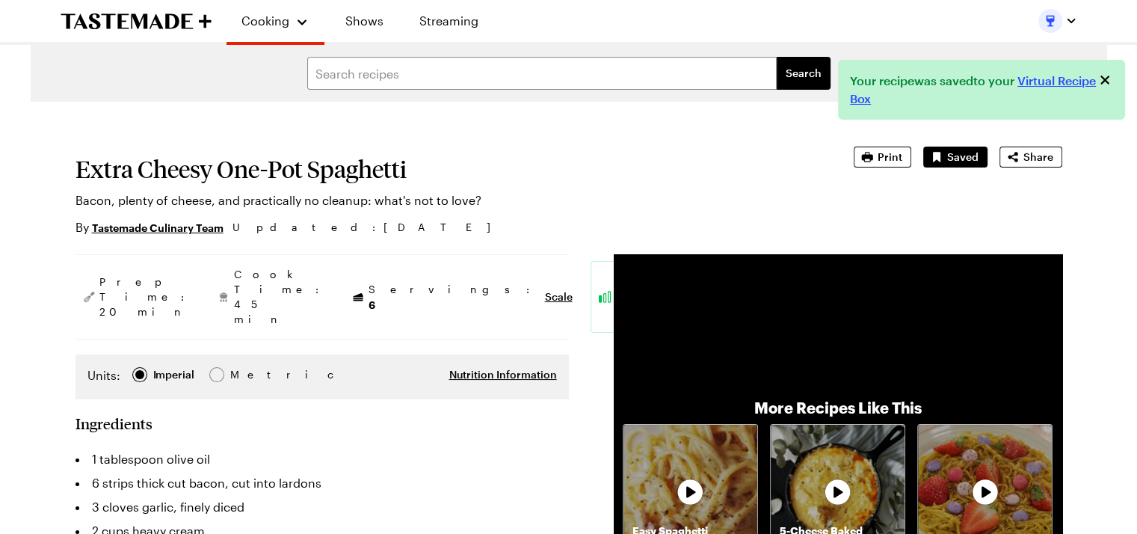
type textarea "x"
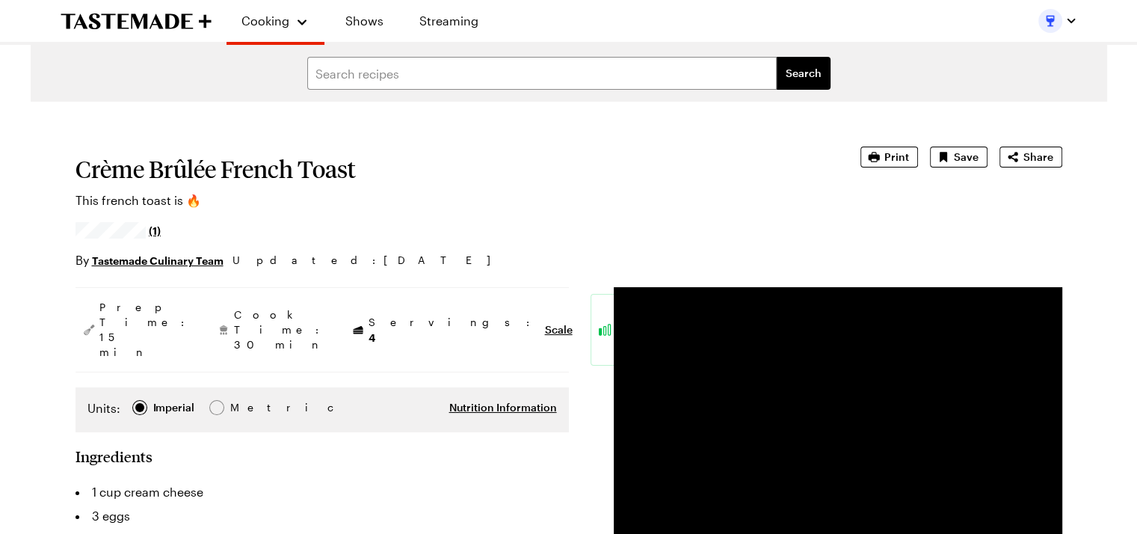
scroll to position [75, 0]
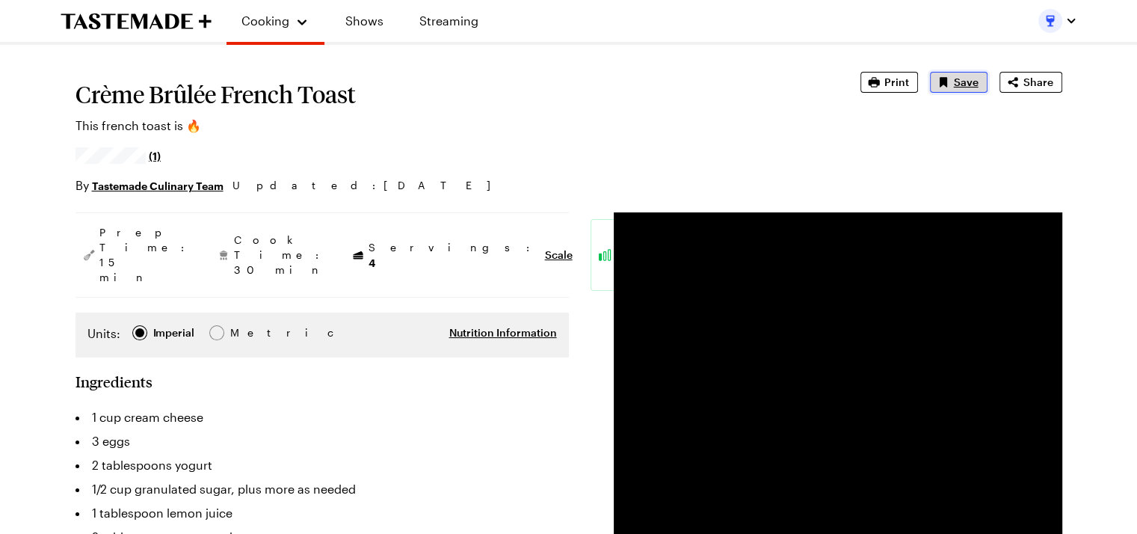
click at [972, 85] on span "Save" at bounding box center [966, 82] width 25 height 15
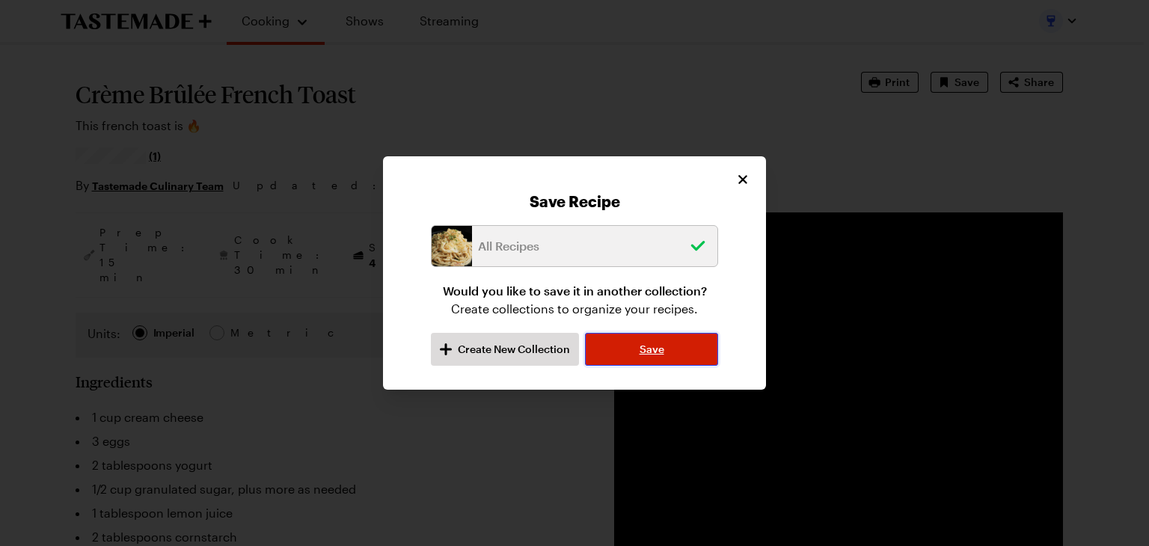
click at [649, 354] on span "Save" at bounding box center [651, 349] width 25 height 15
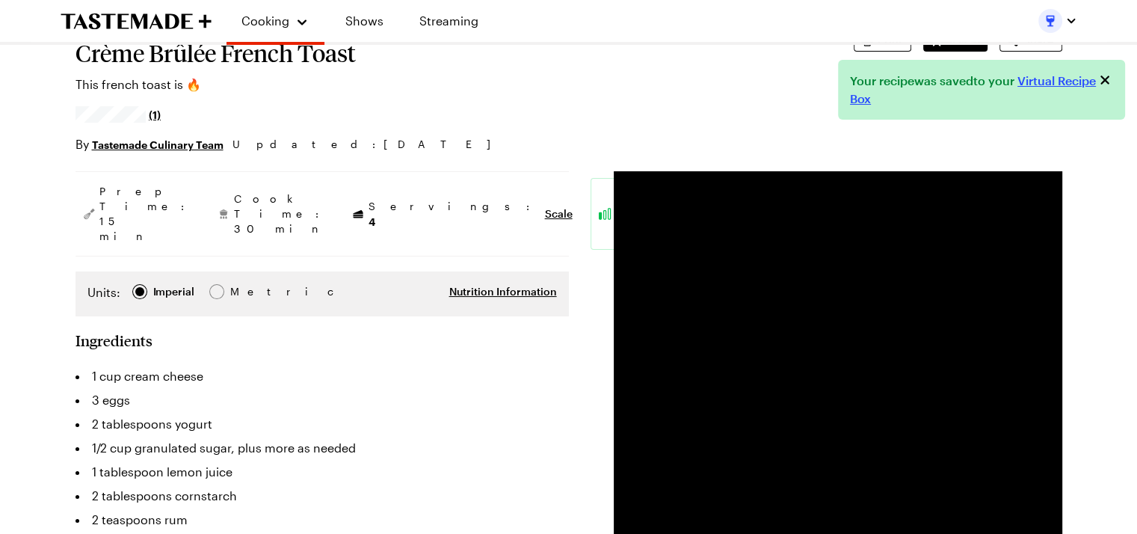
type textarea "x"
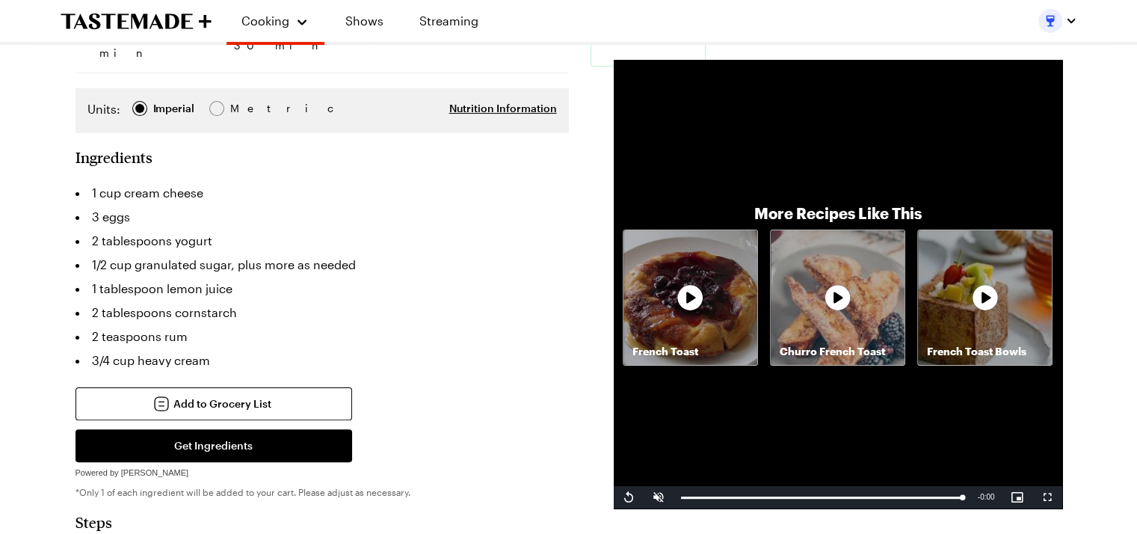
scroll to position [0, 0]
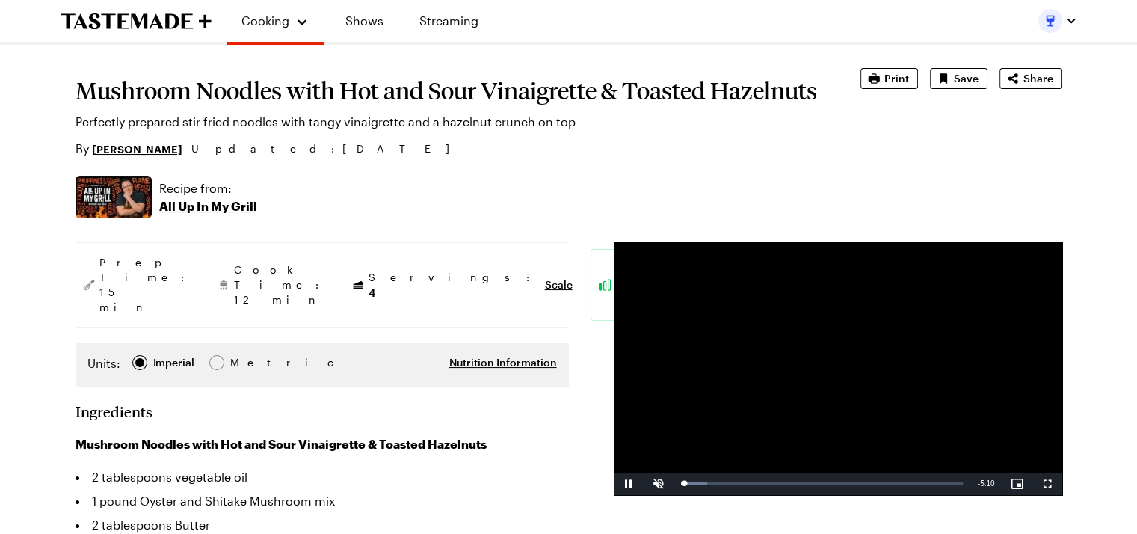
scroll to position [75, 0]
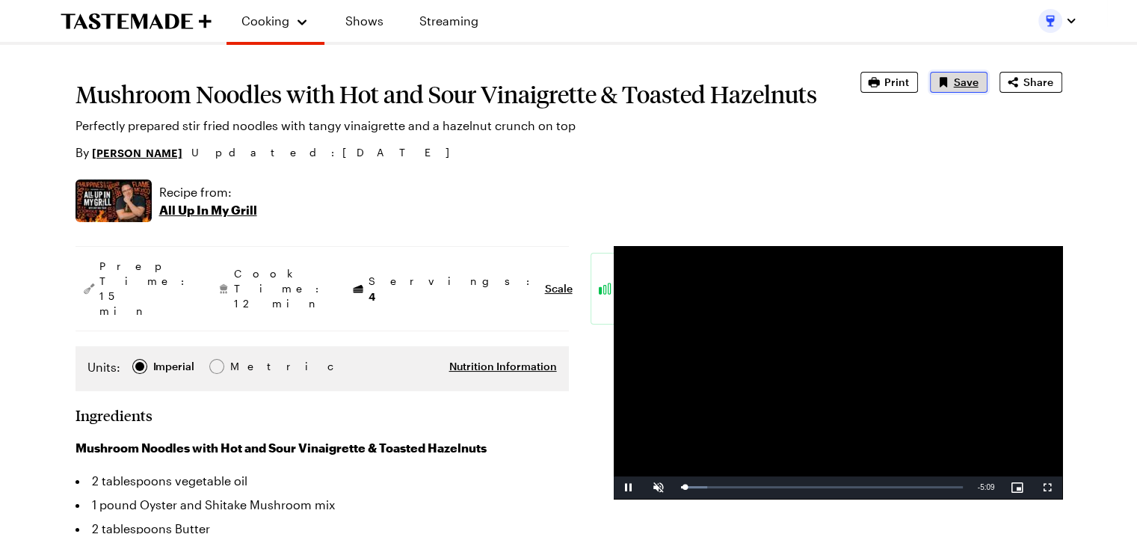
click at [962, 83] on span "Save" at bounding box center [966, 82] width 25 height 15
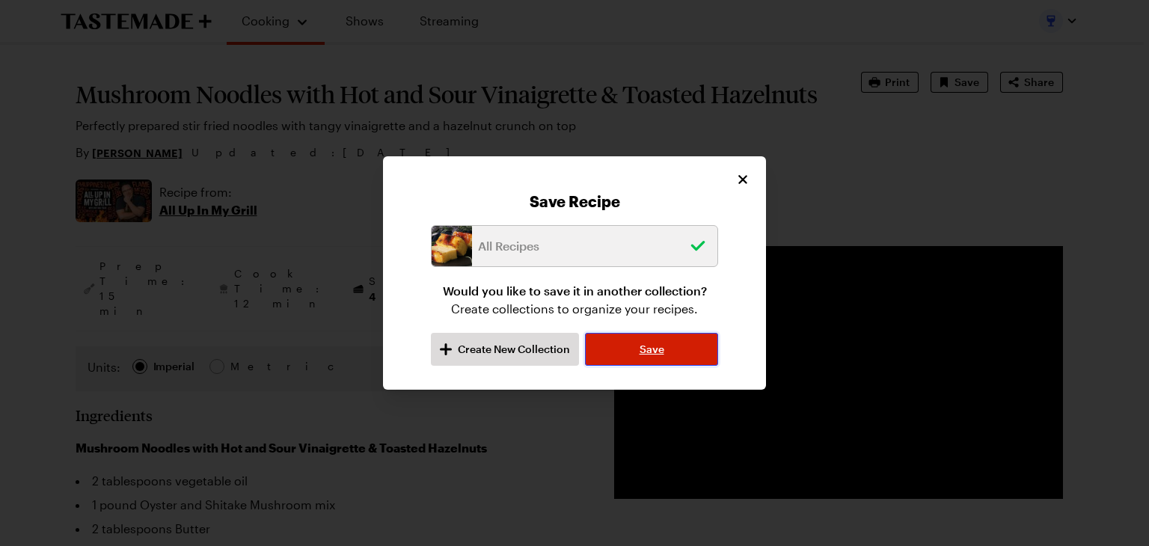
click at [656, 343] on span "Save" at bounding box center [651, 349] width 25 height 15
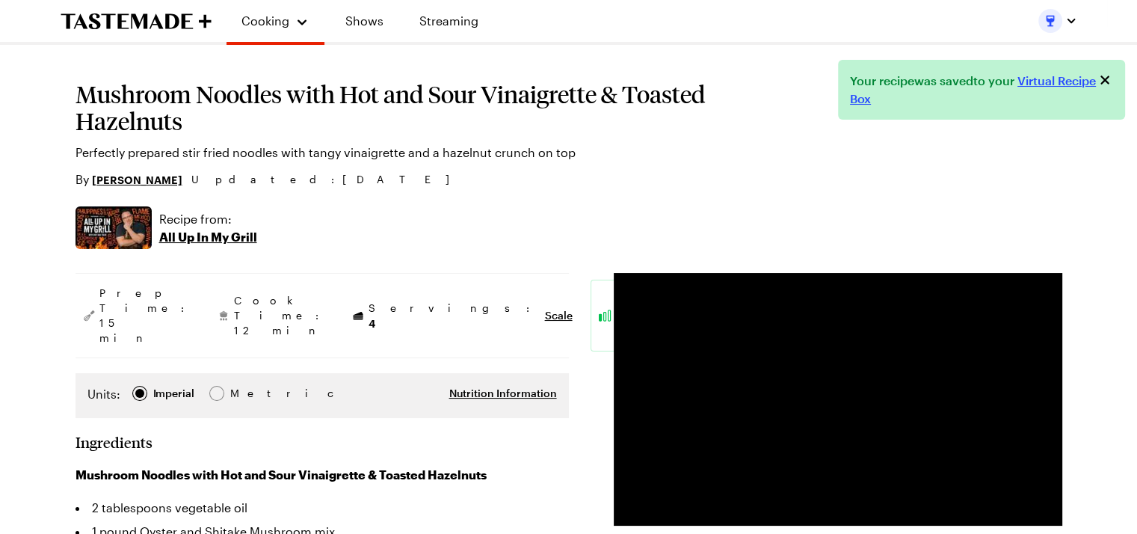
type textarea "x"
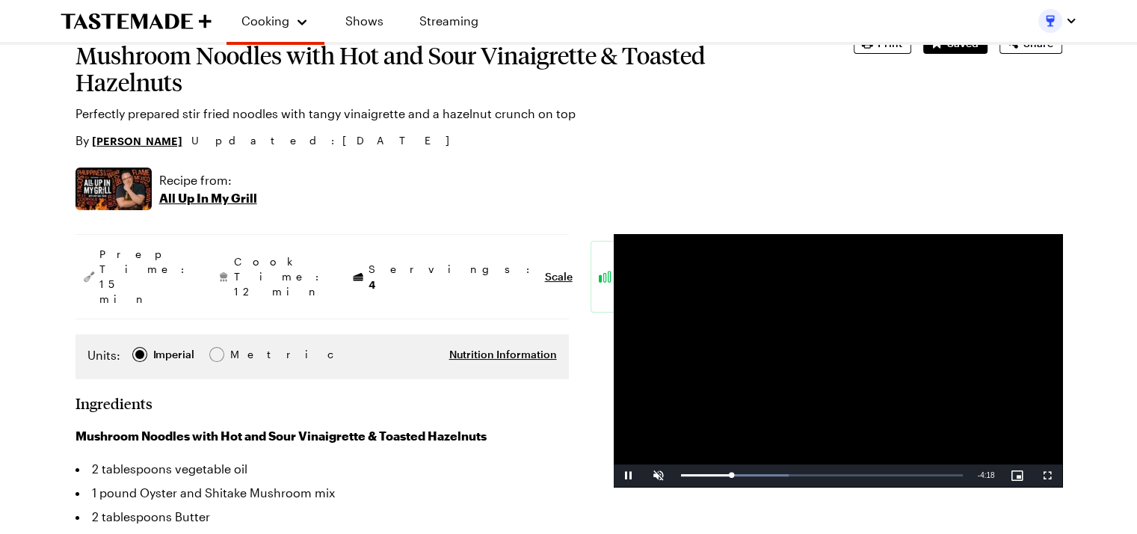
scroll to position [299, 0]
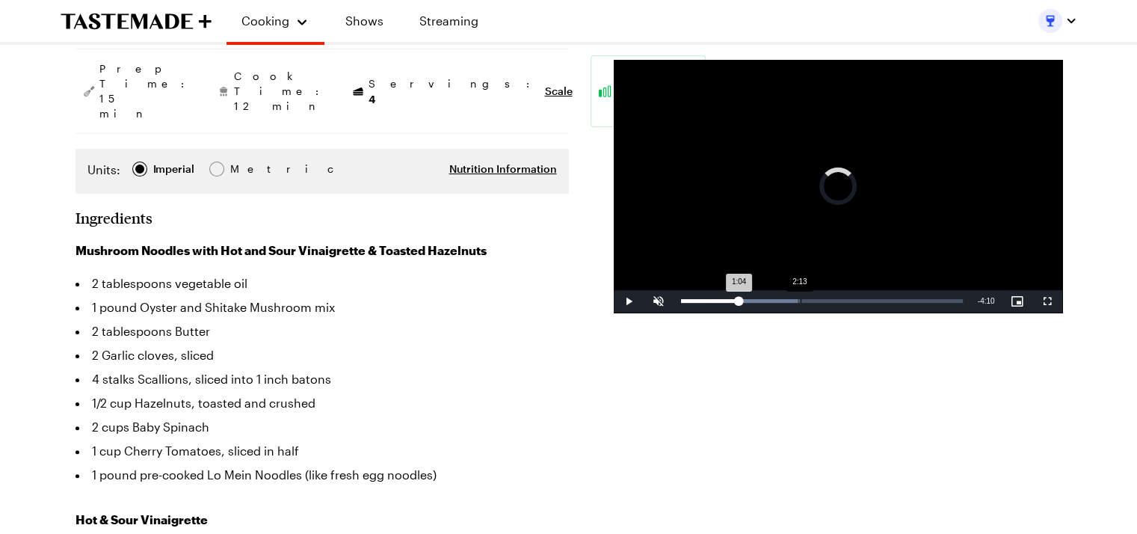
click at [798, 296] on div "Loaded : 41.40% 2:13 1:04" at bounding box center [822, 301] width 297 height 22
click at [913, 304] on div "Loaded : 100.00% 4:16 4:17" at bounding box center [822, 301] width 297 height 22
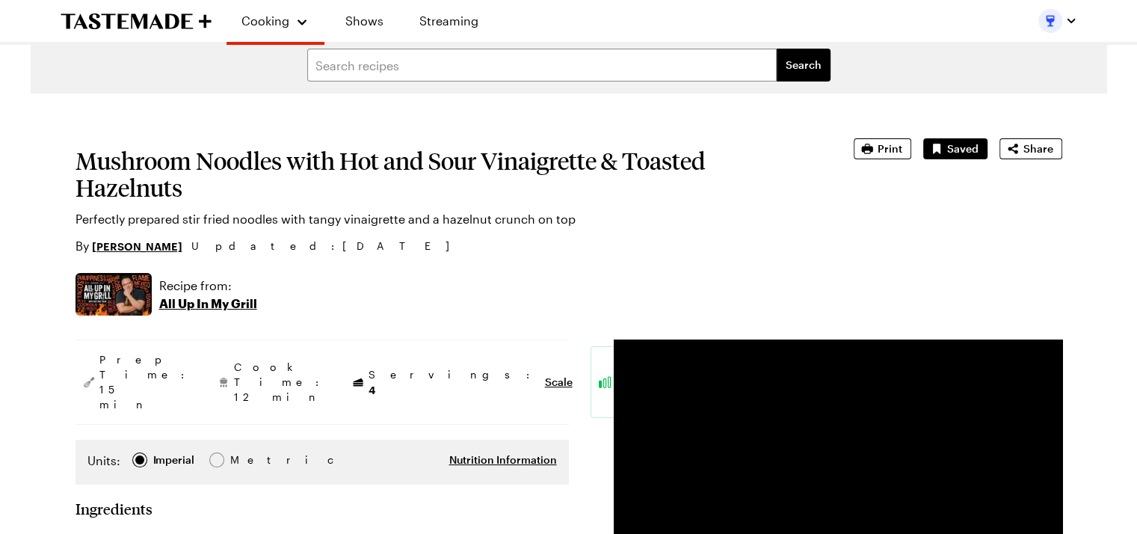
scroll to position [0, 0]
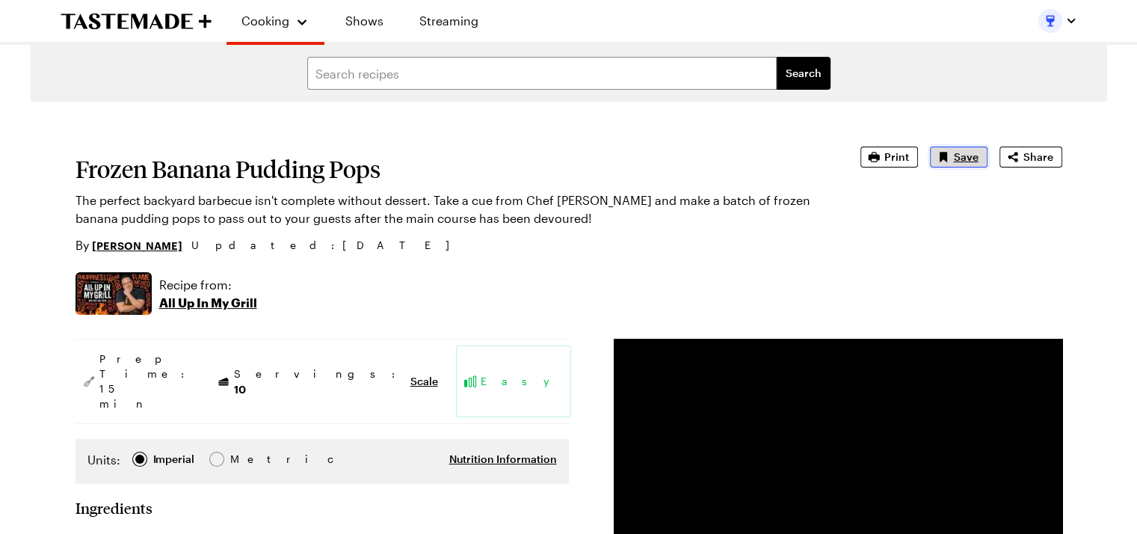
click at [957, 163] on span "Save" at bounding box center [966, 157] width 25 height 15
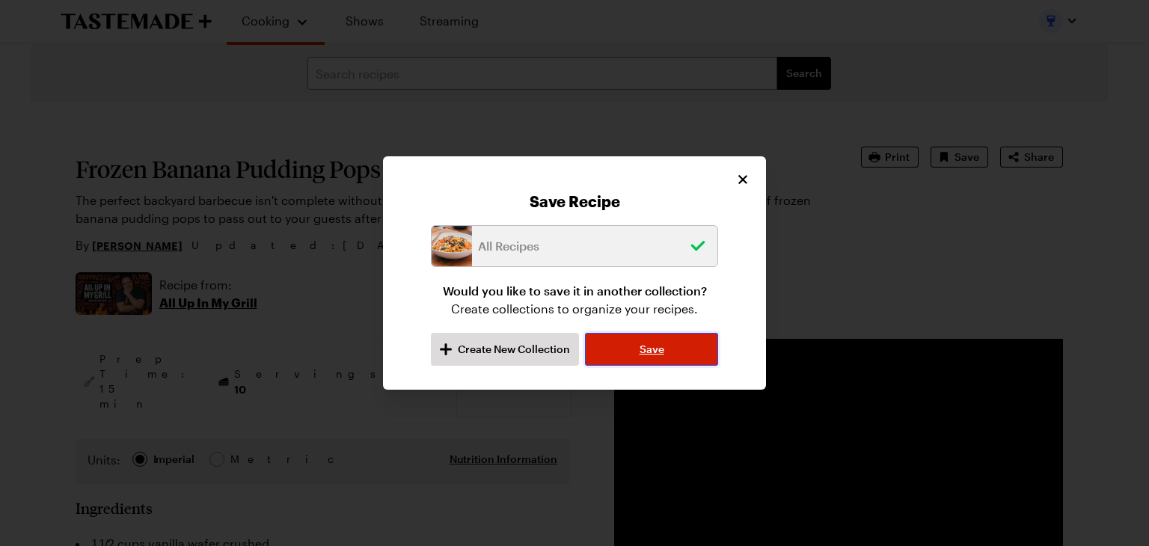
click at [667, 351] on button "Save" at bounding box center [651, 349] width 133 height 33
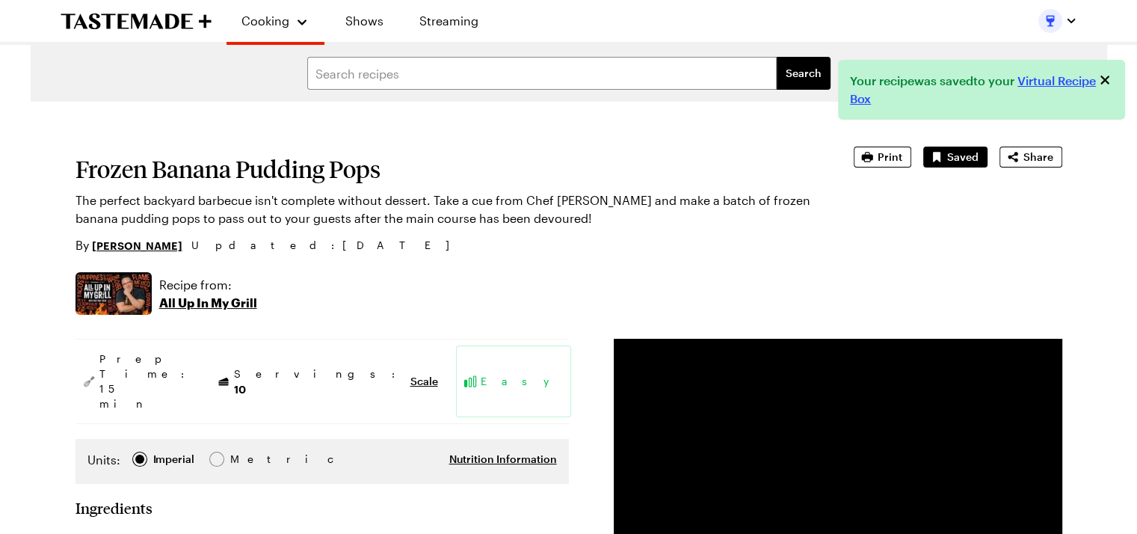
type textarea "x"
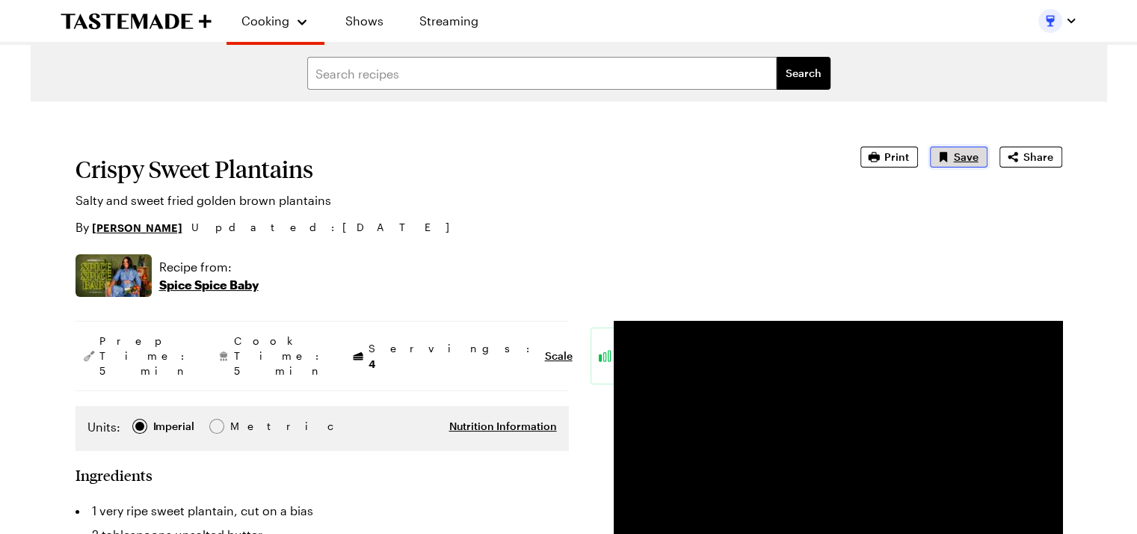
click at [964, 158] on span "Save" at bounding box center [966, 157] width 25 height 15
click at [956, 156] on span "Save" at bounding box center [966, 157] width 25 height 15
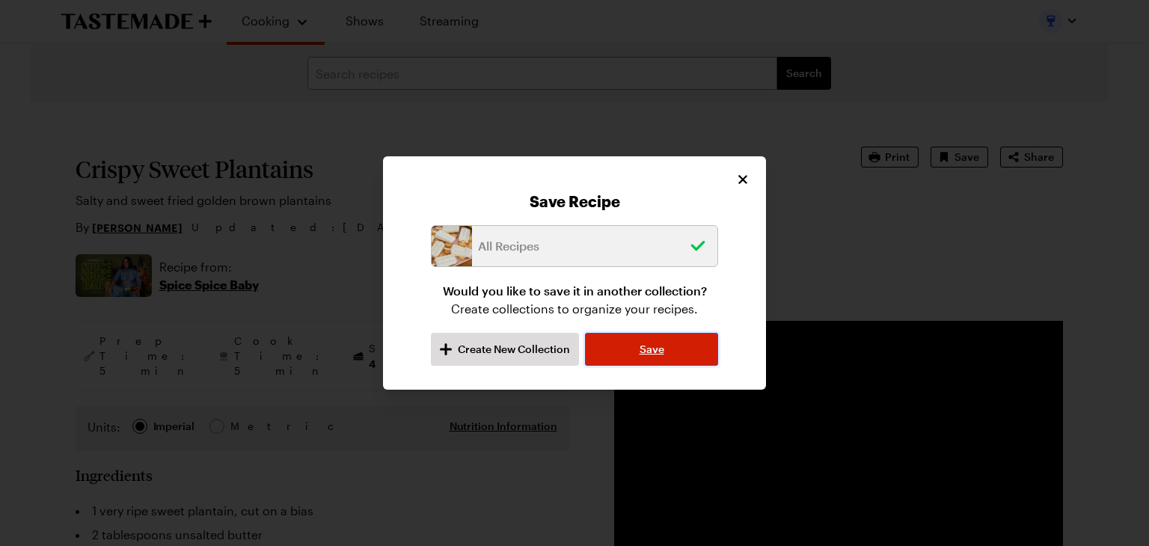
click at [640, 351] on span "Save" at bounding box center [651, 349] width 25 height 15
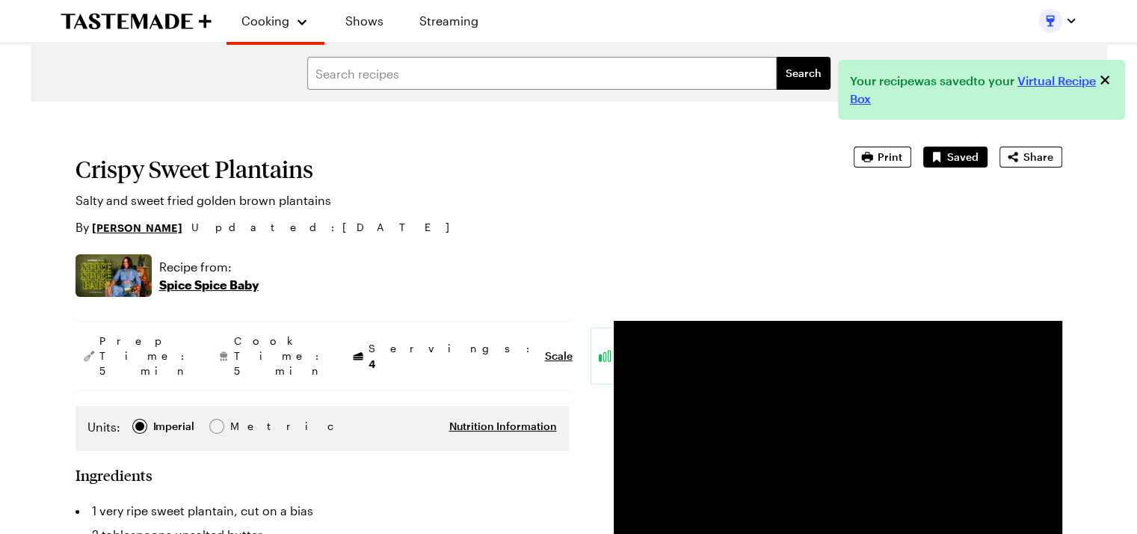
type textarea "x"
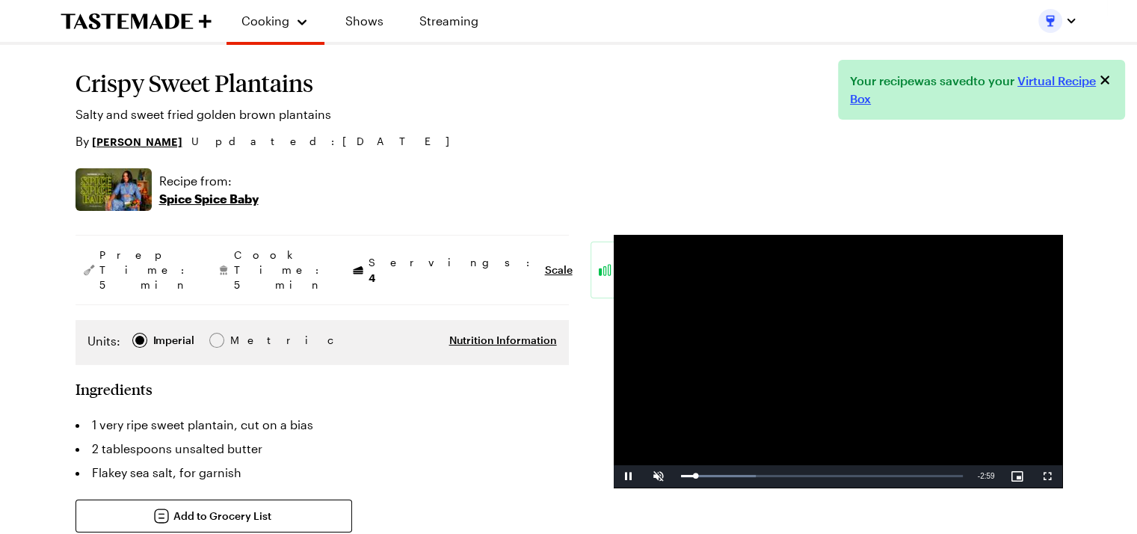
scroll to position [75, 0]
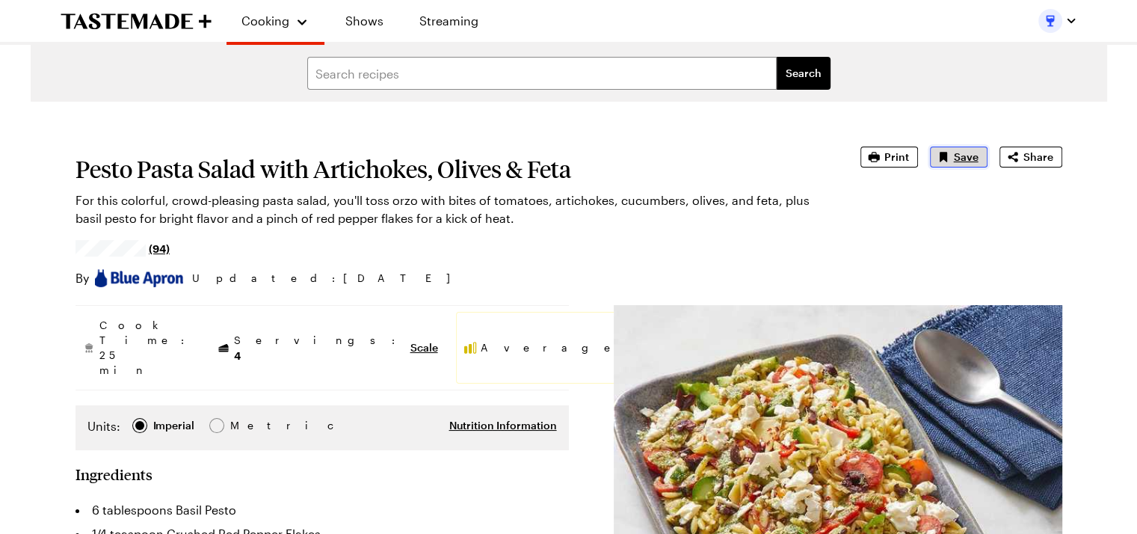
click at [945, 159] on icon "Save recipe" at bounding box center [942, 157] width 7 height 10
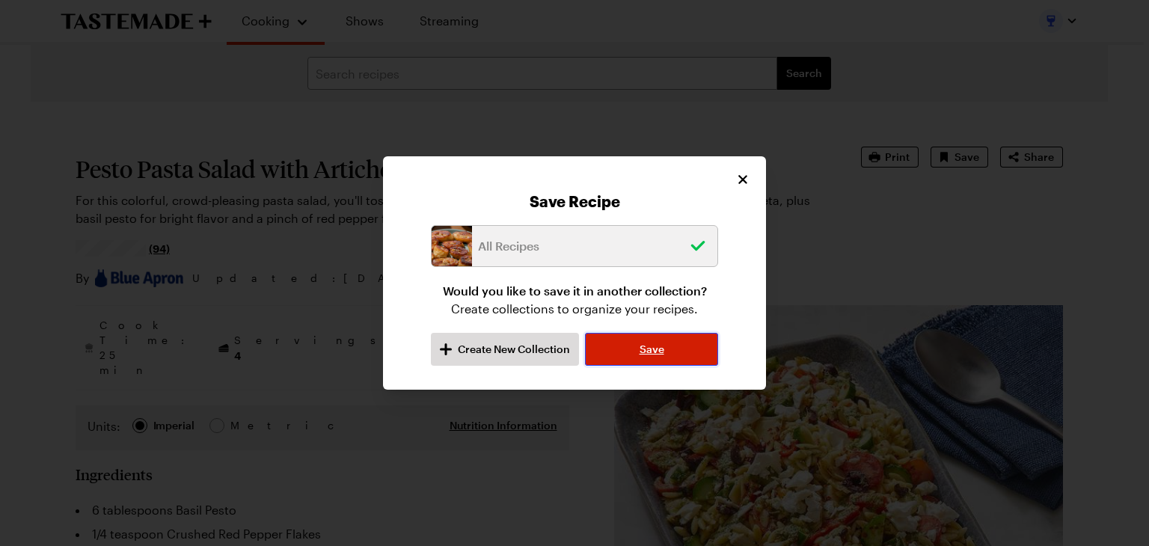
click at [641, 354] on span "Save" at bounding box center [651, 349] width 25 height 15
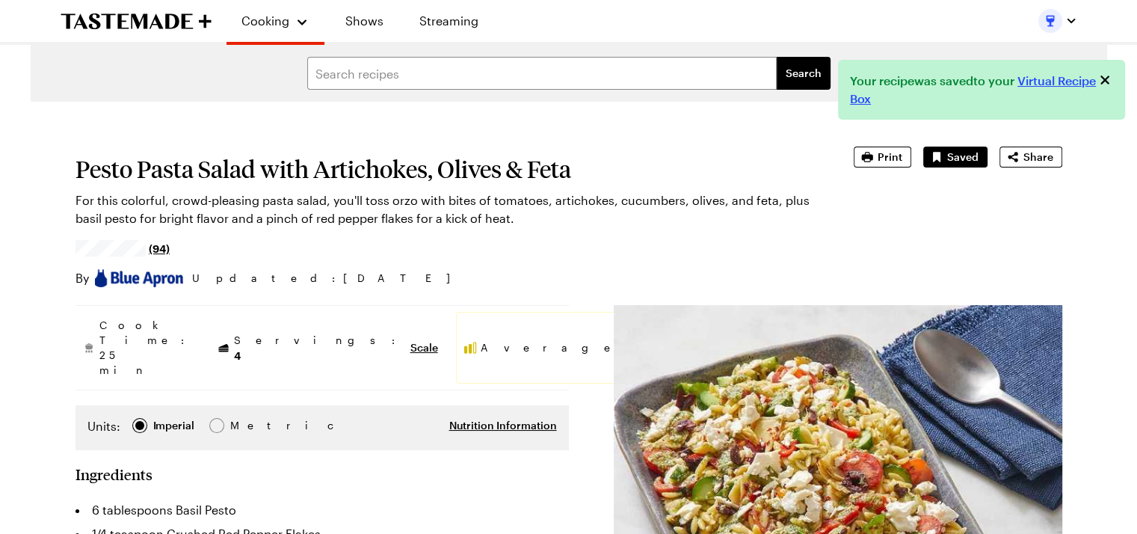
type textarea "x"
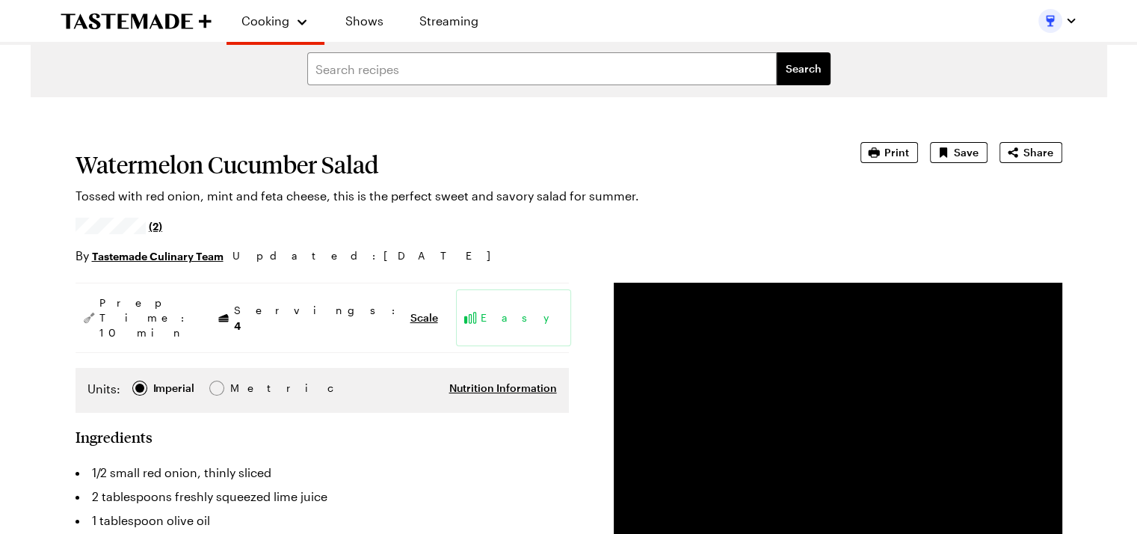
type textarea "x"
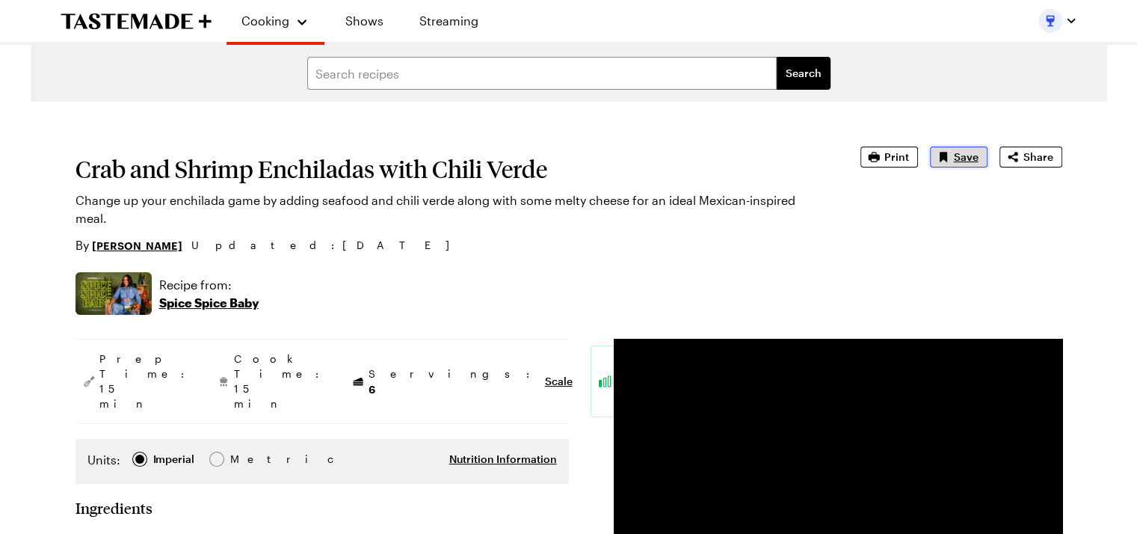
click at [953, 151] on button "Save" at bounding box center [959, 157] width 58 height 21
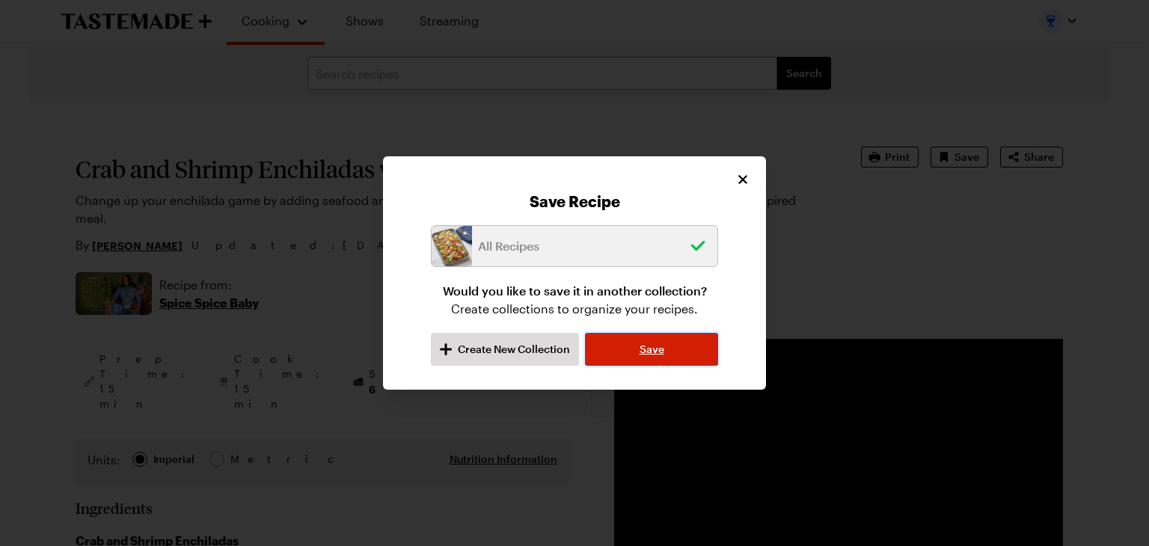
click at [663, 348] on span "Save" at bounding box center [651, 349] width 25 height 15
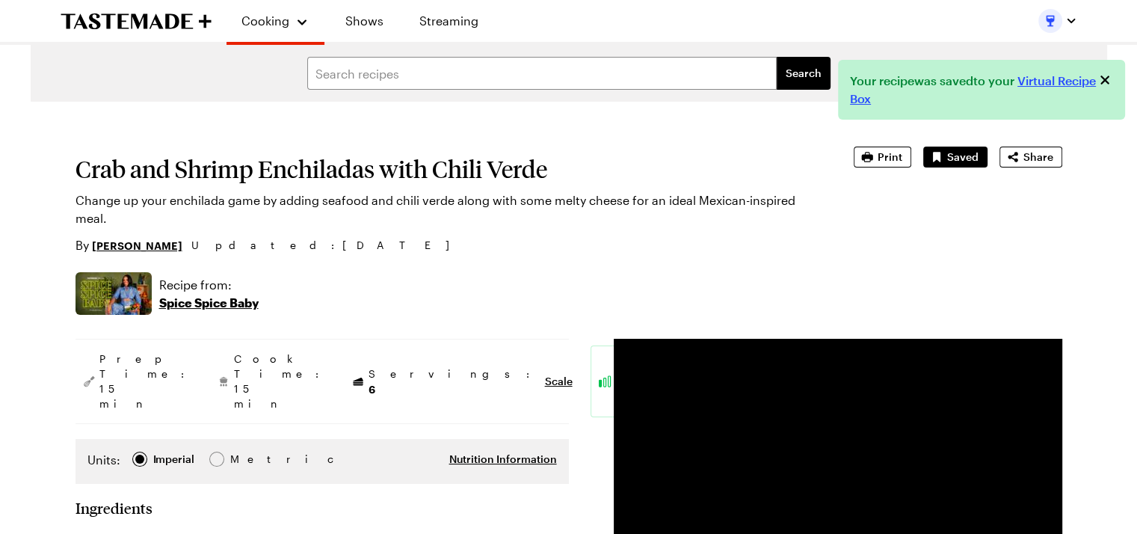
type textarea "x"
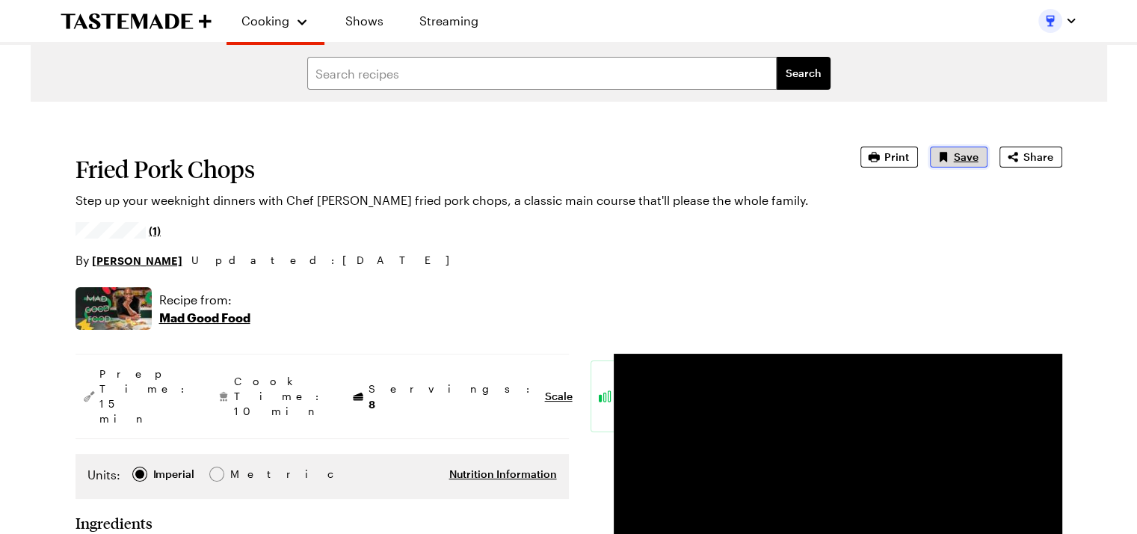
click at [959, 158] on span "Save" at bounding box center [966, 157] width 25 height 15
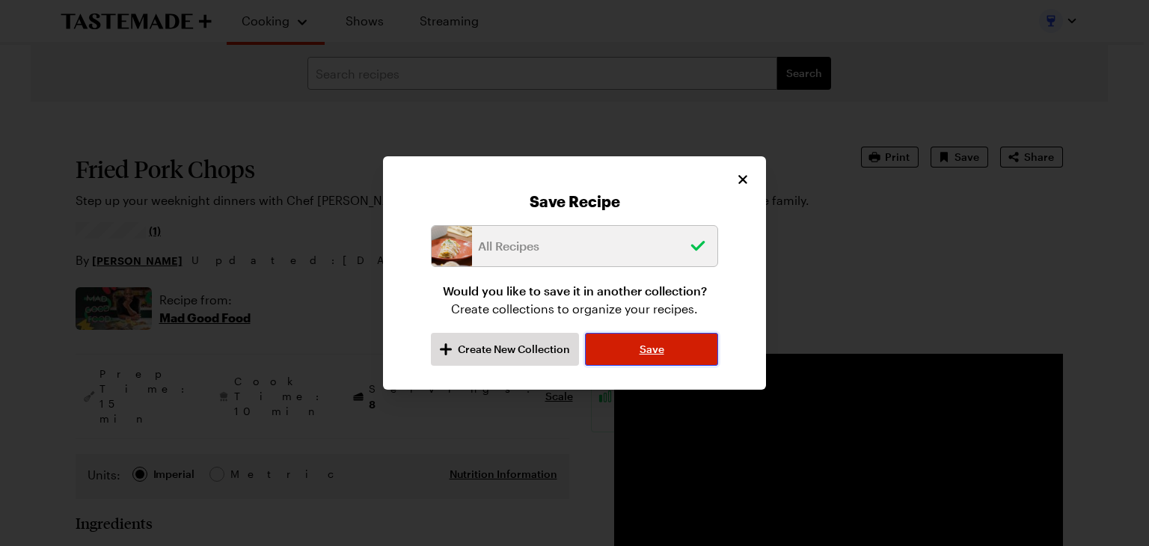
click at [680, 351] on button "Save" at bounding box center [651, 349] width 133 height 33
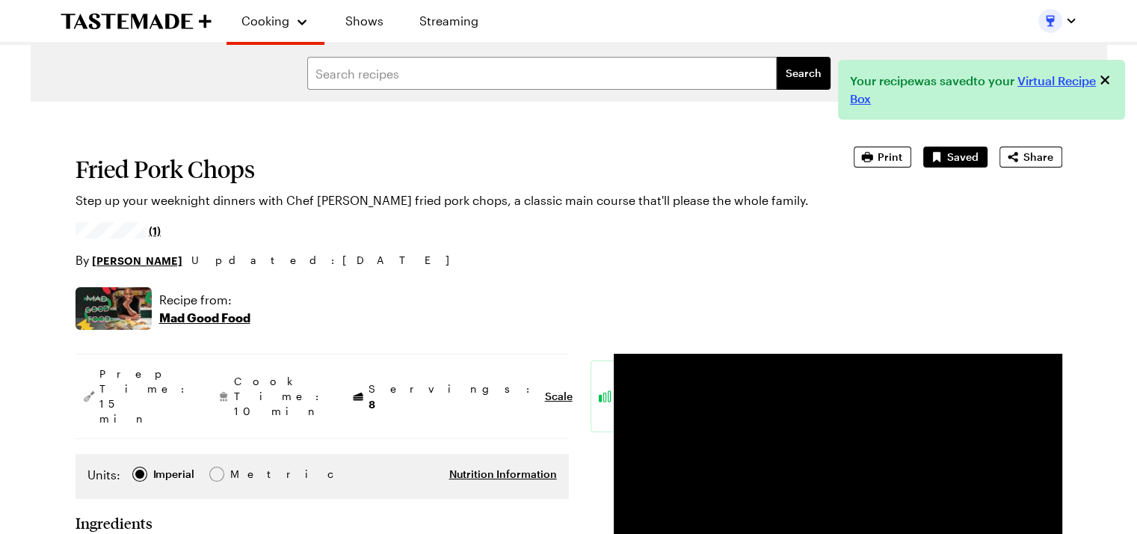
type textarea "x"
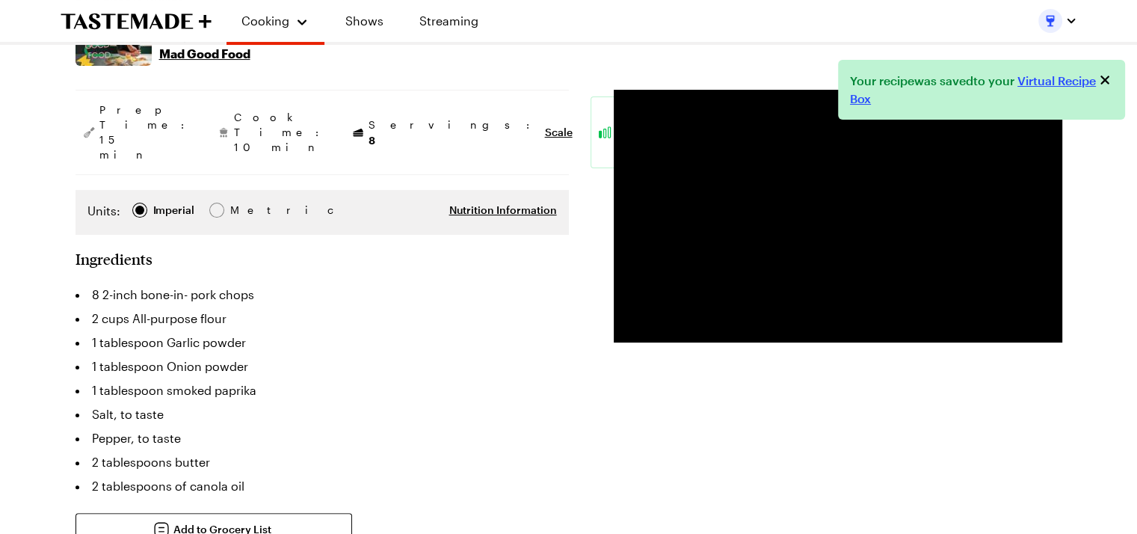
scroll to position [299, 0]
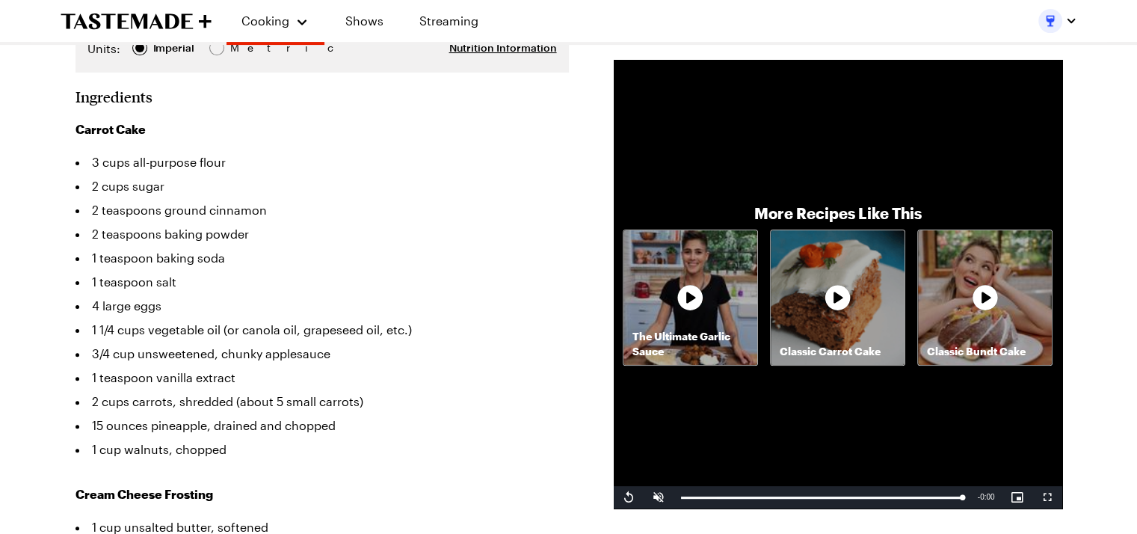
scroll to position [374, 0]
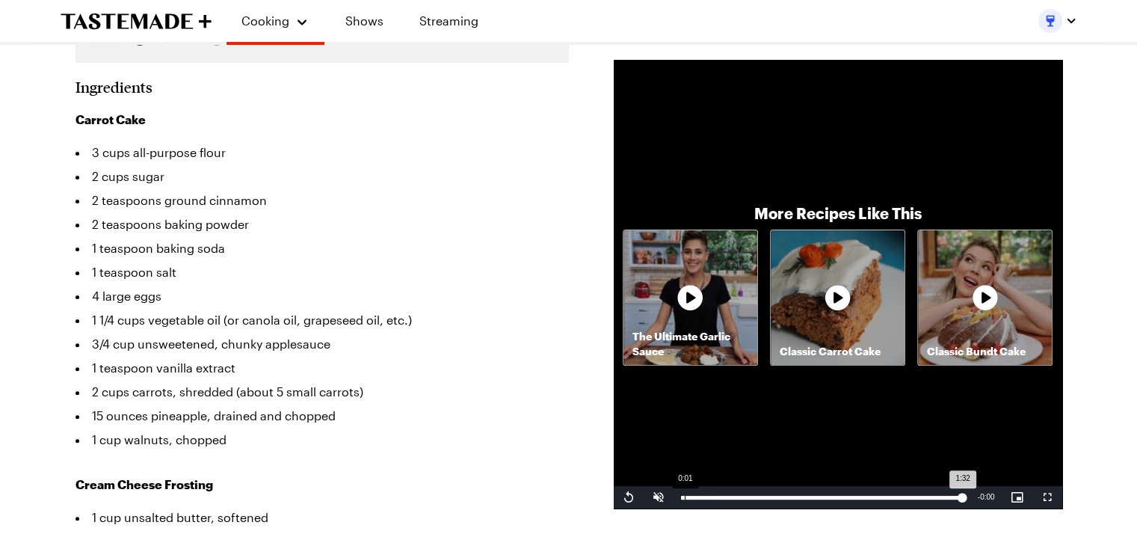
click at [685, 497] on div "0:01" at bounding box center [685, 498] width 1 height 4
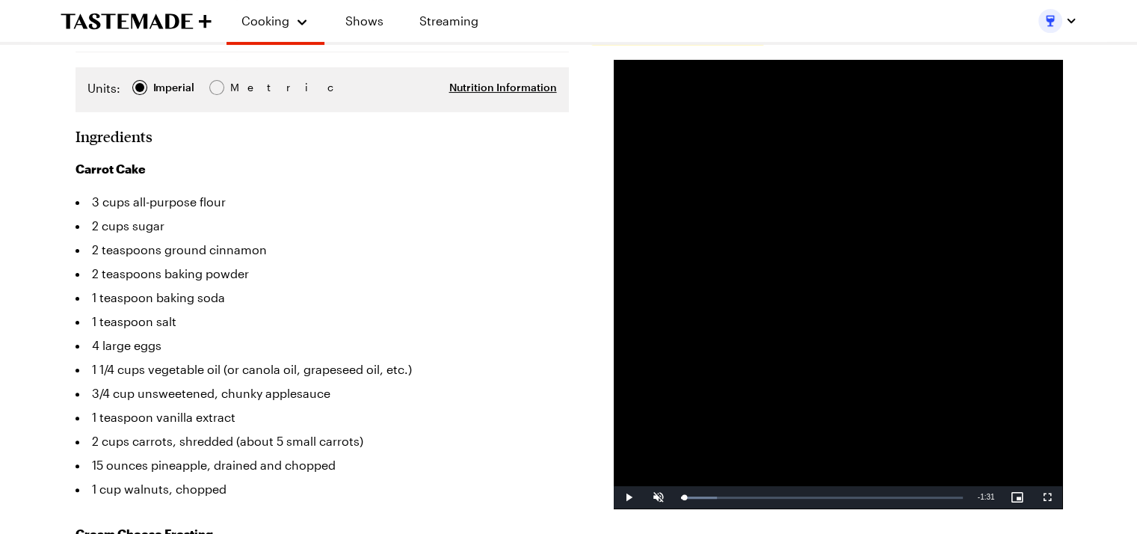
scroll to position [299, 0]
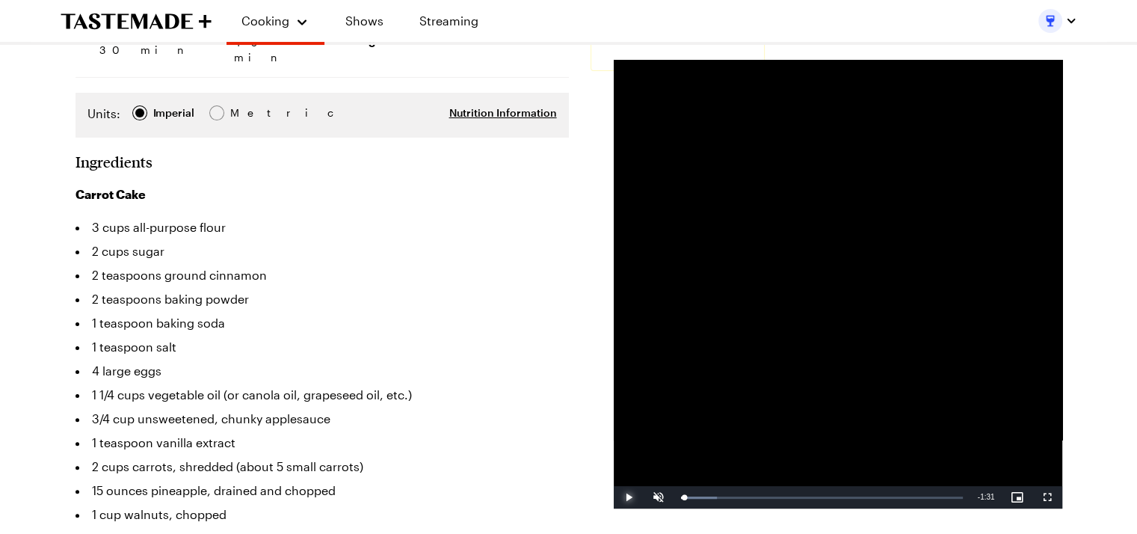
click at [628, 497] on span "Video Player" at bounding box center [629, 497] width 30 height 0
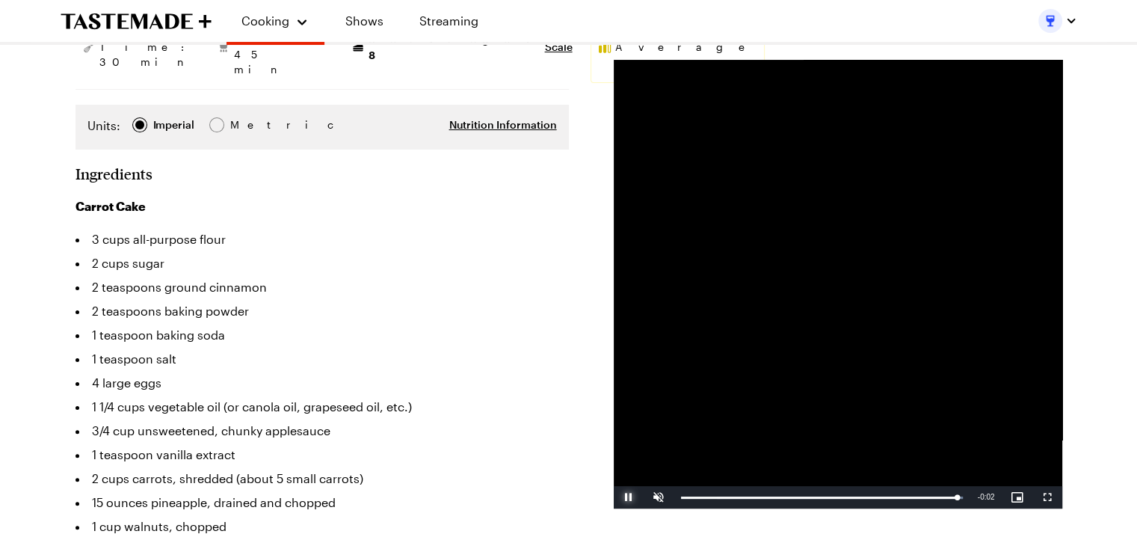
scroll to position [0, 0]
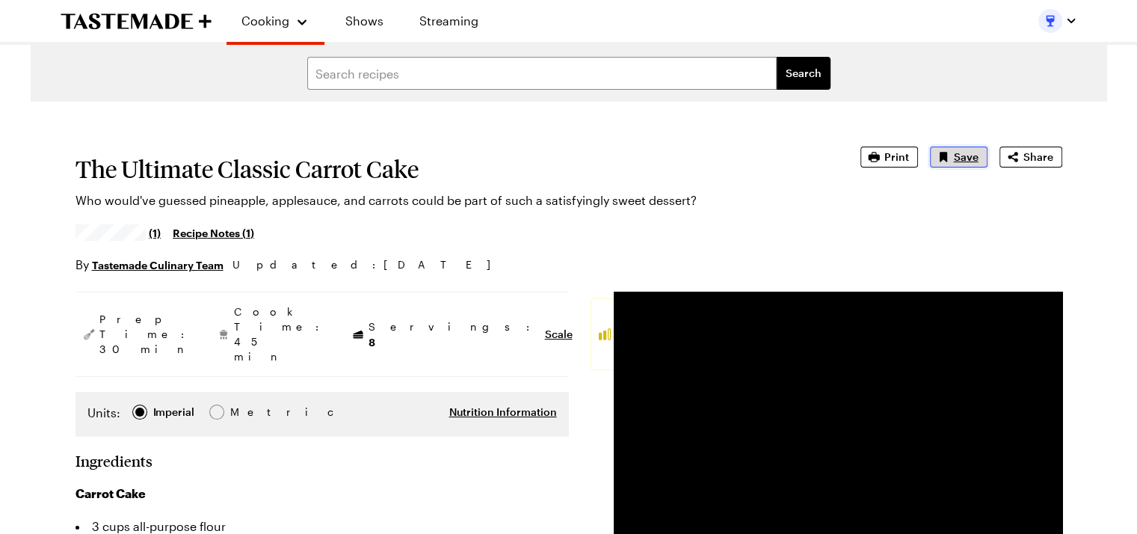
click at [954, 156] on button "Save" at bounding box center [959, 157] width 58 height 21
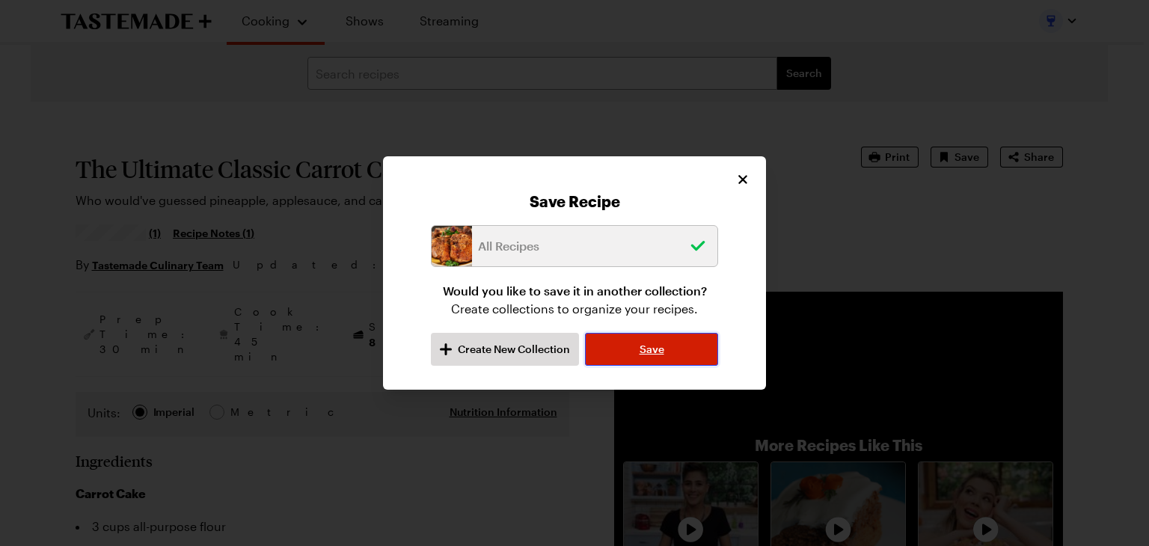
click at [668, 356] on button "Save" at bounding box center [651, 349] width 133 height 33
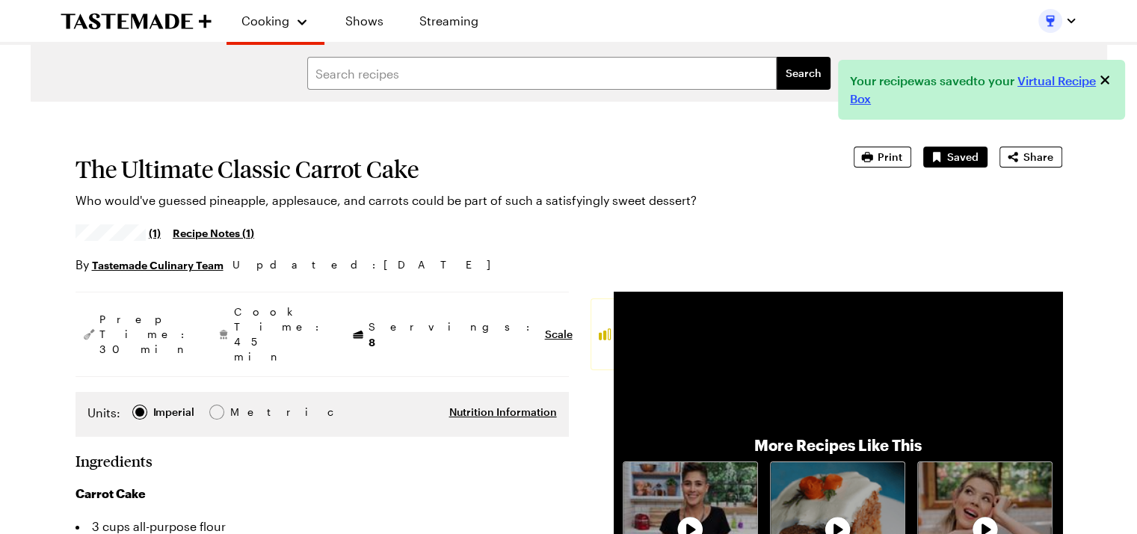
type textarea "x"
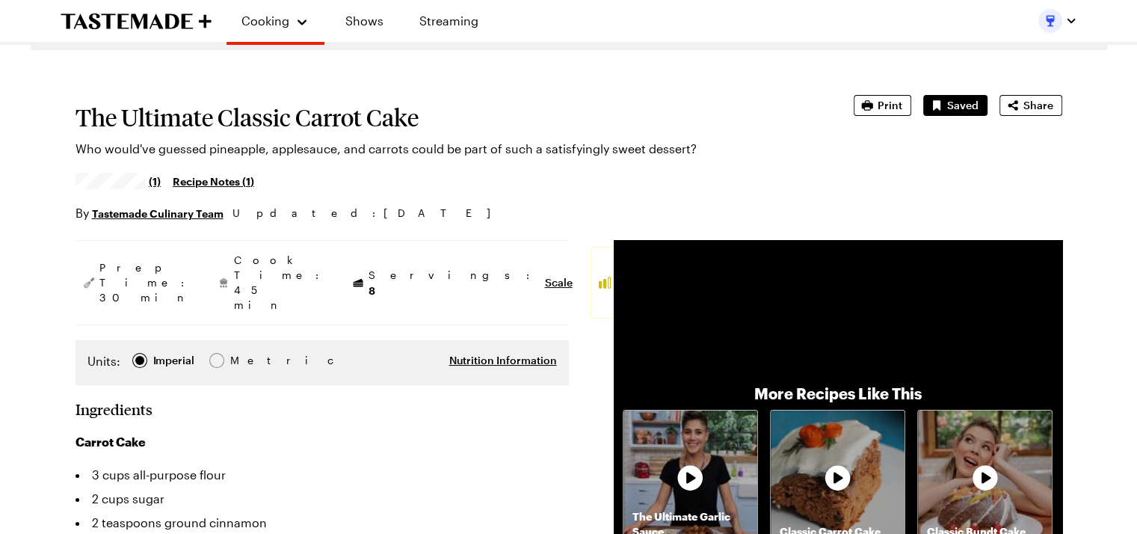
scroll to position [75, 0]
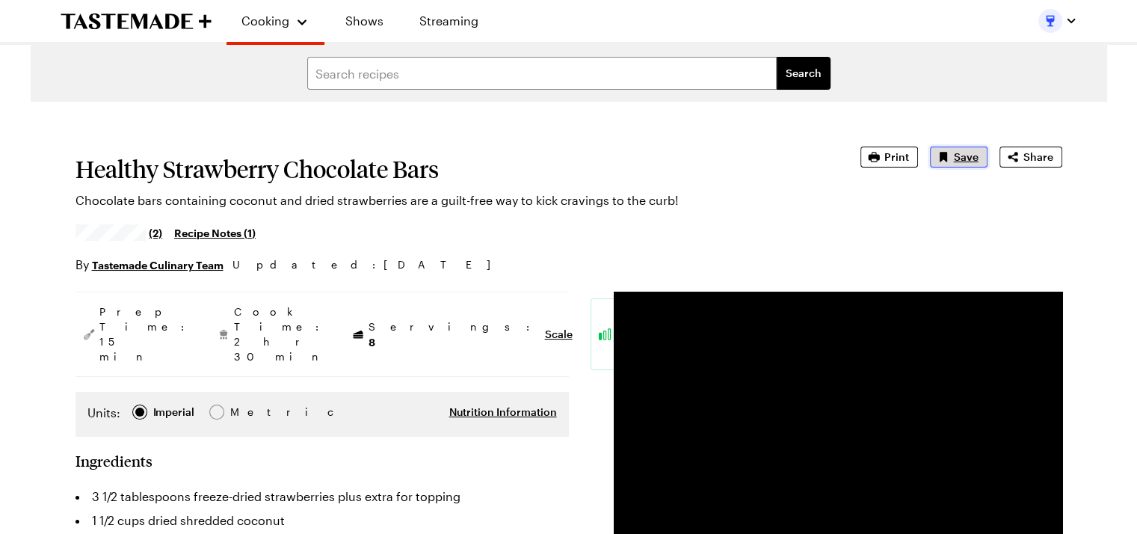
click at [965, 155] on span "Save" at bounding box center [966, 157] width 25 height 15
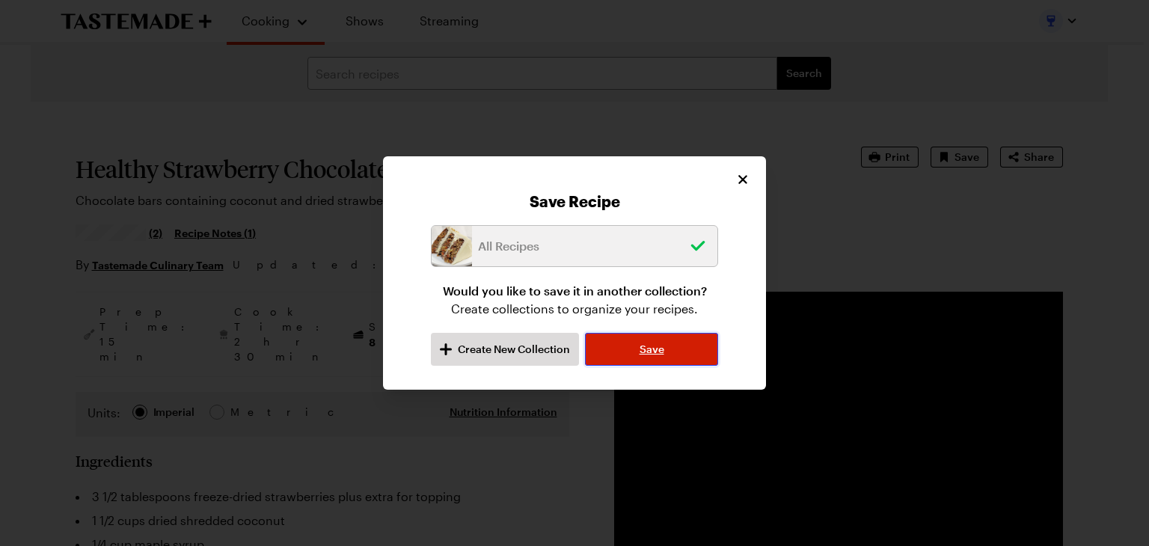
click at [658, 344] on span "Save" at bounding box center [651, 349] width 25 height 15
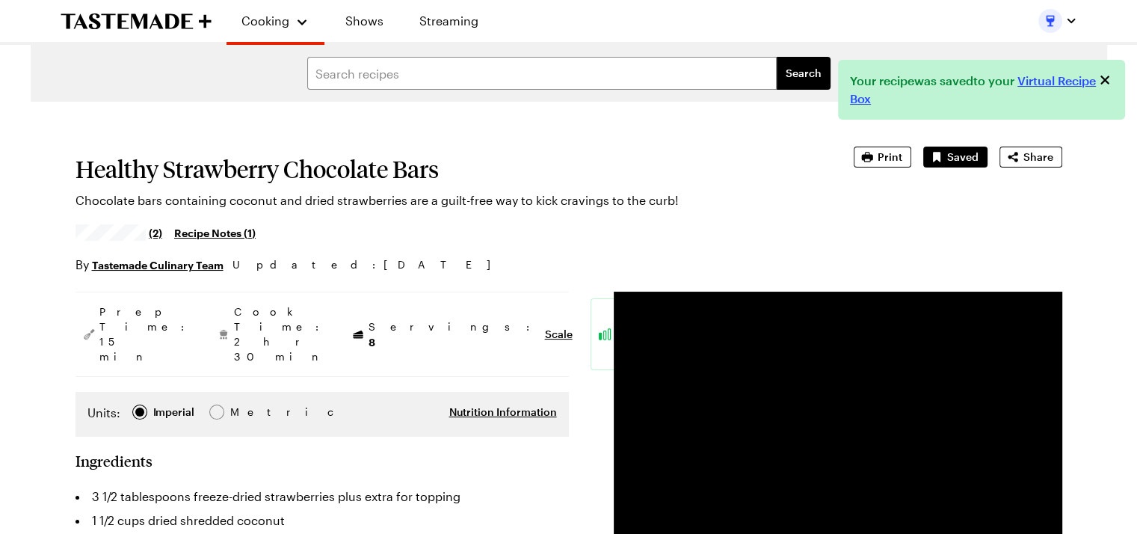
type textarea "x"
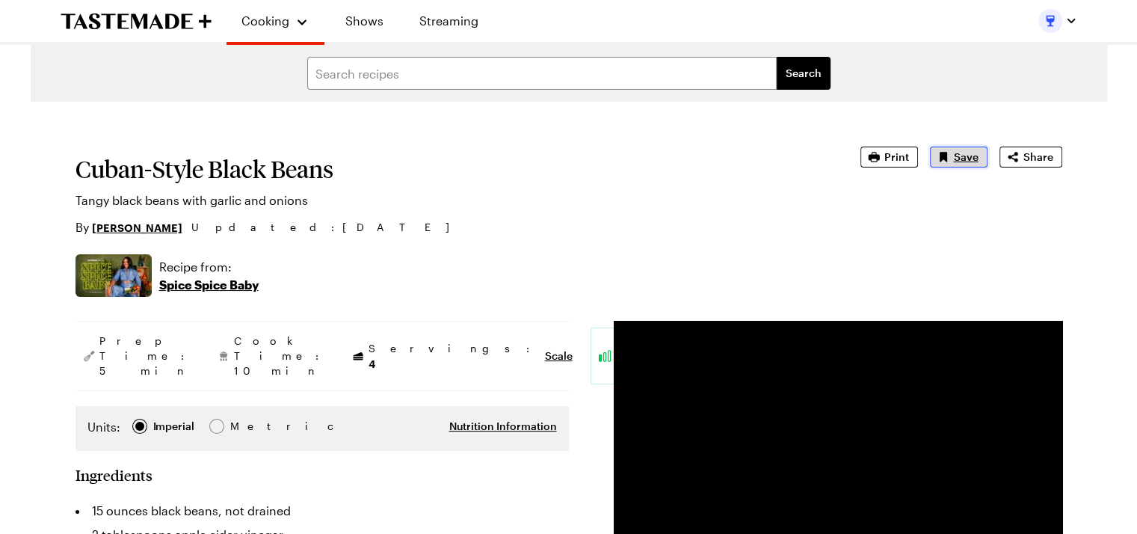
click at [951, 153] on icon "Save recipe" at bounding box center [943, 157] width 15 height 15
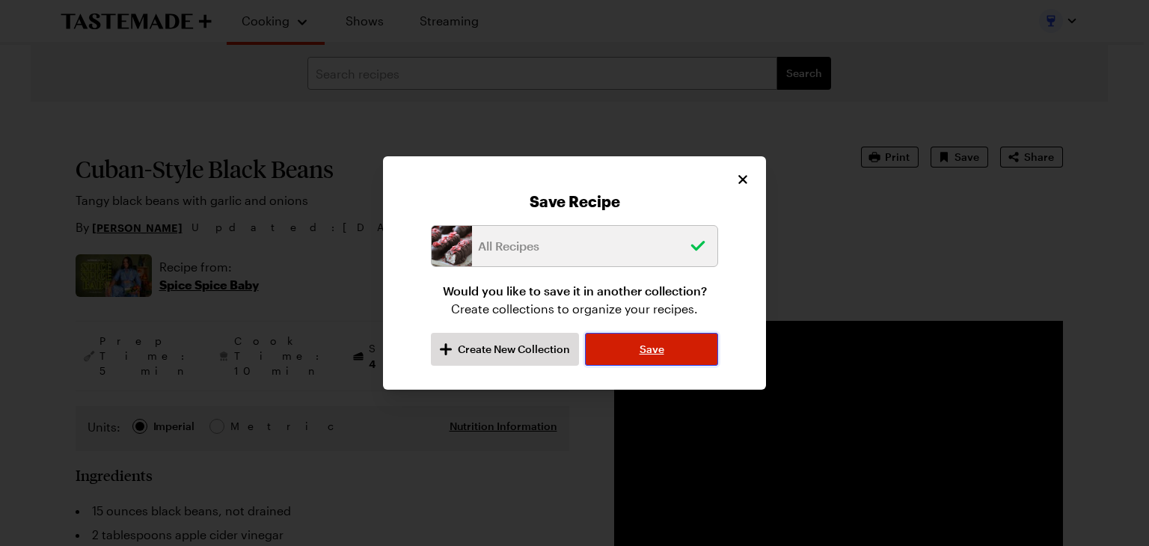
click at [634, 357] on button "Save" at bounding box center [651, 349] width 133 height 33
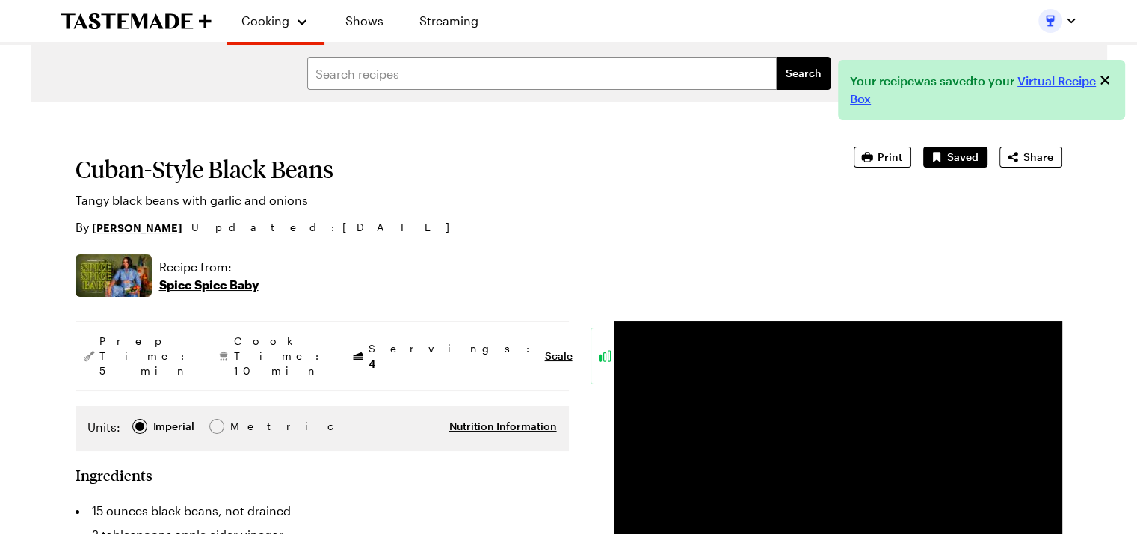
type textarea "x"
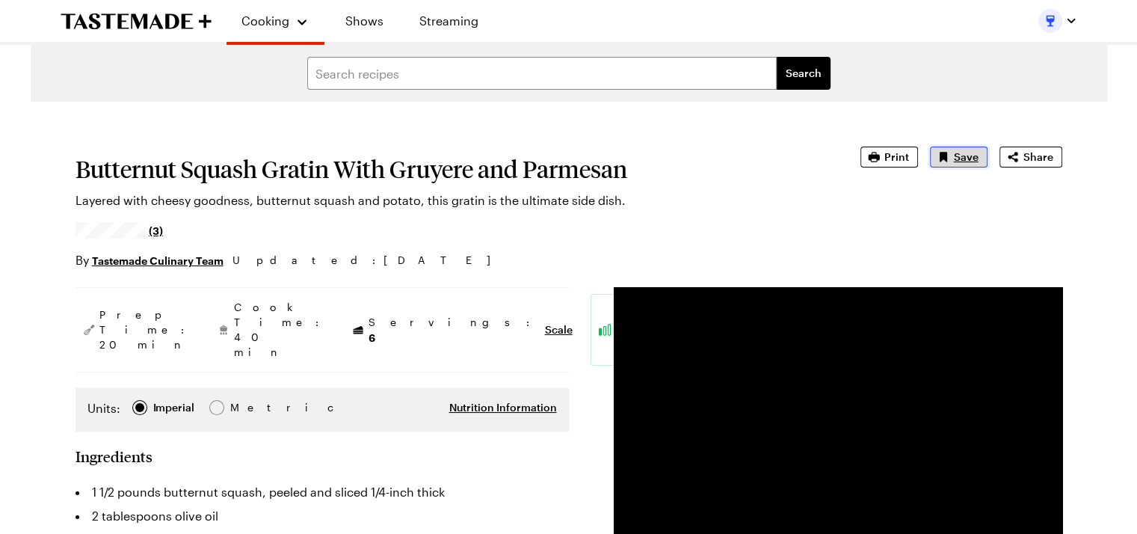
click at [957, 156] on span "Save" at bounding box center [966, 157] width 25 height 15
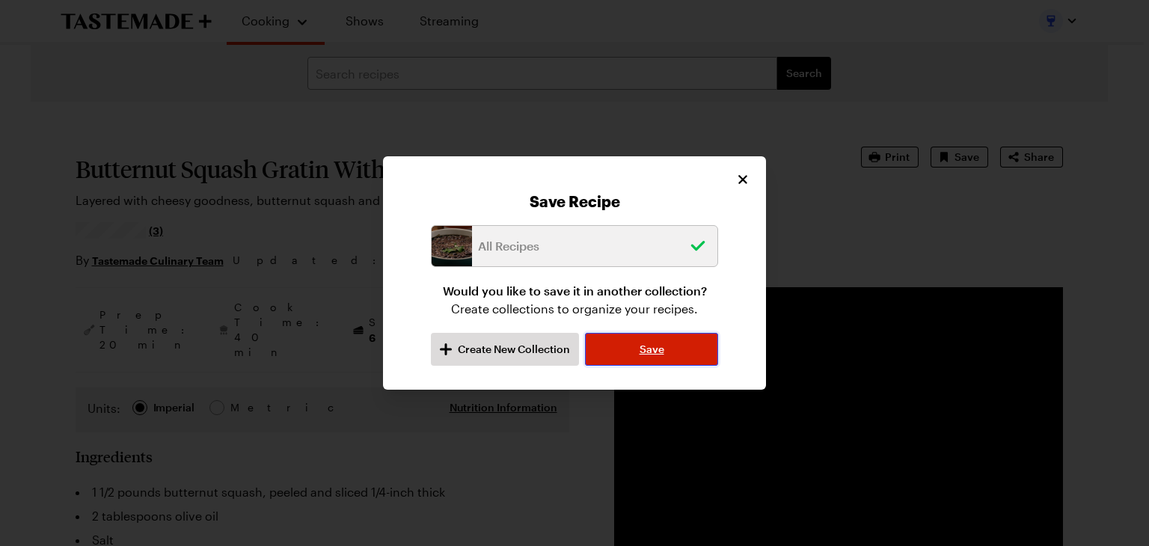
click at [660, 349] on span "Save" at bounding box center [651, 349] width 25 height 15
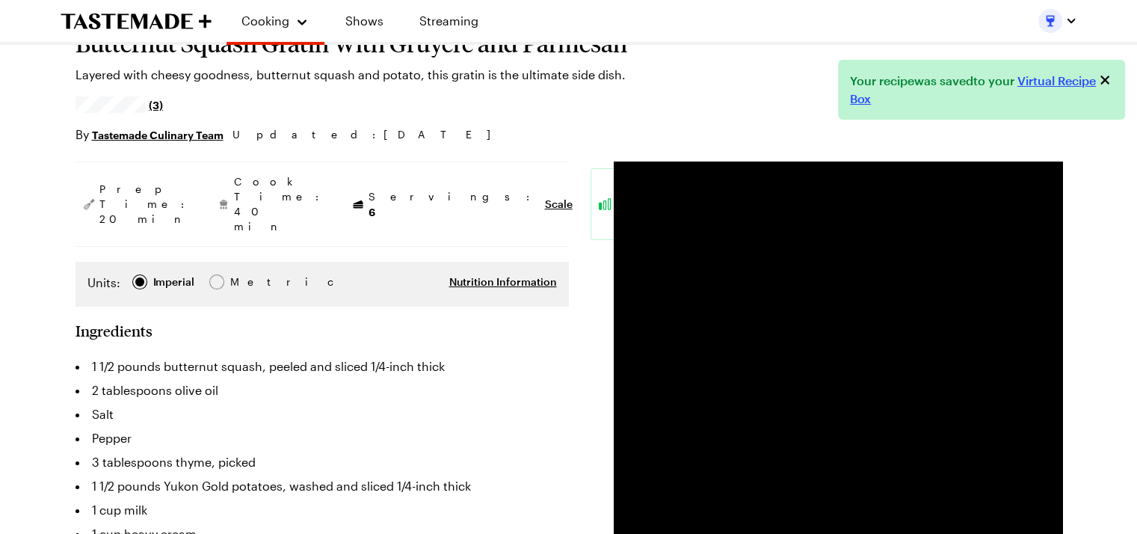
type textarea "x"
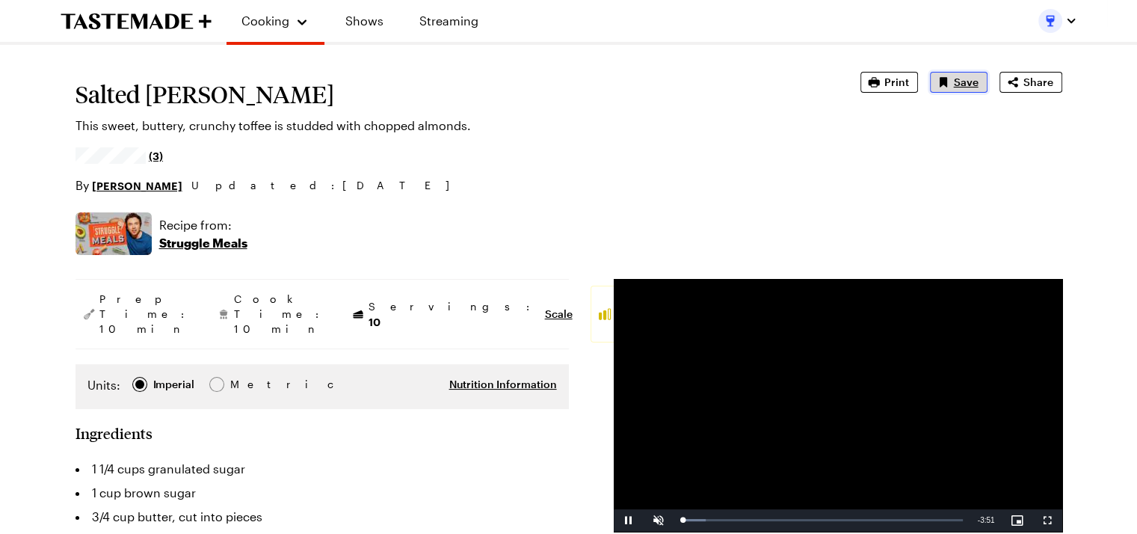
click at [953, 87] on button "Save" at bounding box center [959, 82] width 58 height 21
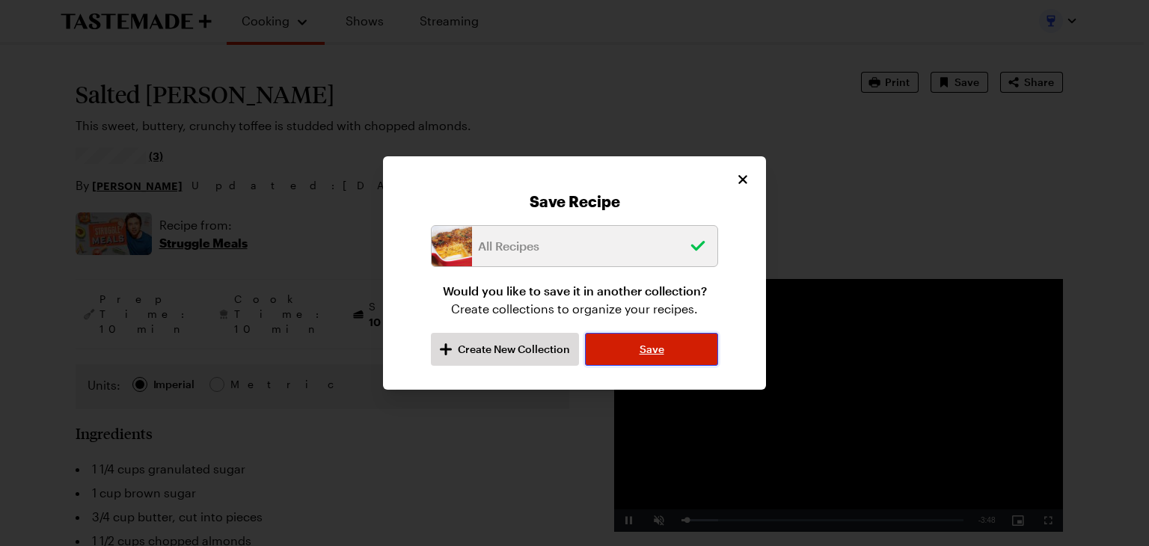
click at [645, 348] on span "Save" at bounding box center [651, 349] width 25 height 15
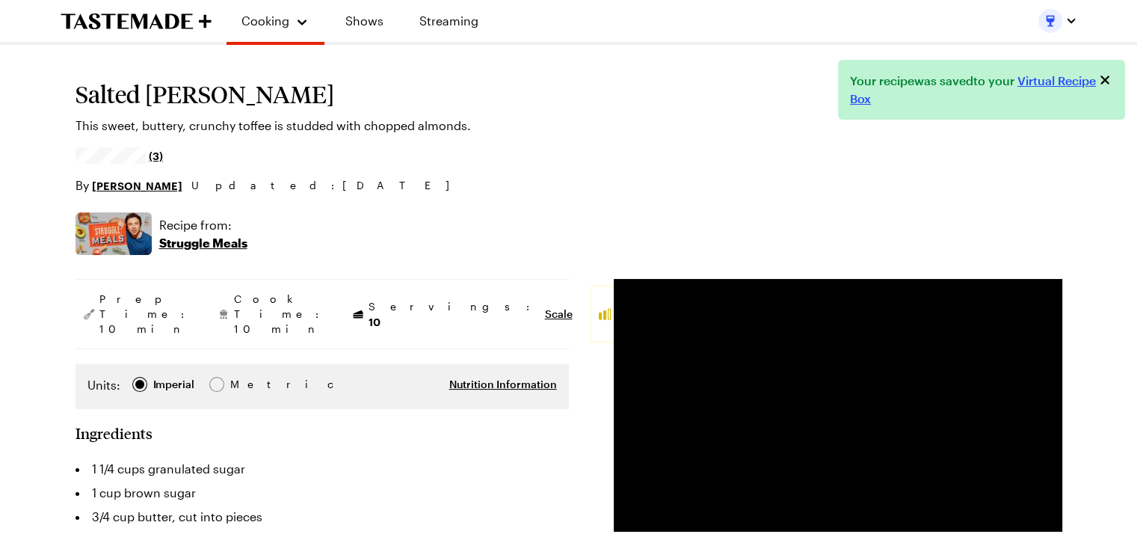
type textarea "x"
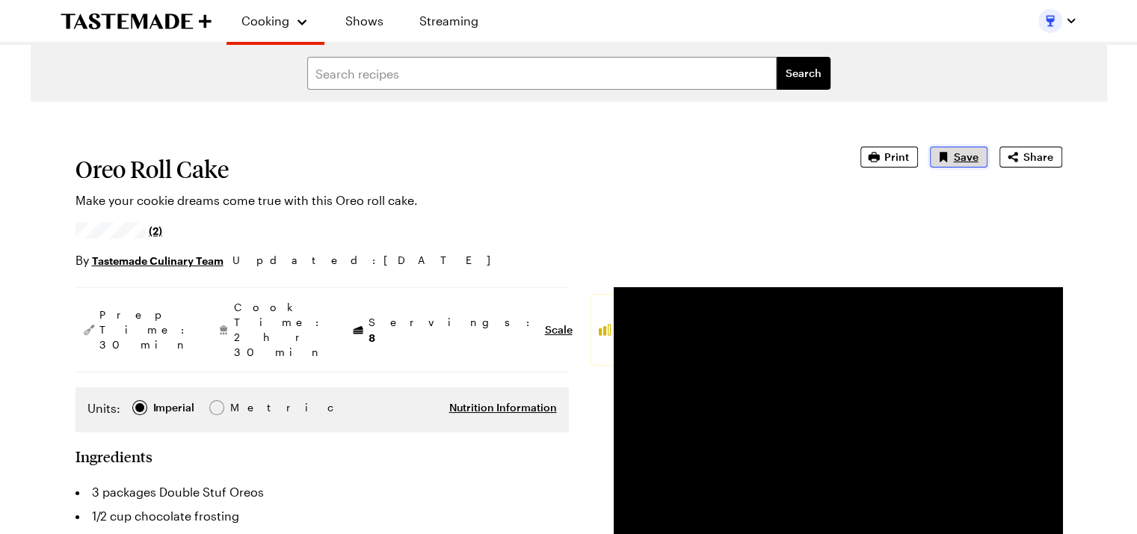
click at [958, 164] on span "Save" at bounding box center [966, 157] width 25 height 15
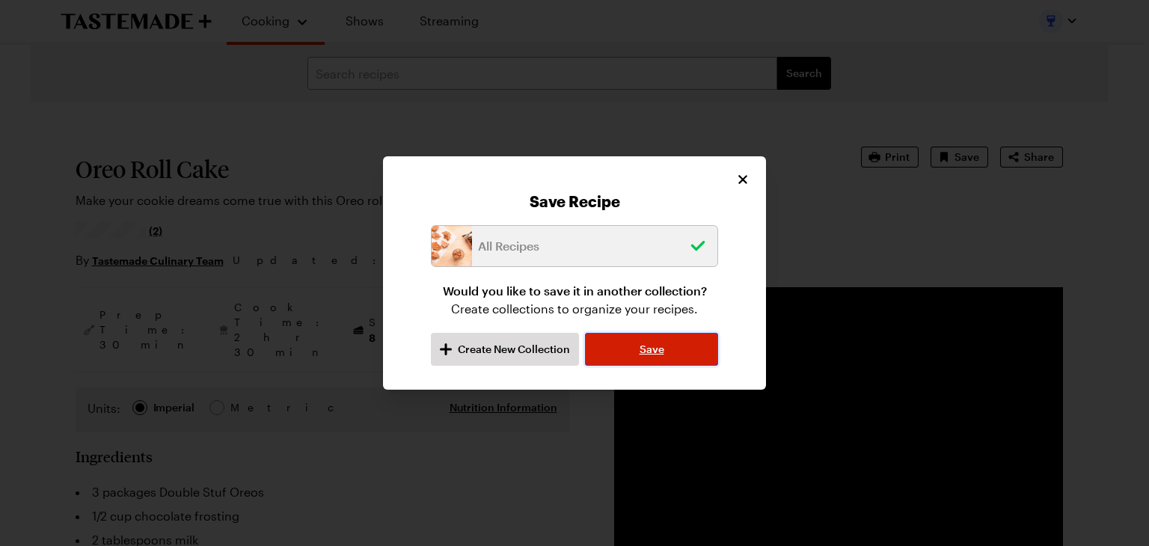
click at [667, 350] on button "Save" at bounding box center [651, 349] width 133 height 33
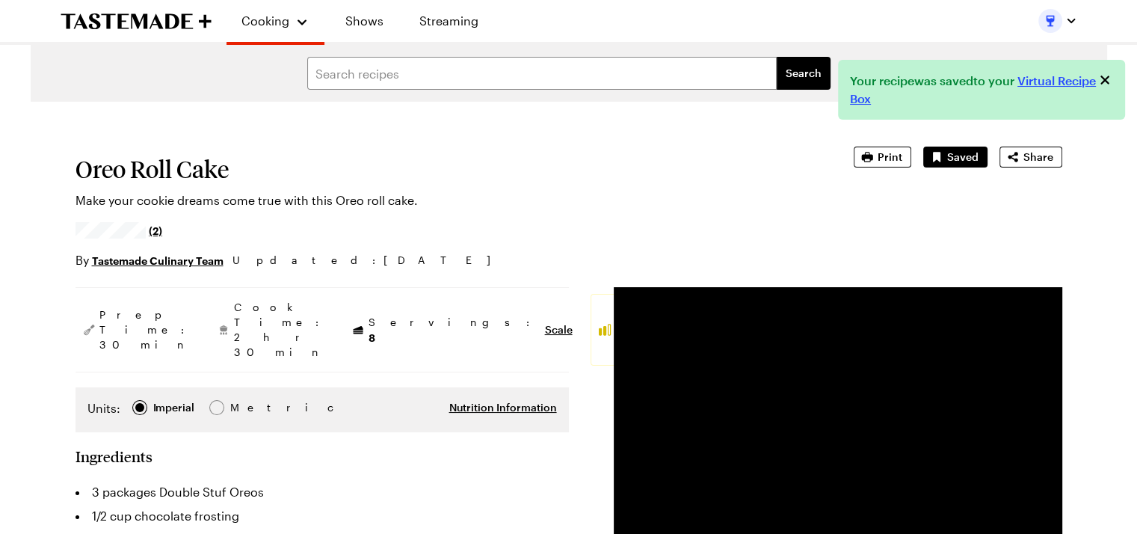
type textarea "x"
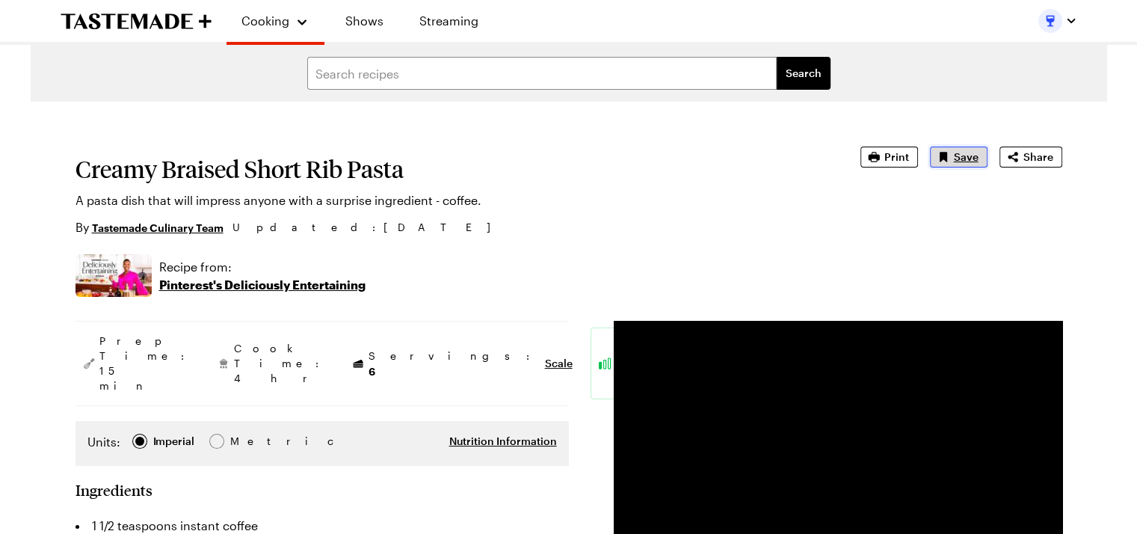
click at [951, 160] on icon "Save recipe" at bounding box center [943, 157] width 15 height 15
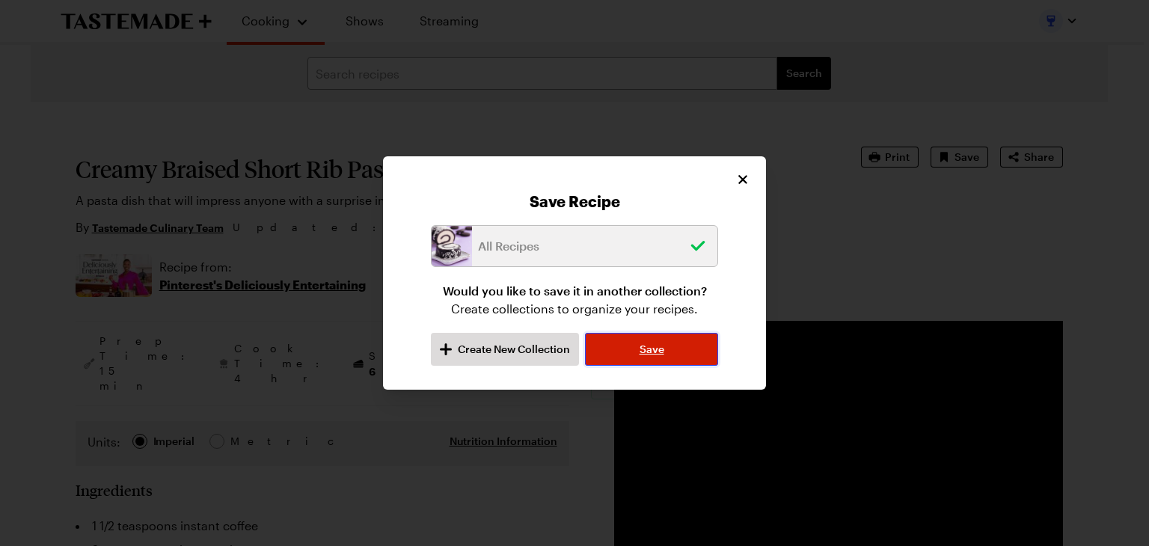
click at [651, 352] on span "Save" at bounding box center [651, 349] width 25 height 15
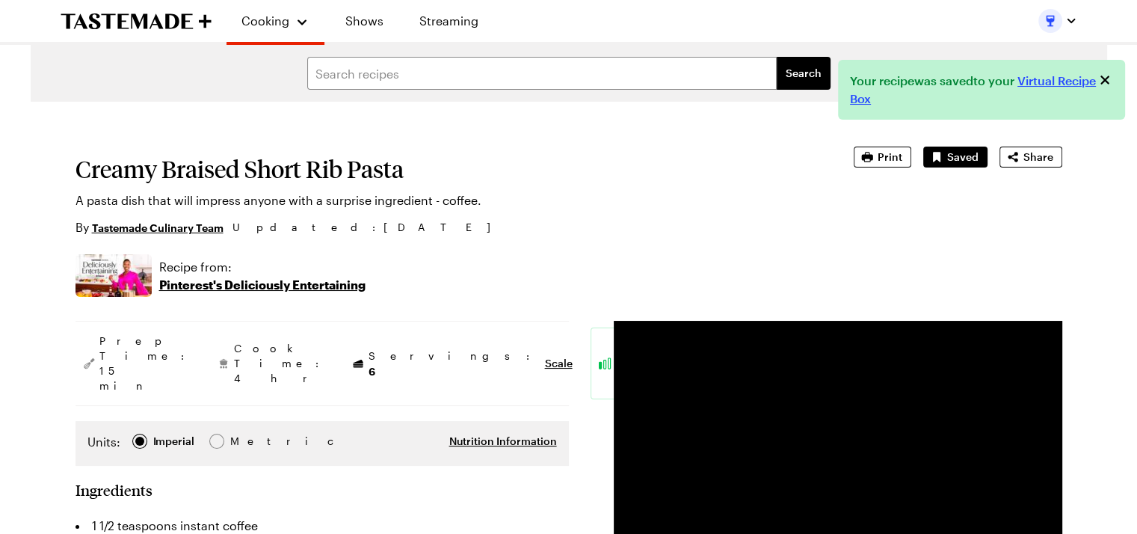
type textarea "x"
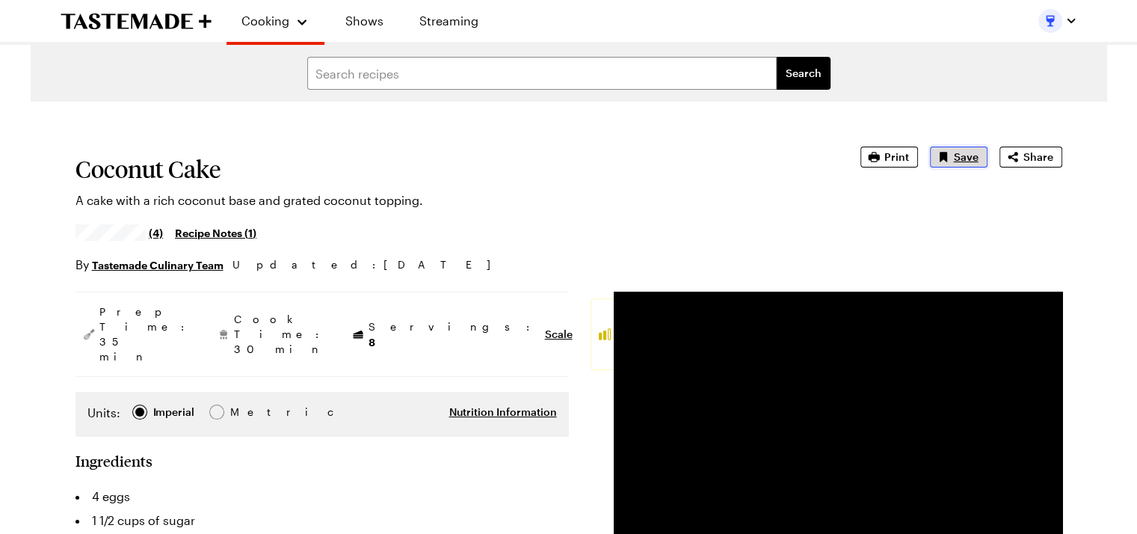
click at [953, 155] on button "Save" at bounding box center [959, 157] width 58 height 21
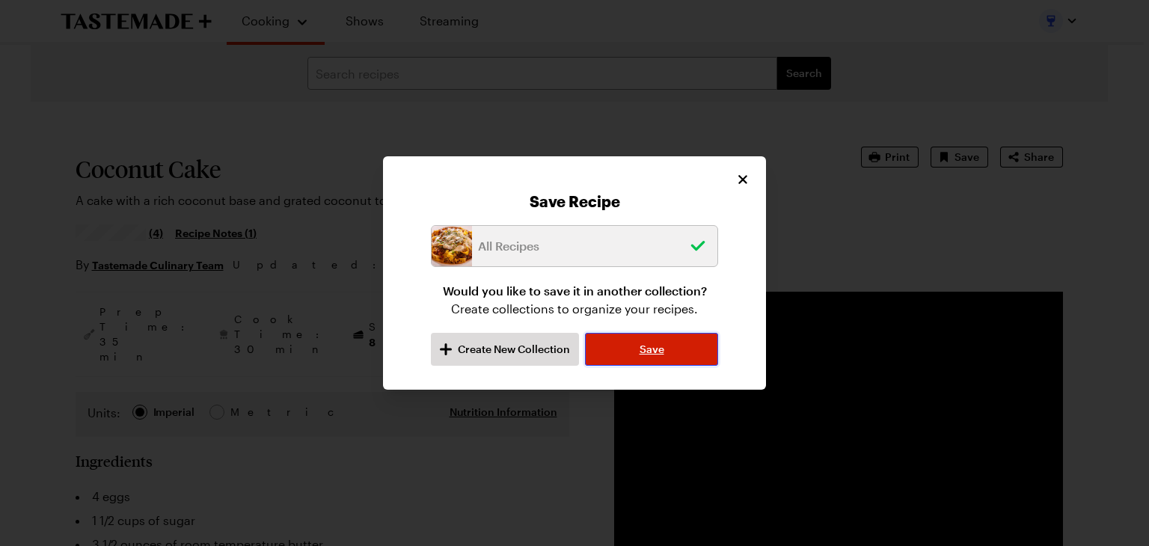
click at [644, 348] on span "Save" at bounding box center [651, 349] width 25 height 15
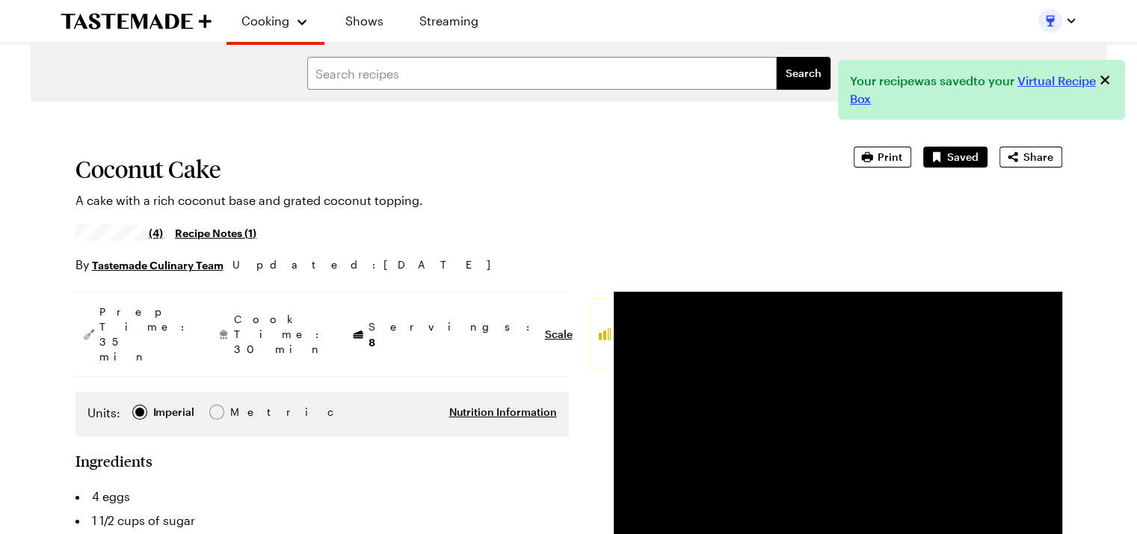
type textarea "x"
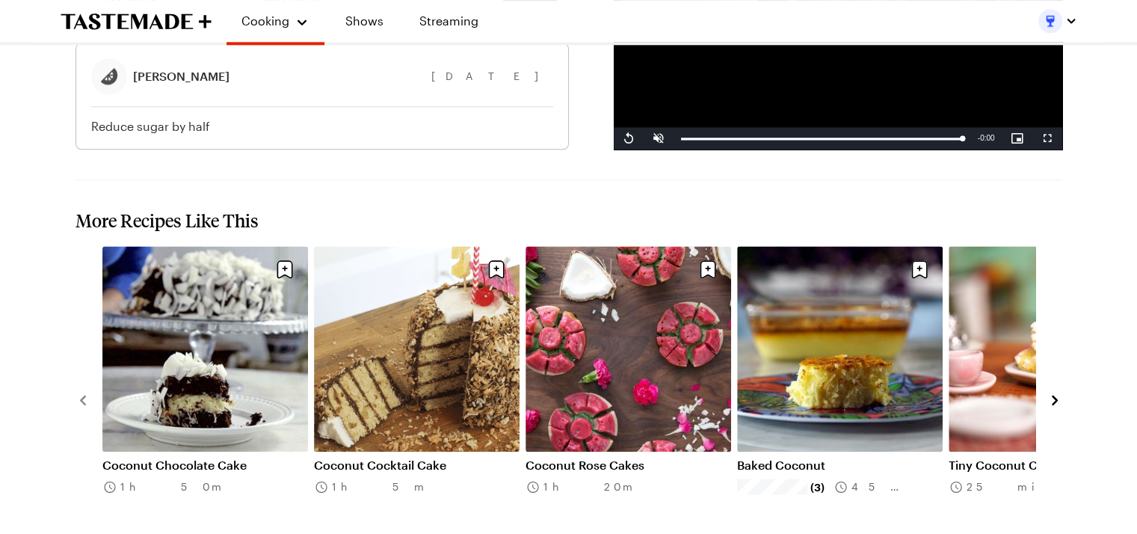
scroll to position [1870, 0]
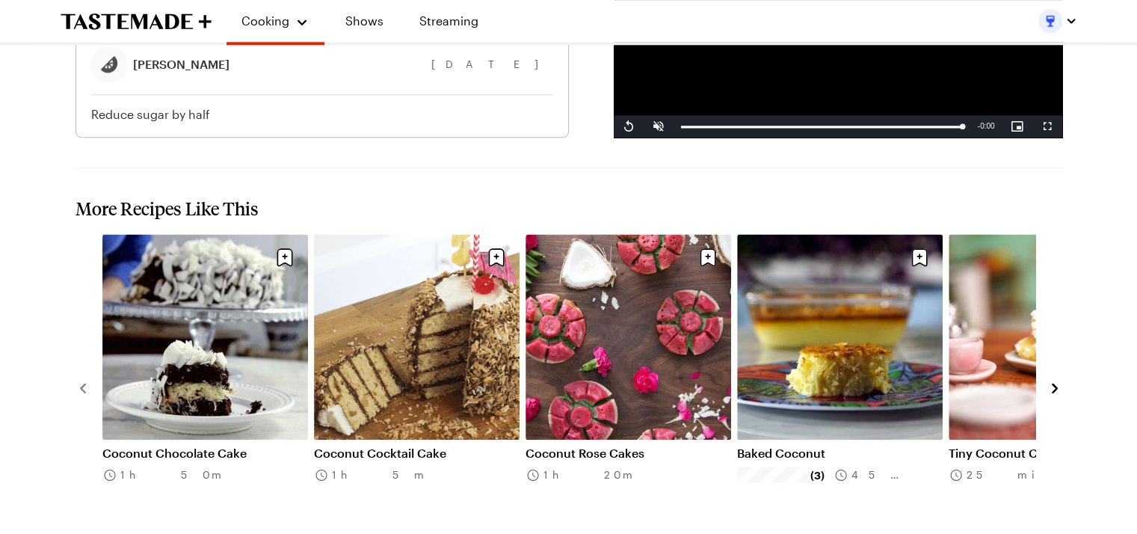
click at [1059, 381] on icon "navigate to next item" at bounding box center [1055, 388] width 15 height 15
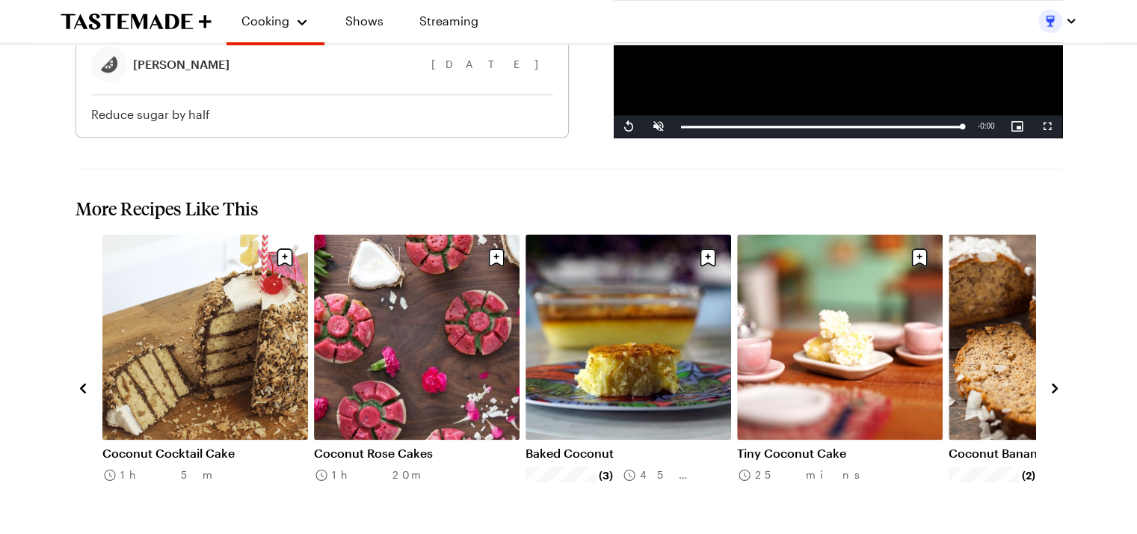
click at [1059, 381] on icon "navigate to next item" at bounding box center [1055, 388] width 15 height 15
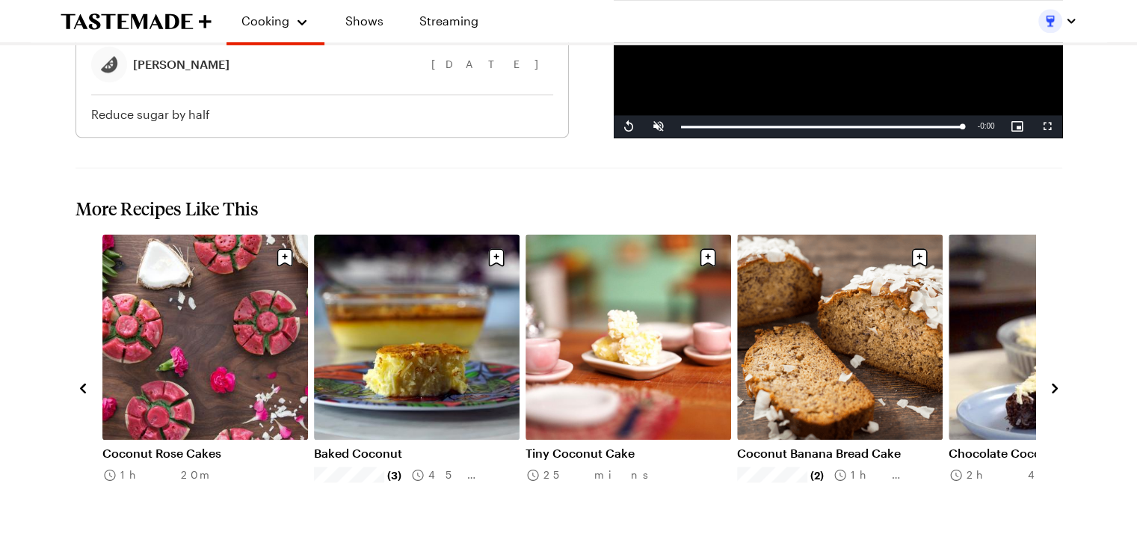
click at [1059, 381] on icon "navigate to next item" at bounding box center [1055, 388] width 15 height 15
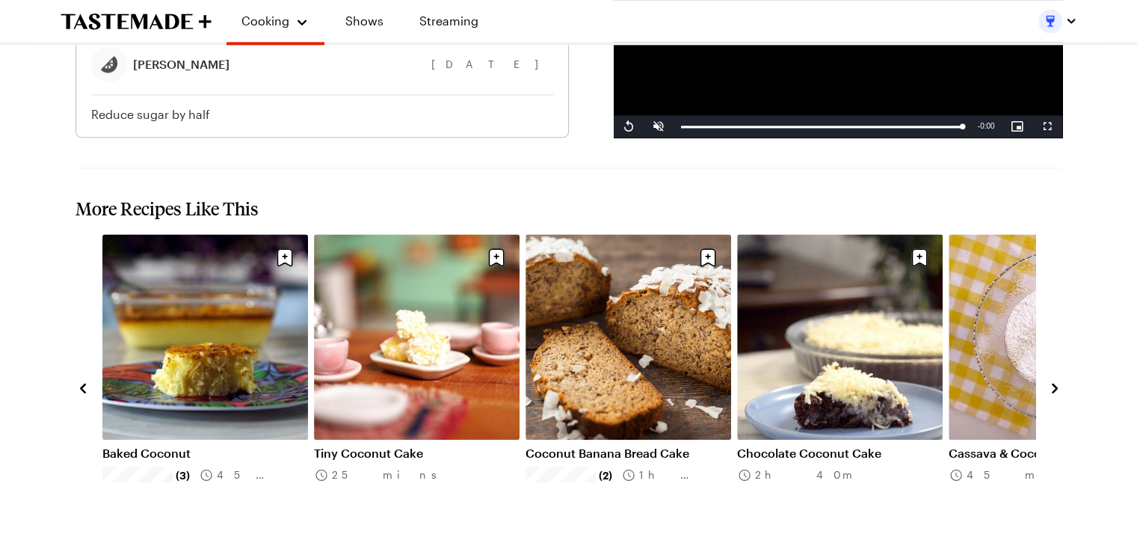
click at [1059, 381] on icon "navigate to next item" at bounding box center [1055, 388] width 15 height 15
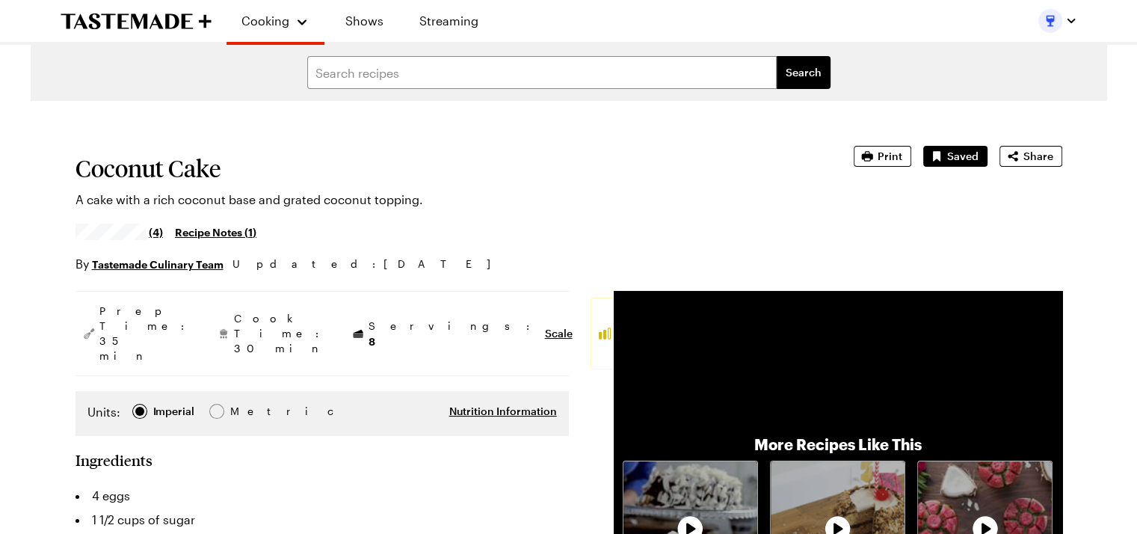
scroll to position [0, 0]
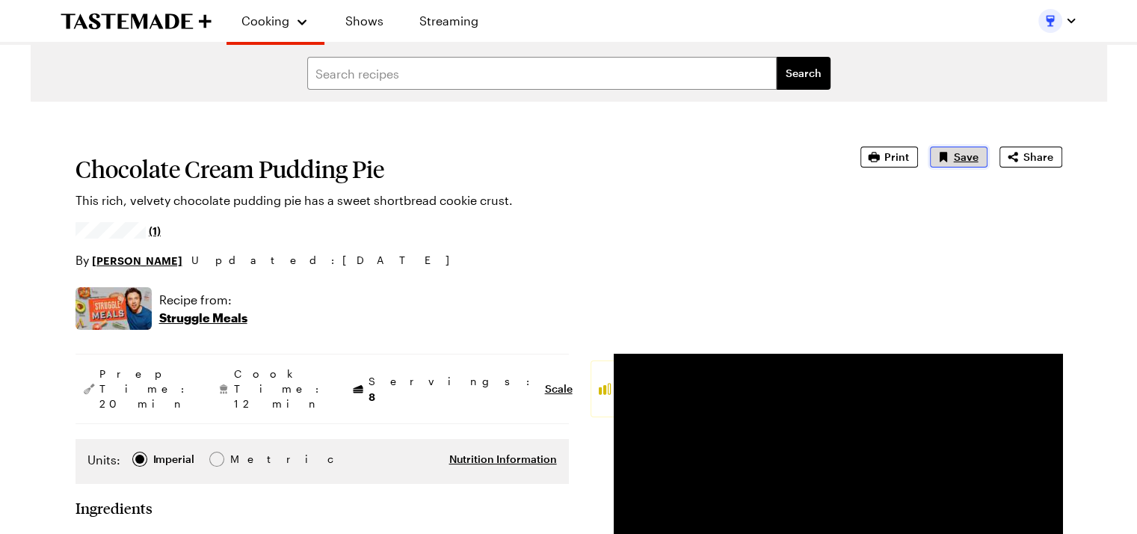
click at [966, 153] on span "Save" at bounding box center [966, 157] width 25 height 15
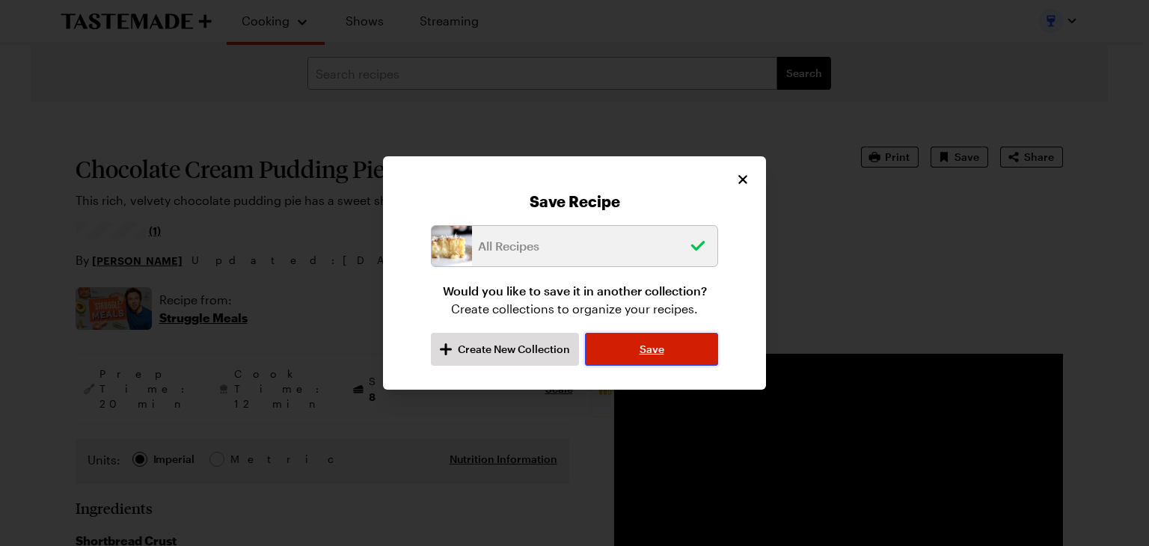
click at [658, 356] on span "Save" at bounding box center [651, 349] width 25 height 15
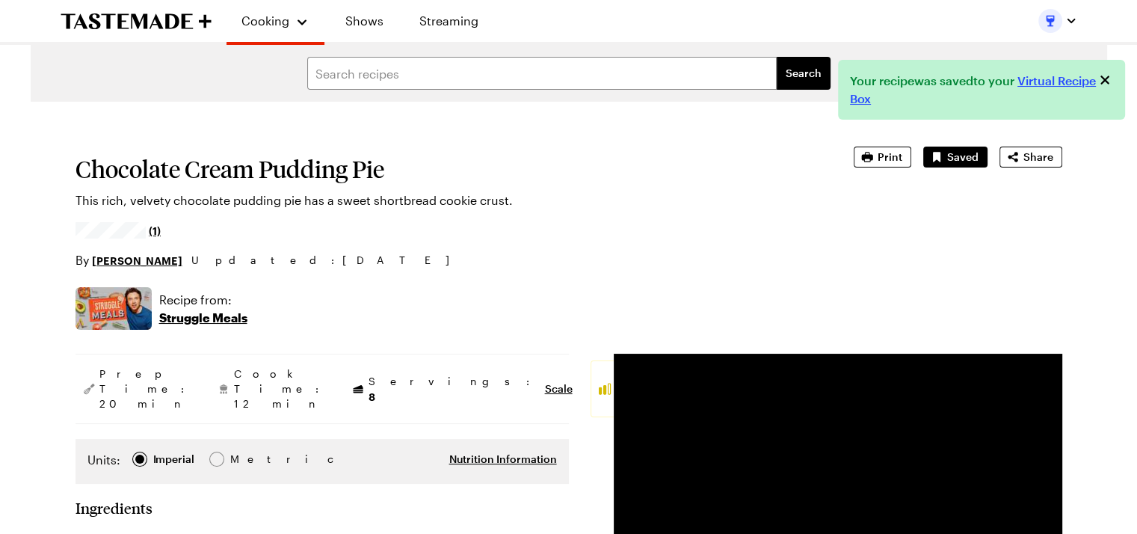
type textarea "x"
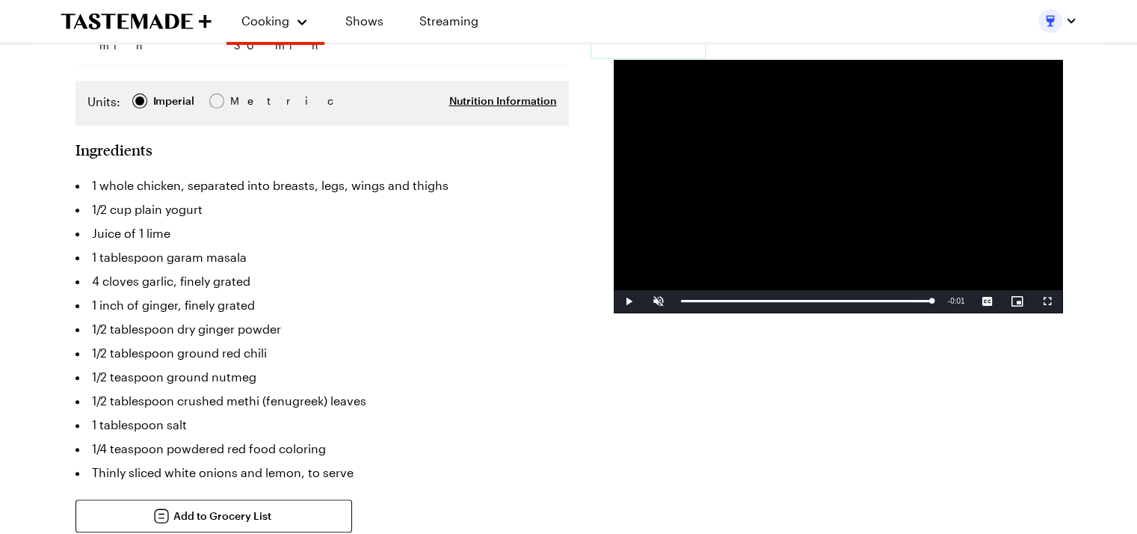
scroll to position [374, 0]
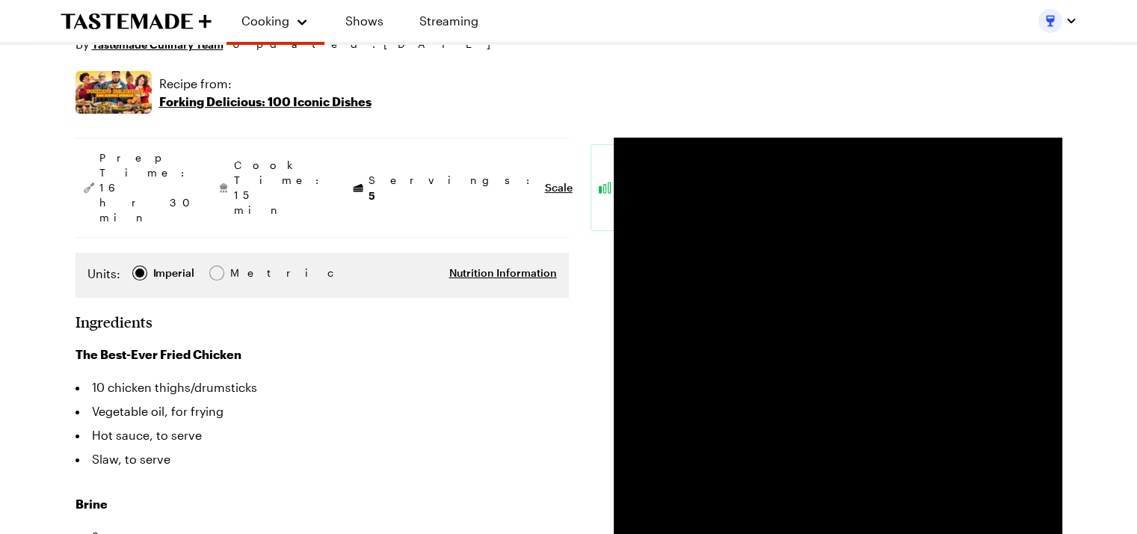
scroll to position [224, 0]
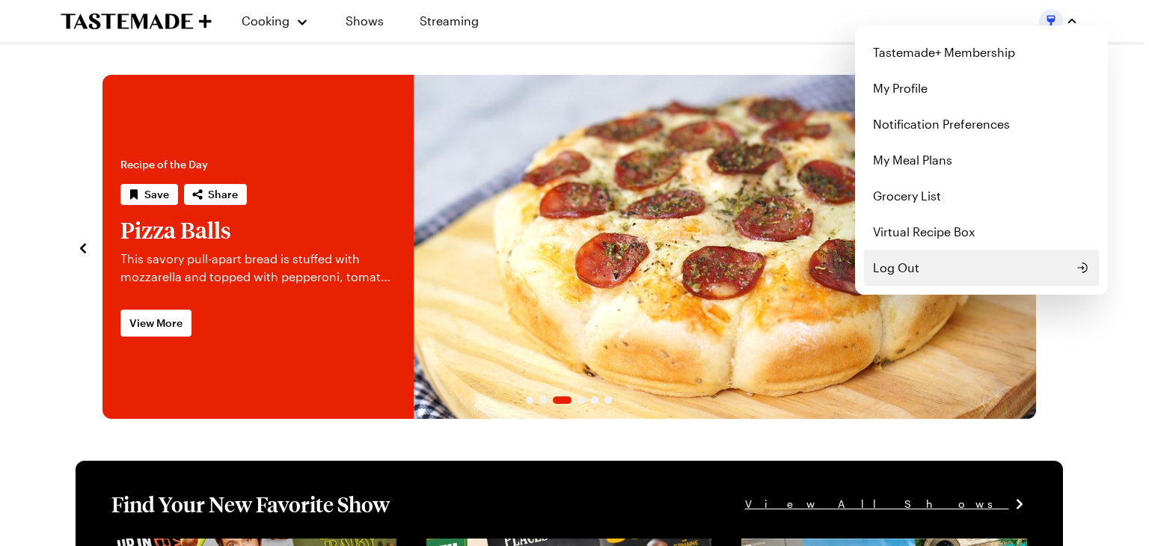
click at [890, 270] on span "Log Out" at bounding box center [896, 268] width 46 height 18
